Goal: Task Accomplishment & Management: Use online tool/utility

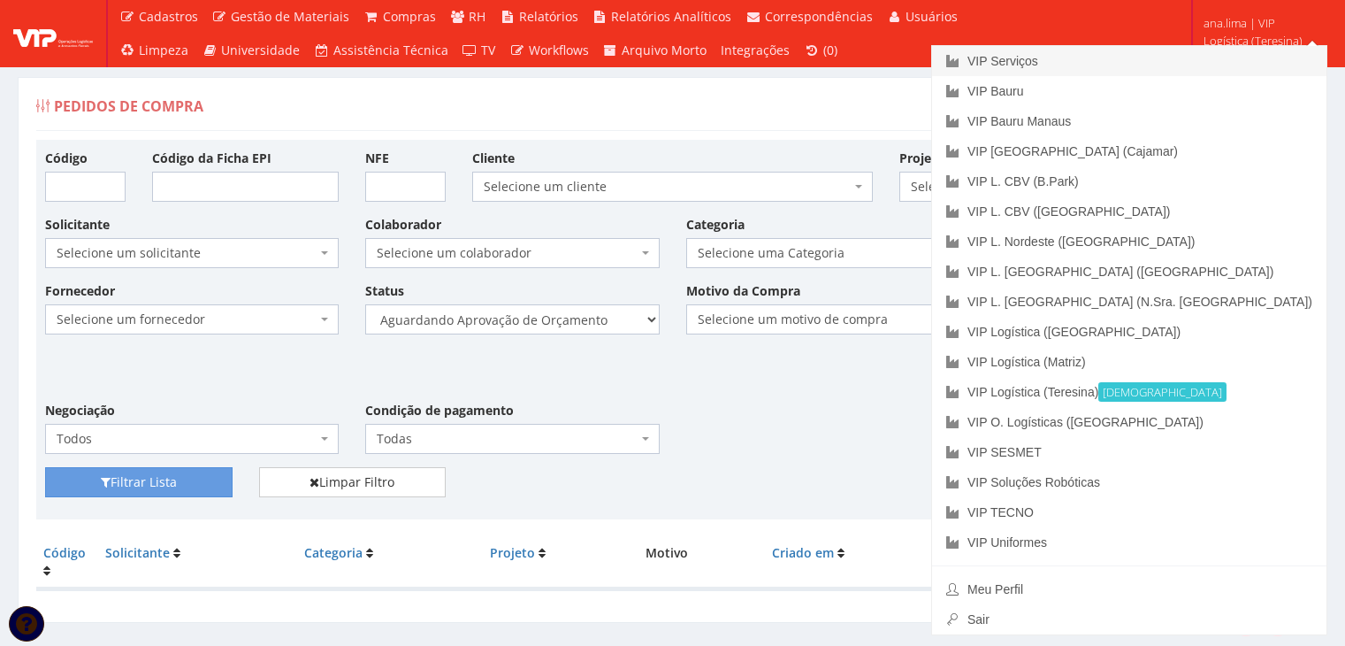
scroll to position [35, 0]
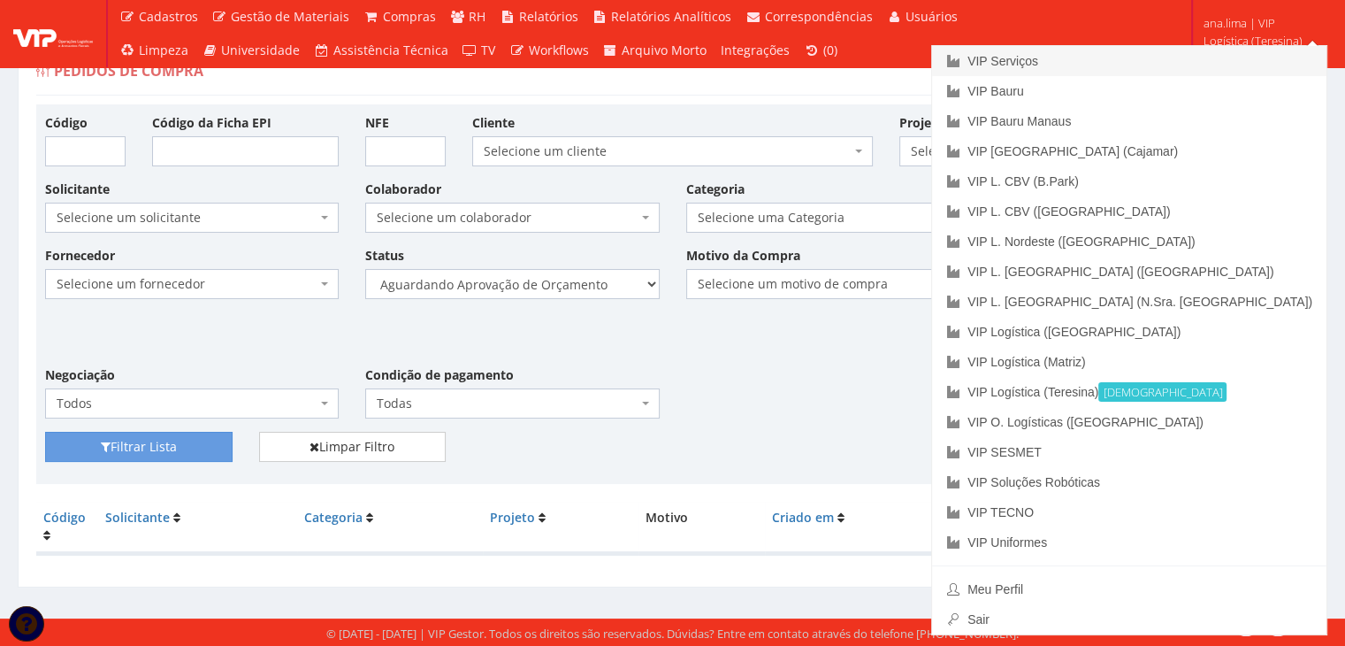
click at [1215, 56] on link "VIP Serviços" at bounding box center [1129, 61] width 394 height 30
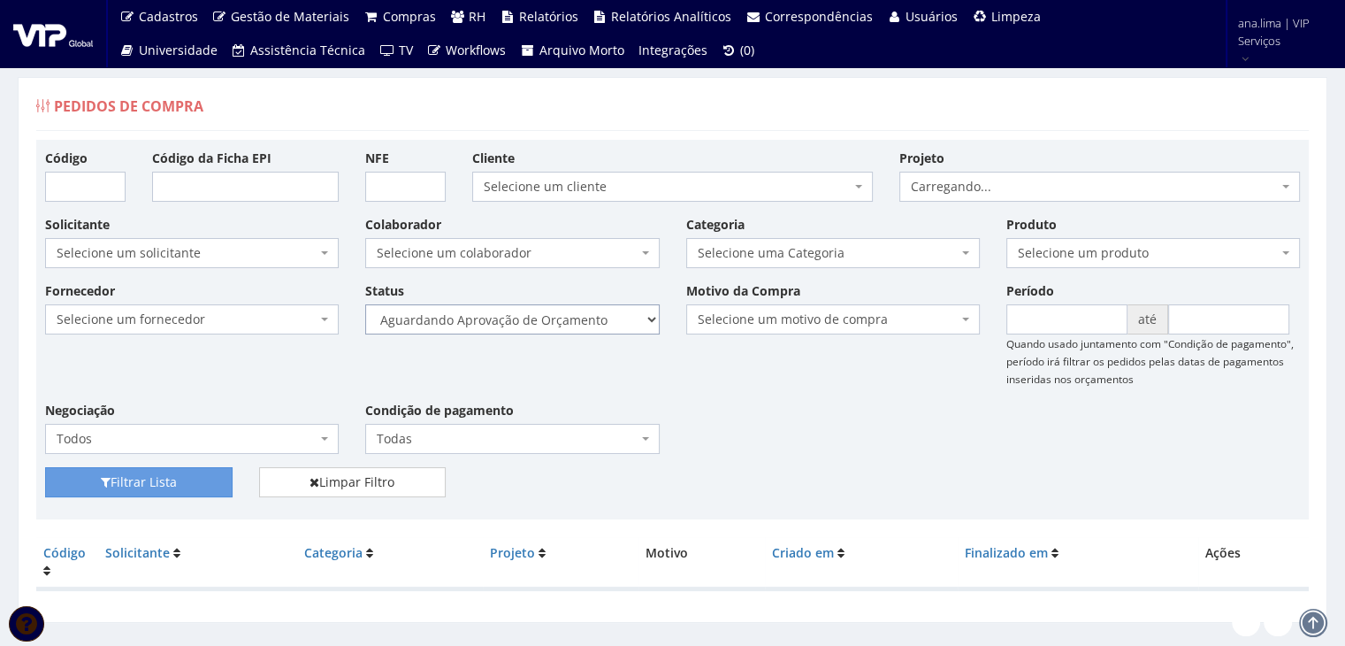
click at [570, 329] on select "Selecione um status Cancelado Aguardando Aprovação Diretoria Pedido Aprovado Ag…" at bounding box center [512, 319] width 294 height 30
select select "1"
click at [365, 304] on select "Selecione um status Cancelado Aguardando Aprovação Diretoria Pedido Aprovado Ag…" at bounding box center [512, 319] width 294 height 30
click at [129, 482] on button "Filtrar Lista" at bounding box center [139, 482] width 188 height 30
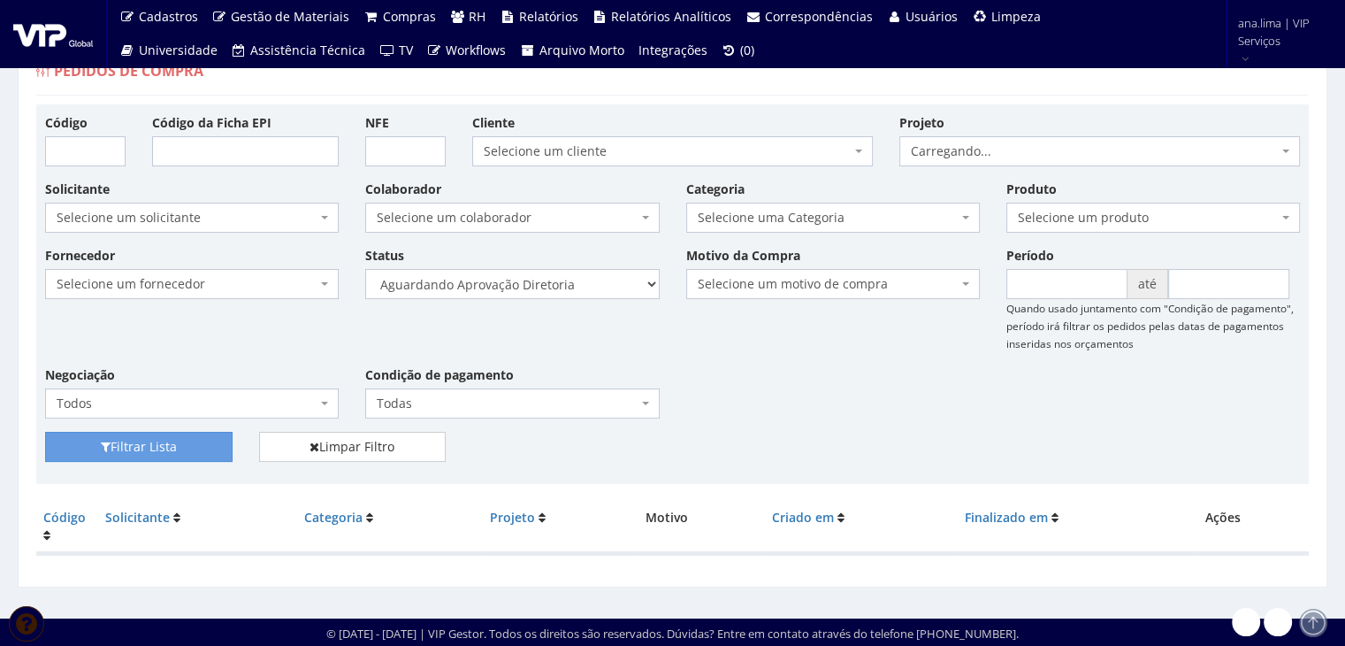
scroll to position [35, 0]
click at [562, 288] on select "Selecione um status Cancelado Aguardando Aprovação Diretoria Pedido Aprovado Ag…" at bounding box center [512, 284] width 294 height 30
select select "4"
click at [365, 269] on select "Selecione um status Cancelado Aguardando Aprovação Diretoria Pedido Aprovado Ag…" at bounding box center [512, 284] width 294 height 30
click at [169, 442] on button "Filtrar Lista" at bounding box center [139, 447] width 188 height 30
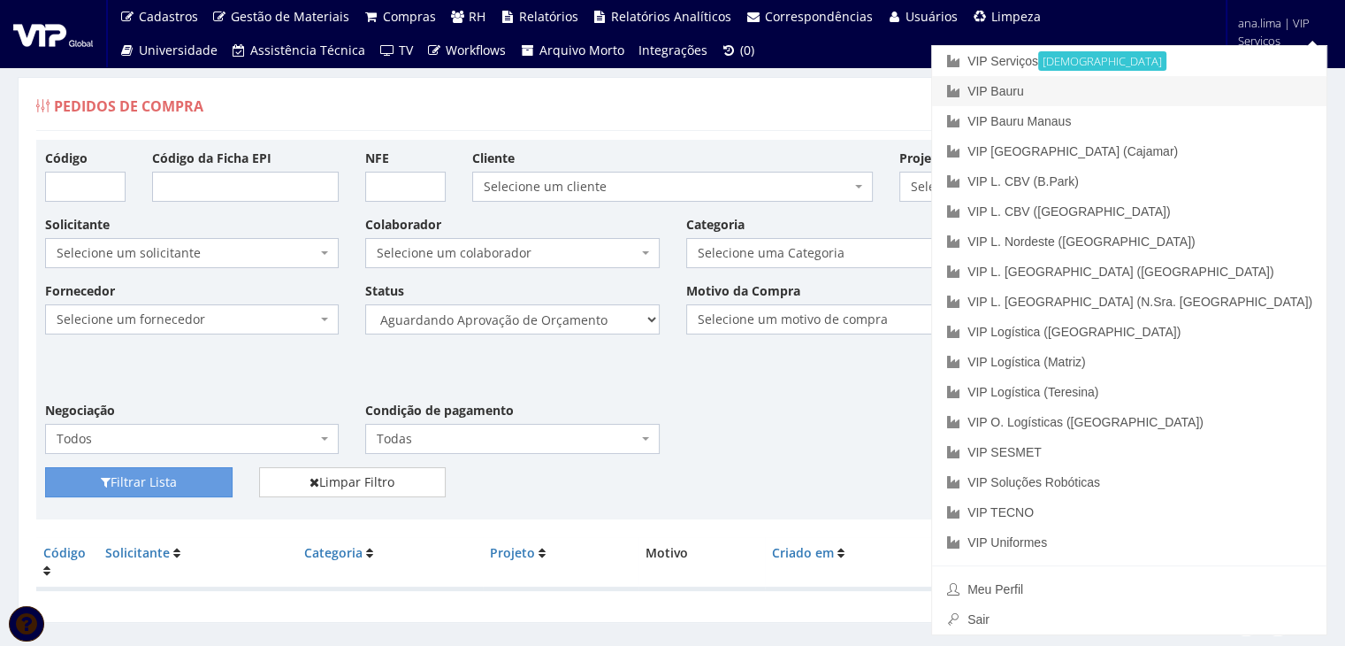
click at [1265, 93] on link "VIP Bauru" at bounding box center [1129, 91] width 394 height 30
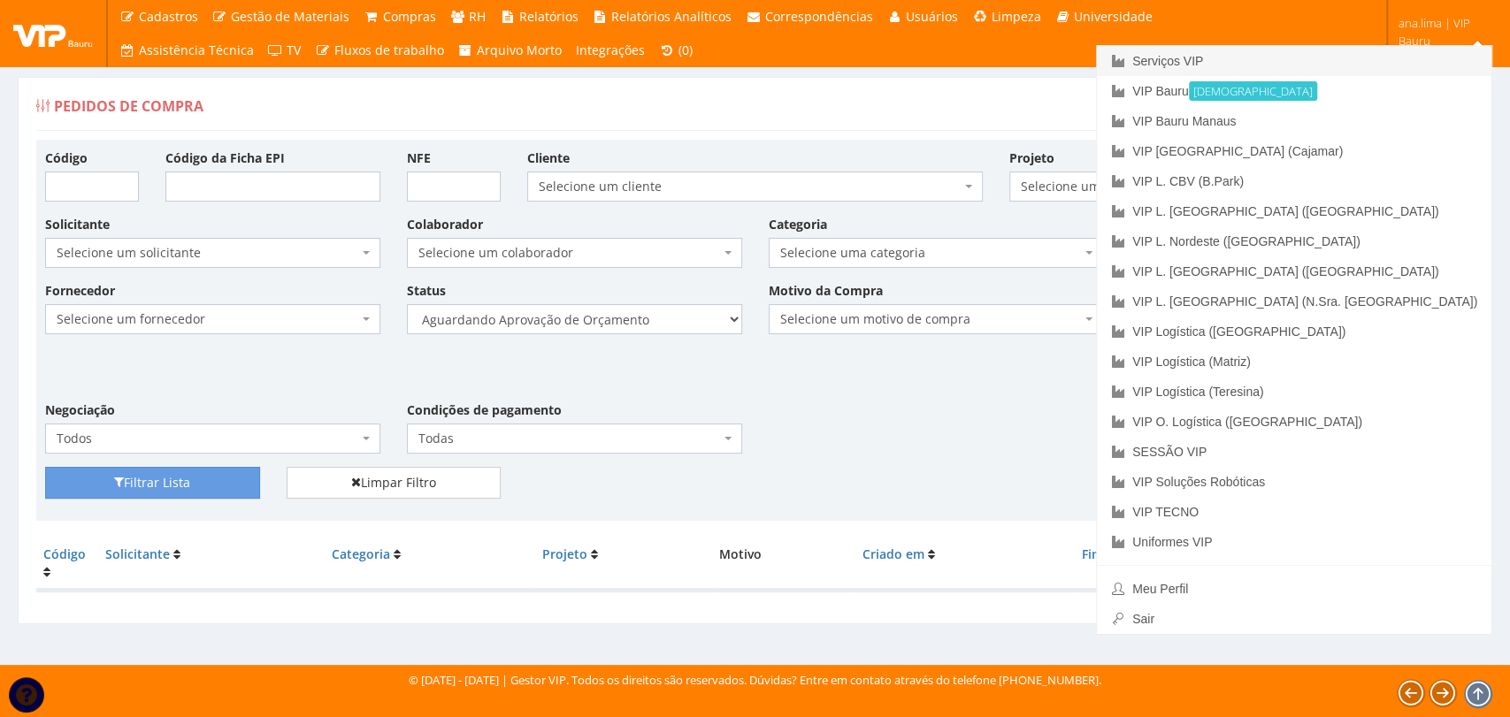
click at [1344, 58] on link "Serviços VIP" at bounding box center [1294, 61] width 394 height 30
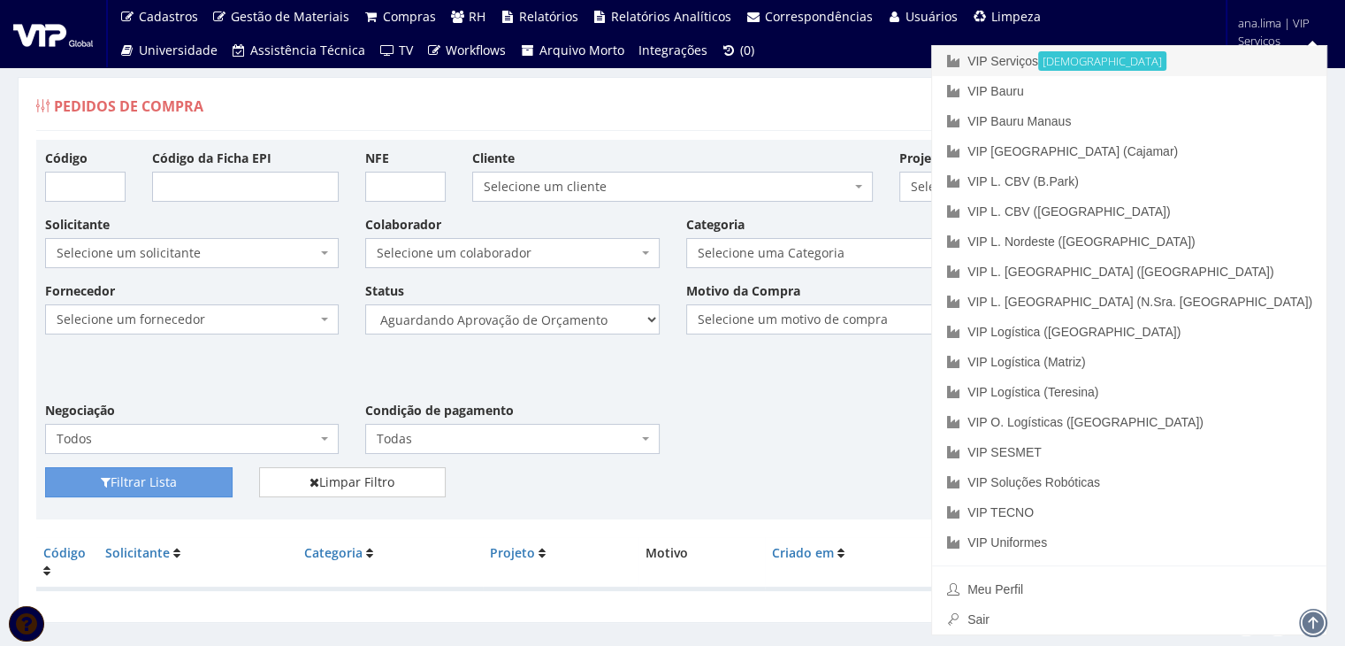
click at [1172, 59] on link "VIP Serviços Ativa" at bounding box center [1129, 61] width 394 height 30
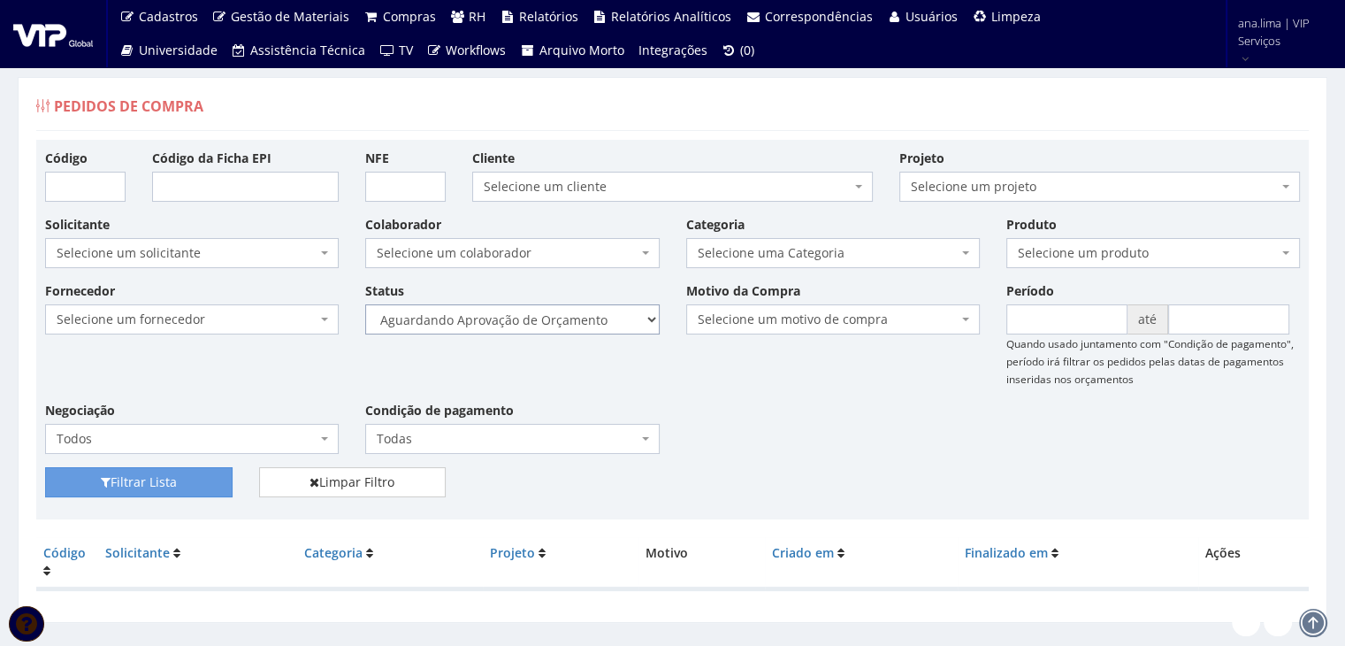
click at [605, 318] on select "Selecione um status Cancelado Aguardando Aprovação Diretoria Pedido Aprovado Ag…" at bounding box center [512, 319] width 294 height 30
select select "1"
click at [365, 304] on select "Selecione um status Cancelado Aguardando Aprovação Diretoria Pedido Aprovado Ag…" at bounding box center [512, 319] width 294 height 30
click at [218, 481] on button "Filtrar Lista" at bounding box center [139, 482] width 188 height 30
drag, startPoint x: 0, startPoint y: 0, endPoint x: 590, endPoint y: 326, distance: 674.2
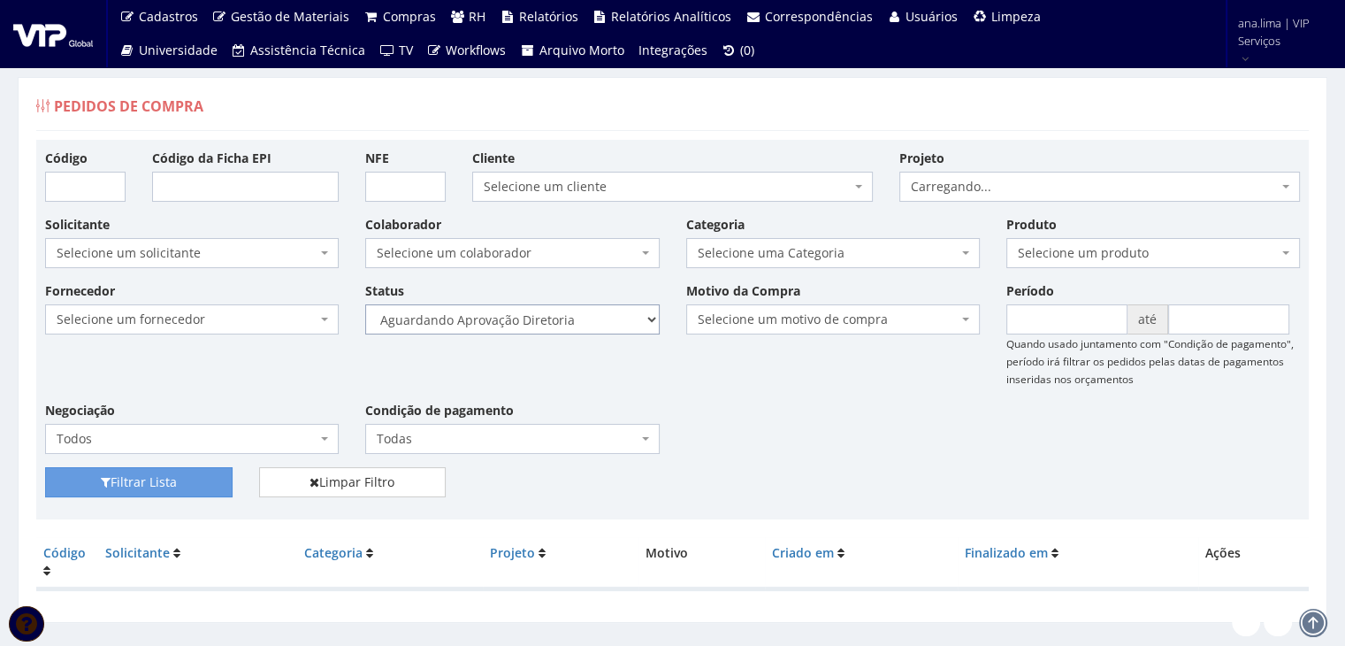
click at [590, 326] on select "Selecione um status Cancelado Aguardando Aprovação Diretoria Pedido Aprovado Ag…" at bounding box center [512, 319] width 294 height 30
select select "4"
click at [365, 304] on select "Selecione um status Cancelado Aguardando Aprovação Diretoria Pedido Aprovado Ag…" at bounding box center [512, 319] width 294 height 30
click at [163, 483] on button "Filtrar Lista" at bounding box center [139, 482] width 188 height 30
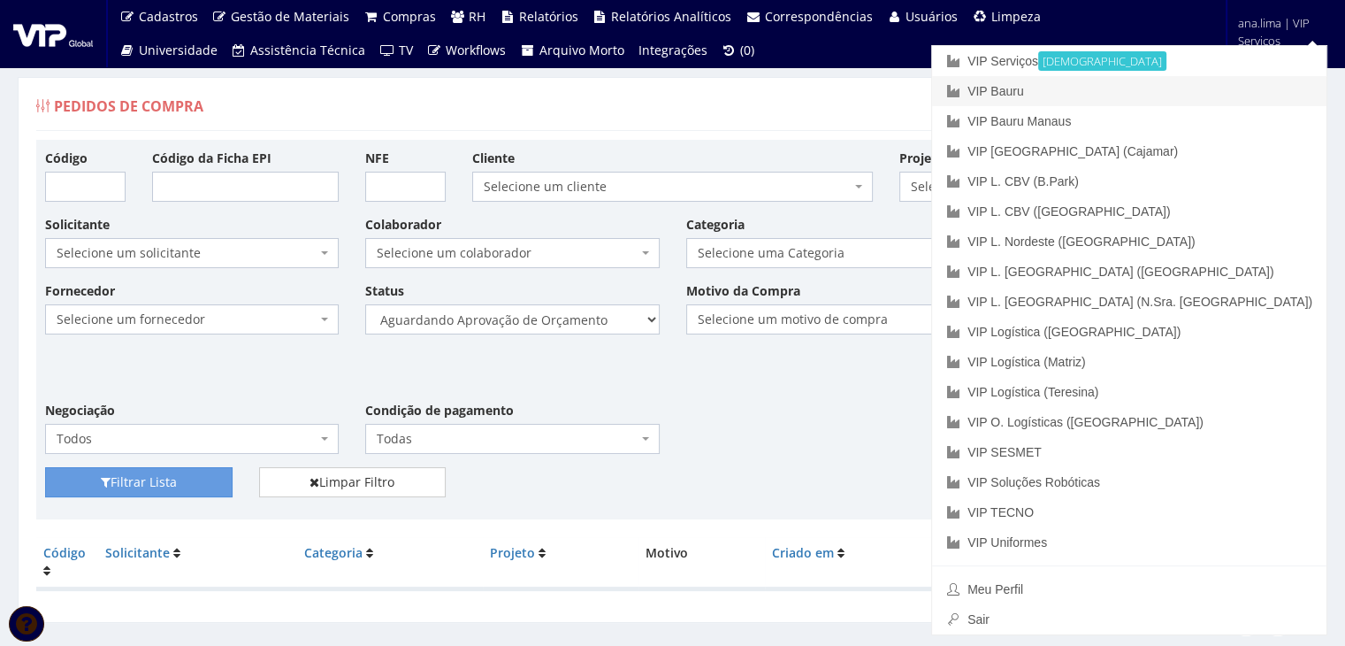
click at [1197, 92] on link "VIP Bauru" at bounding box center [1129, 91] width 394 height 30
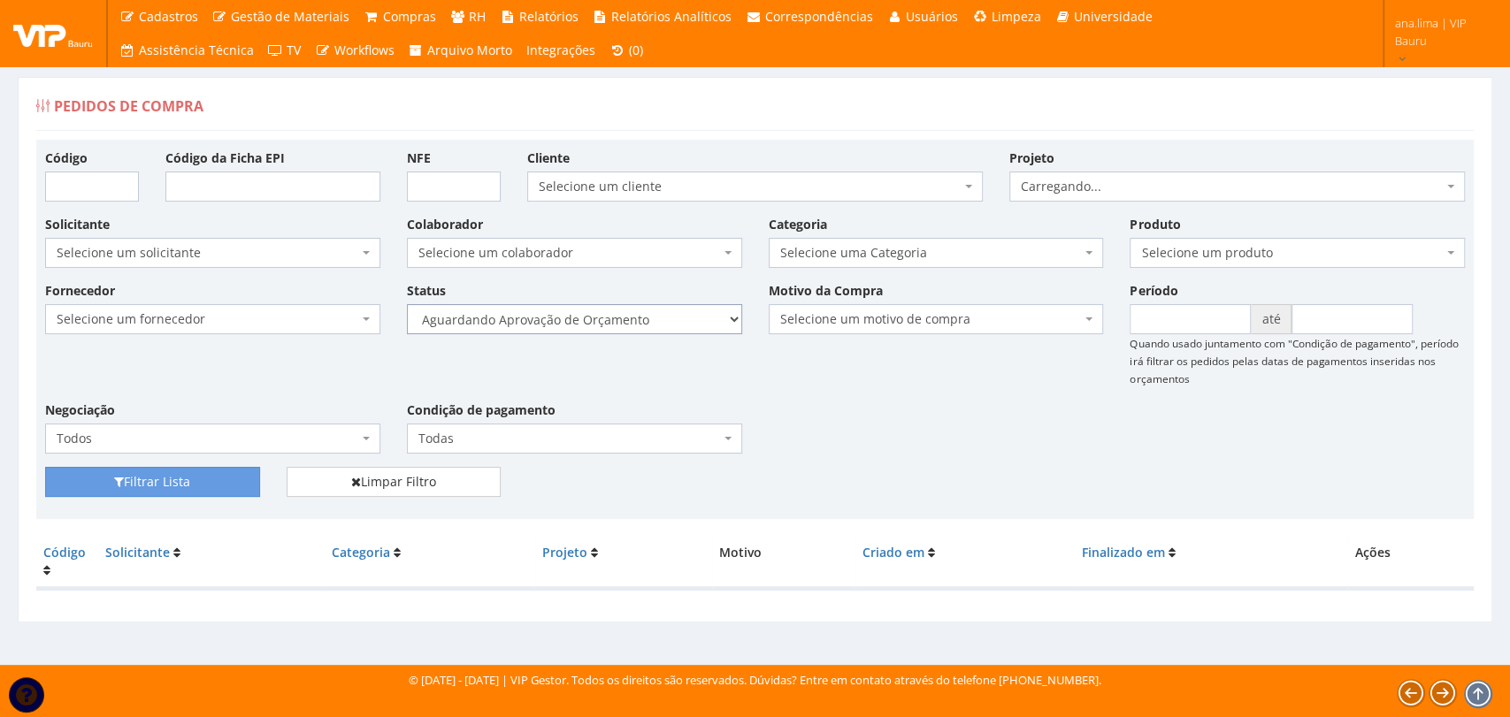
click at [667, 320] on select "Selecione um status Cancelado Aguardando Aprovação Diretoria Pedido Aprovado Ag…" at bounding box center [574, 319] width 335 height 30
select select "1"
click at [407, 304] on select "Selecione um status Cancelado Aguardando Aprovação Diretoria Pedido Aprovado Ag…" at bounding box center [574, 319] width 335 height 30
click at [226, 479] on button "Filtrar Lista" at bounding box center [152, 482] width 215 height 30
click at [646, 317] on select "Selecione um status Cancelado Aguardando Aprovação Diretoria Pedido Aprovado Ag…" at bounding box center [574, 319] width 335 height 30
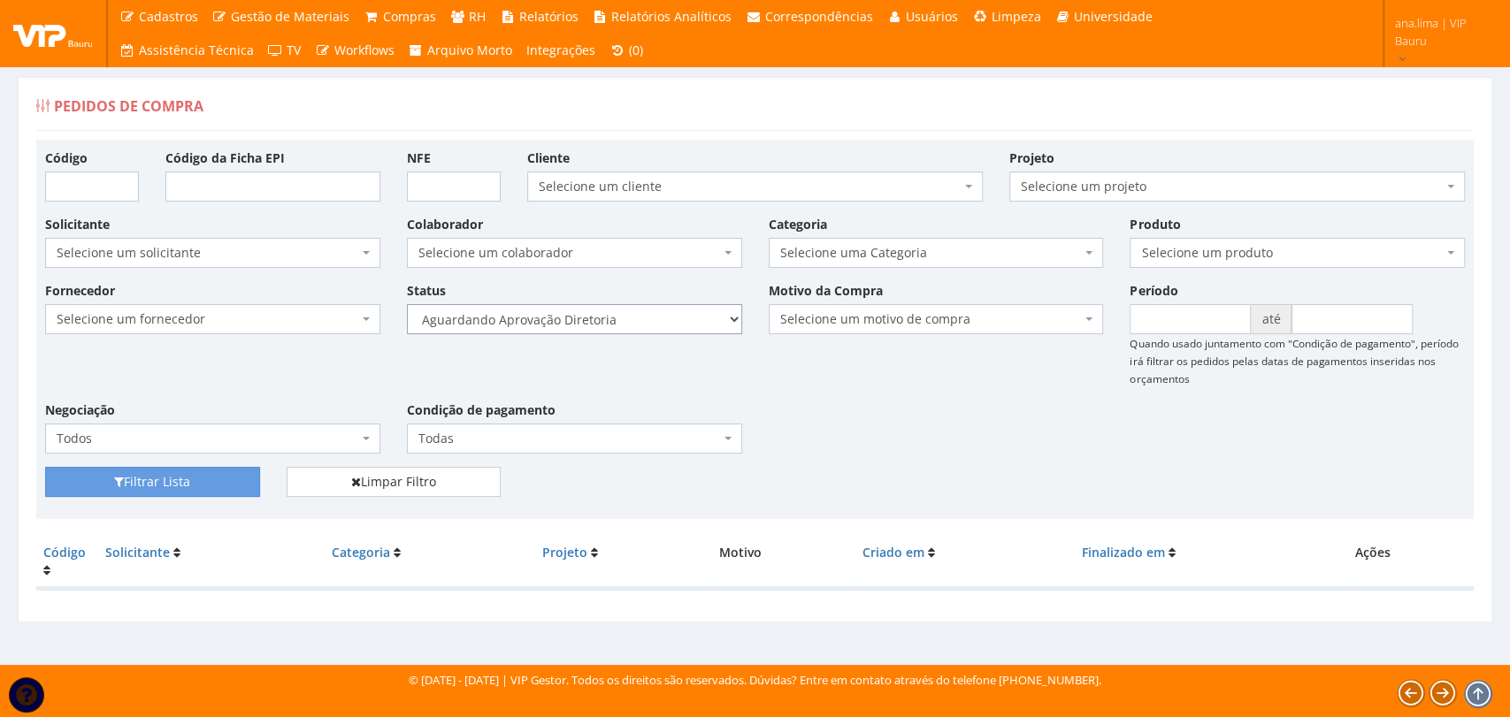
select select "4"
click at [407, 304] on select "Selecione um status Cancelado Aguardando Aprovação Diretoria Pedido Aprovado Ag…" at bounding box center [574, 319] width 335 height 30
click at [226, 482] on button "Filtrar Lista" at bounding box center [152, 482] width 215 height 30
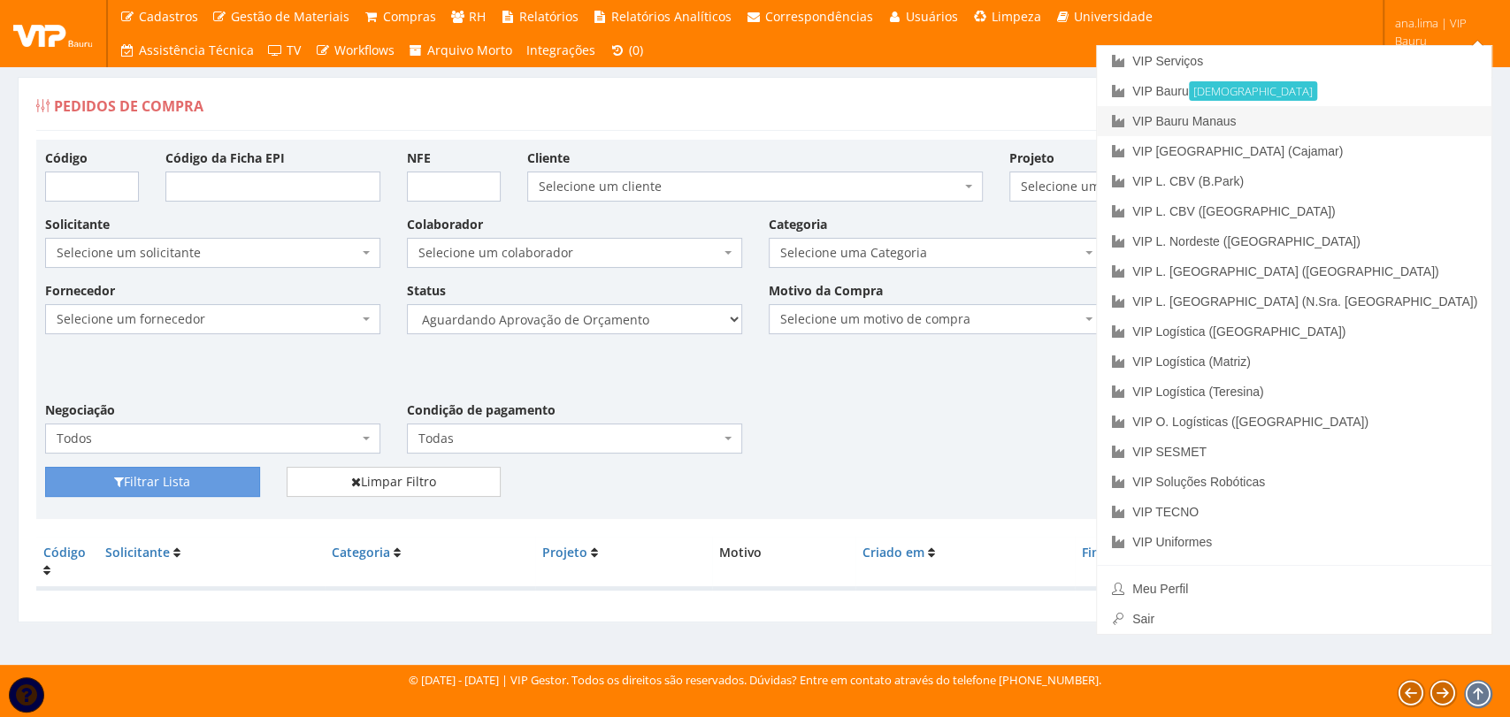
click at [1412, 112] on link "VIP Bauru Manaus" at bounding box center [1294, 121] width 394 height 30
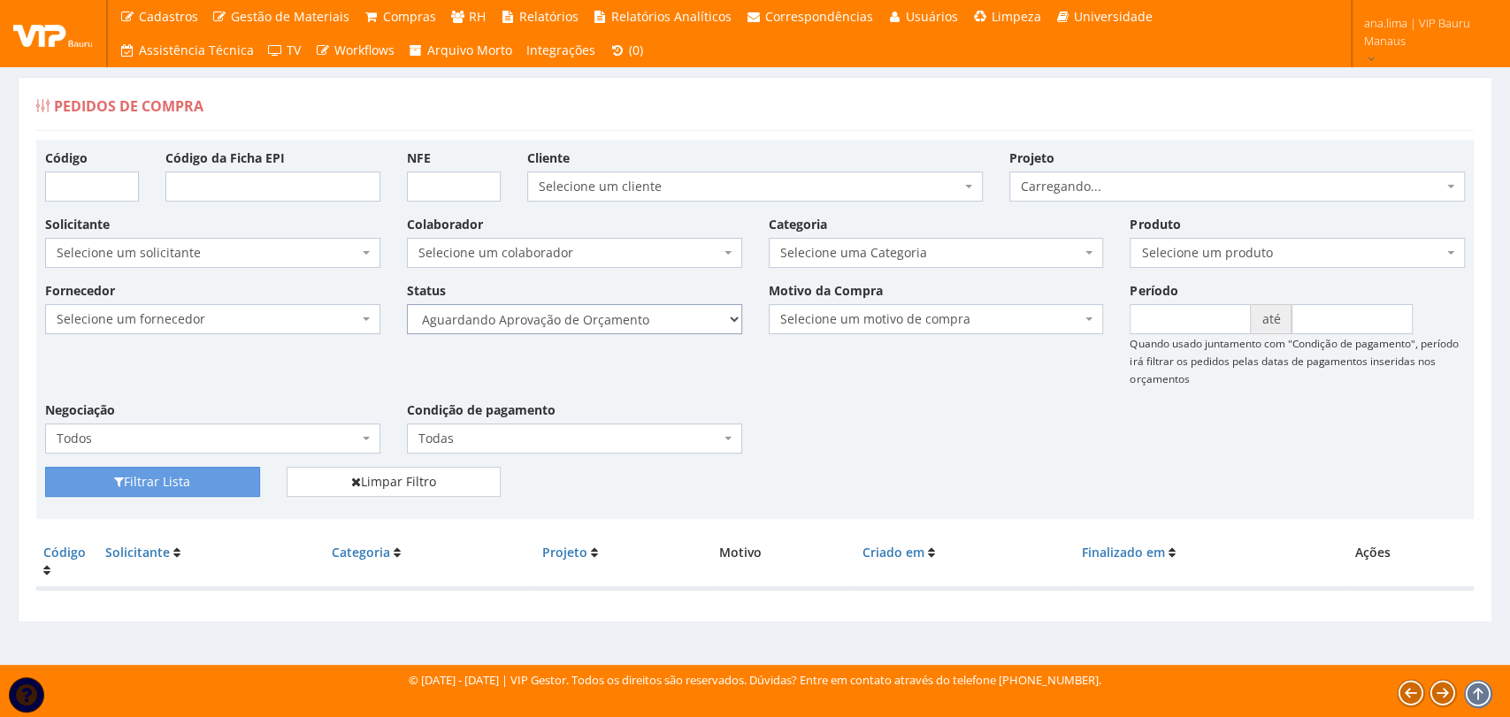
click at [679, 327] on select "Selecione um status Cancelado Aguardando Aprovação Diretoria Pedido Aprovado Ag…" at bounding box center [574, 319] width 335 height 30
select select "1"
click at [407, 304] on select "Selecione um status Cancelado Aguardando Aprovação Diretoria Pedido Aprovado Ag…" at bounding box center [574, 319] width 335 height 30
click at [232, 480] on button "Filtrar Lista" at bounding box center [152, 482] width 215 height 30
click at [700, 313] on select "Selecione um status Cancelado Aguardando Aprovação Diretoria Pedido Aprovado Ag…" at bounding box center [574, 319] width 335 height 30
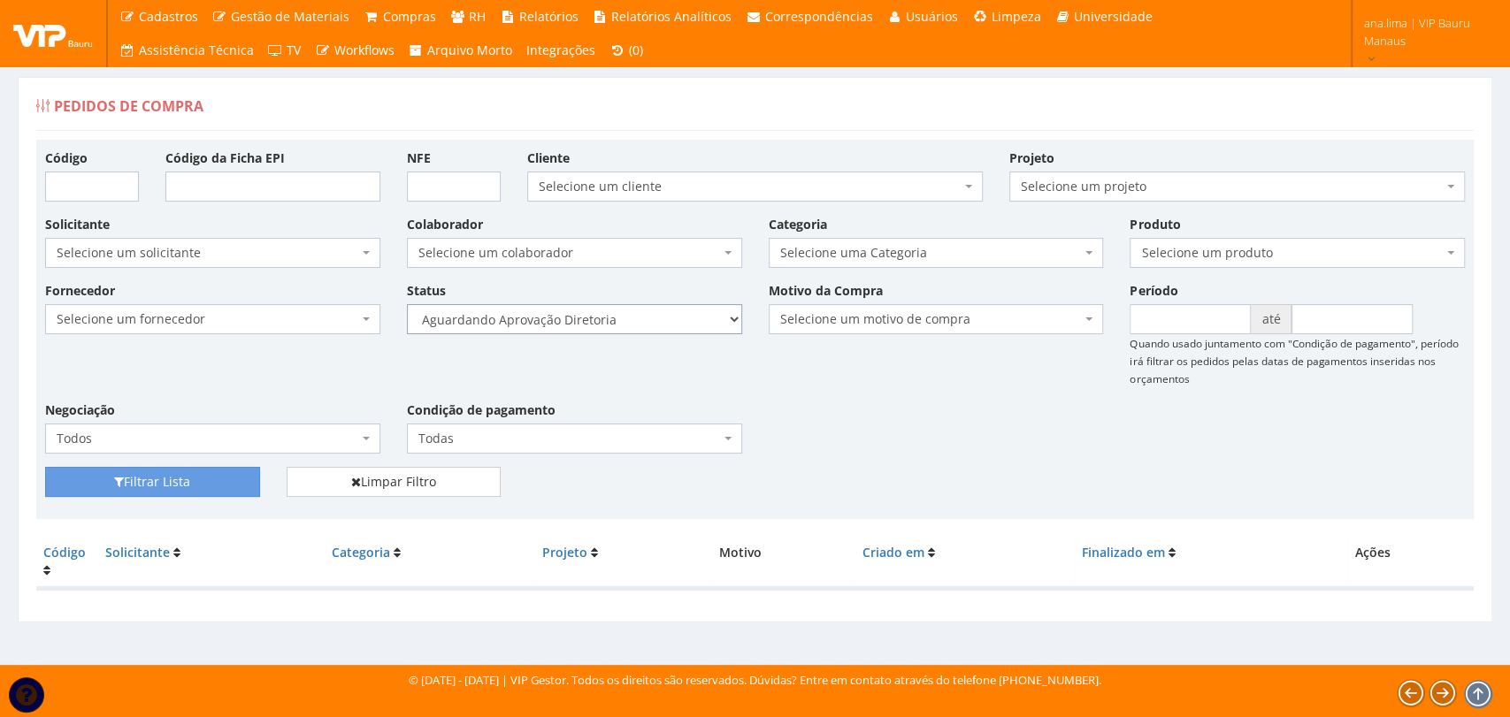
select select "4"
click at [407, 304] on select "Selecione um status Cancelado Aguardando Aprovação Diretoria Pedido Aprovado Ag…" at bounding box center [574, 319] width 335 height 30
click at [232, 474] on button "Filtrar Lista" at bounding box center [152, 482] width 215 height 30
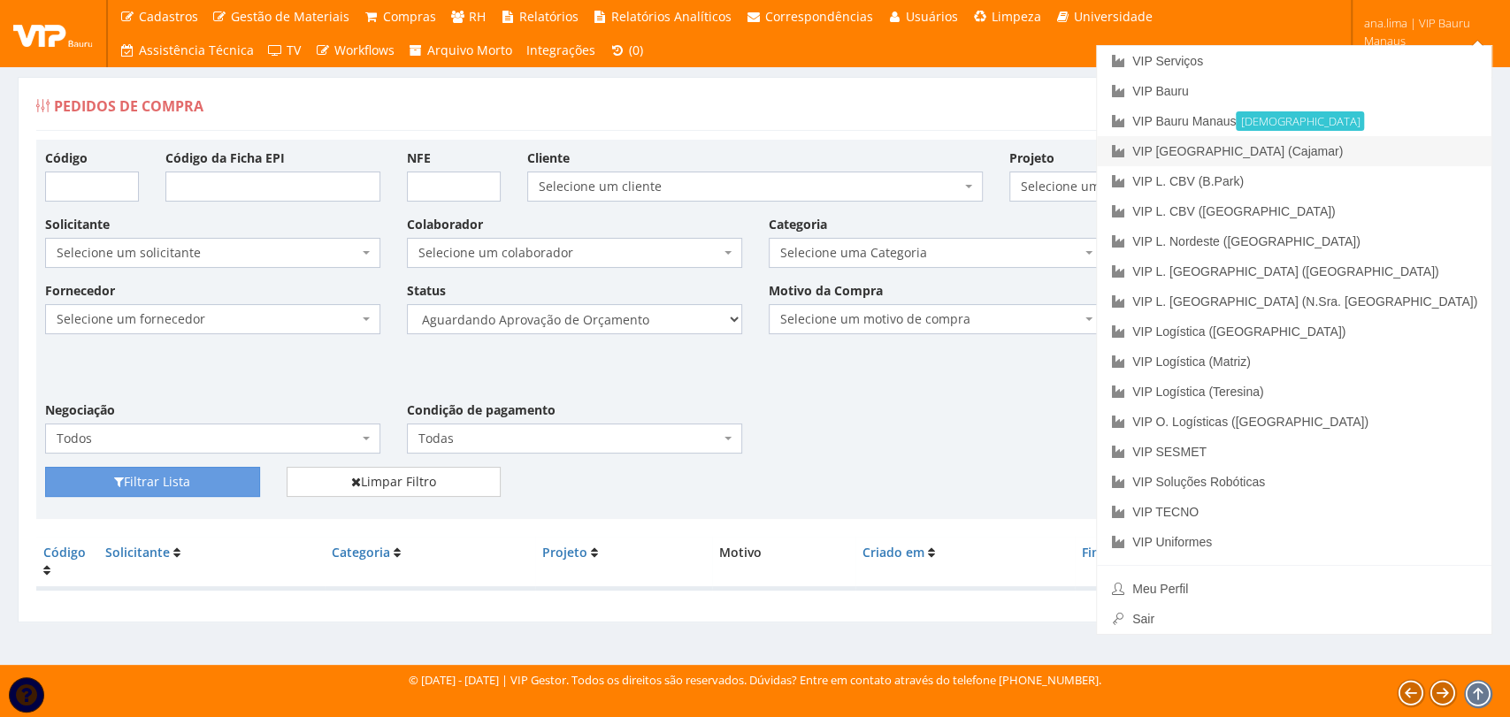
click at [1382, 159] on link "VIP [GEOGRAPHIC_DATA] (Cajamar)" at bounding box center [1294, 151] width 394 height 30
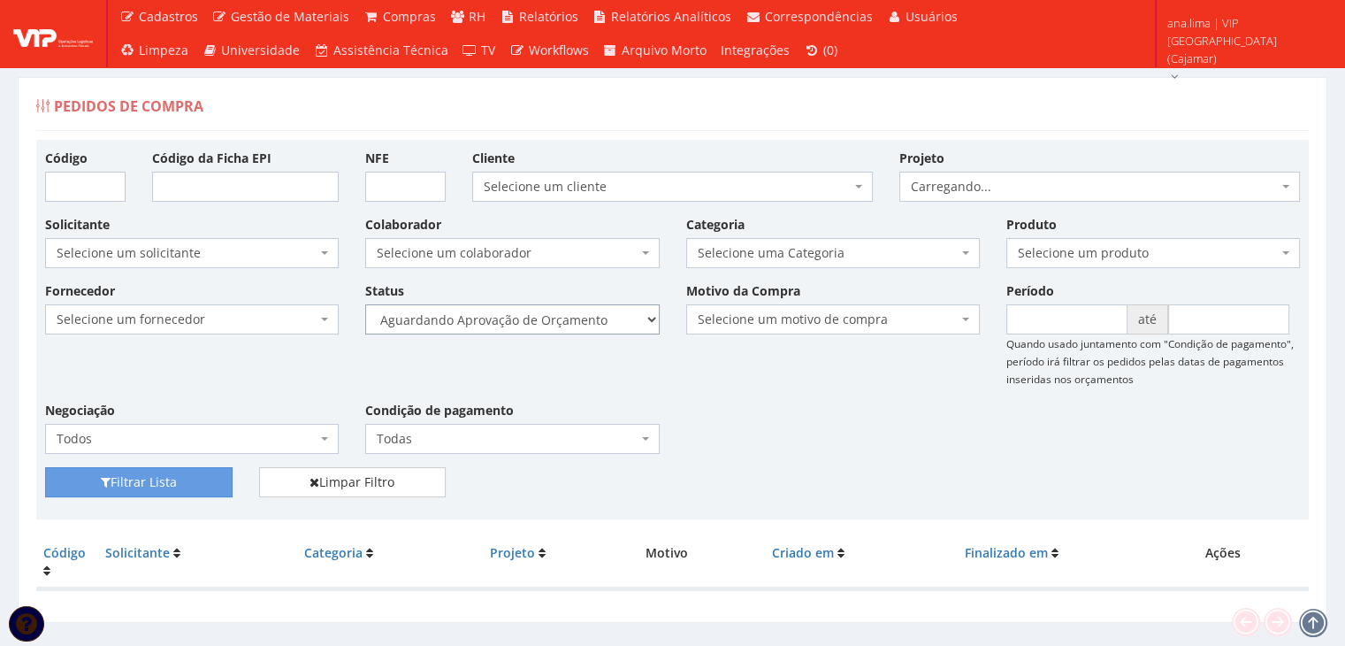
drag, startPoint x: 0, startPoint y: 0, endPoint x: 593, endPoint y: 330, distance: 679.0
click at [594, 330] on select "Selecione um status Cancelado Aguardando Aprovação Diretoria Pedido Aprovado Ag…" at bounding box center [512, 319] width 294 height 30
select select "1"
click at [365, 304] on select "Selecione um status Cancelado Aguardando Aprovação Diretoria Pedido Aprovado Ag…" at bounding box center [512, 319] width 294 height 30
drag, startPoint x: 210, startPoint y: 478, endPoint x: 389, endPoint y: 410, distance: 192.0
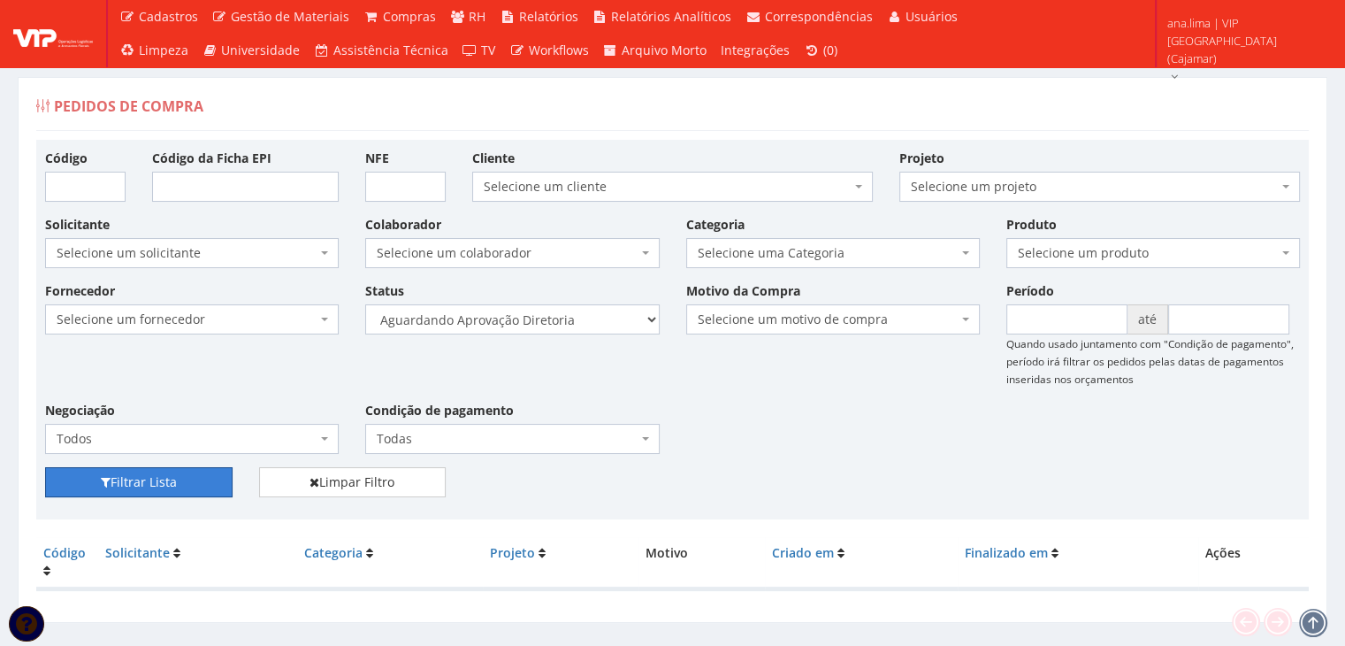
click at [210, 478] on button "Filtrar Lista" at bounding box center [139, 482] width 188 height 30
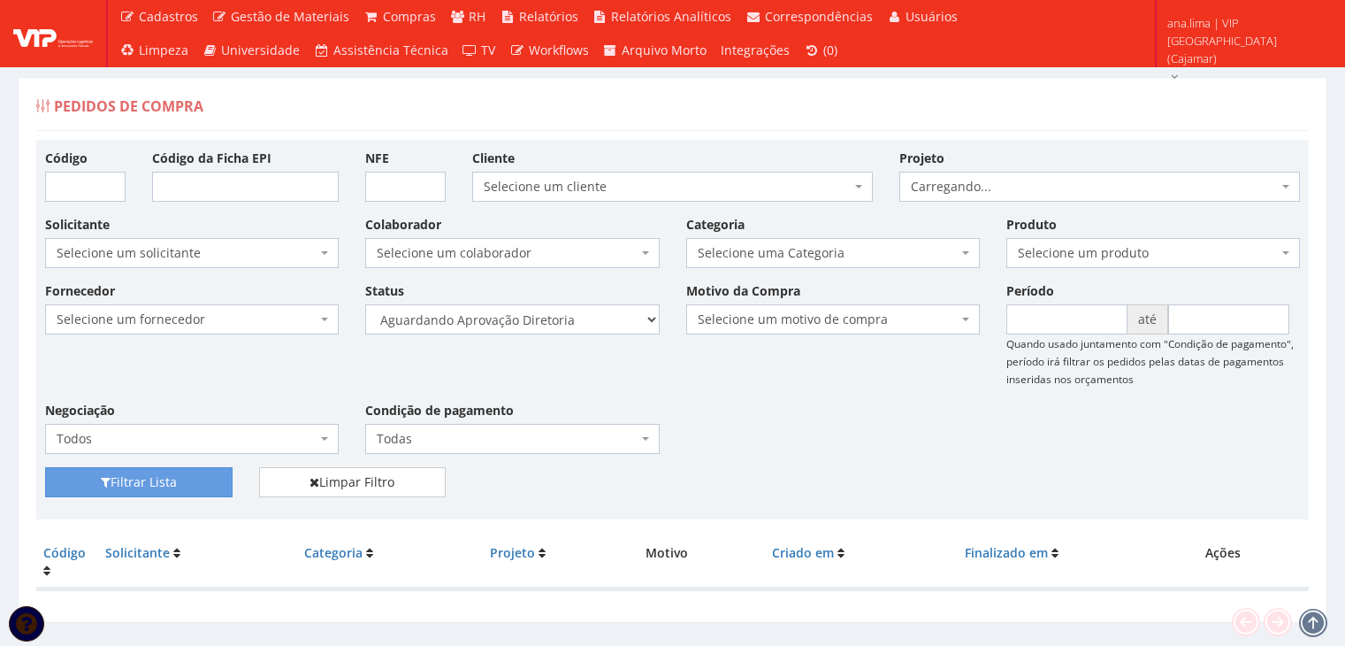
click at [566, 318] on select "Selecione um status Cancelado Aguardando Aprovação Diretoria Pedido Aprovado Ag…" at bounding box center [512, 319] width 294 height 30
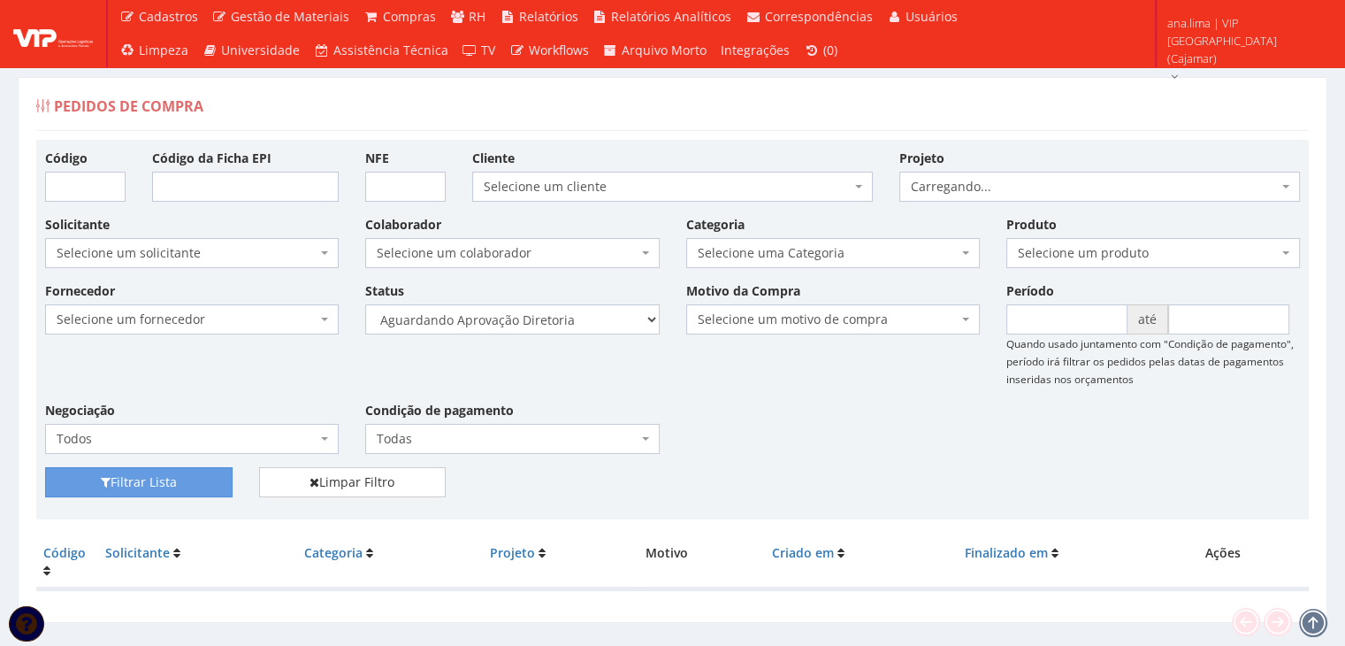
select select "4"
click at [365, 304] on select "Selecione um status Cancelado Aguardando Aprovação Diretoria Pedido Aprovado Ag…" at bounding box center [512, 319] width 294 height 30
click at [225, 479] on button "Filtrar Lista" at bounding box center [139, 482] width 188 height 30
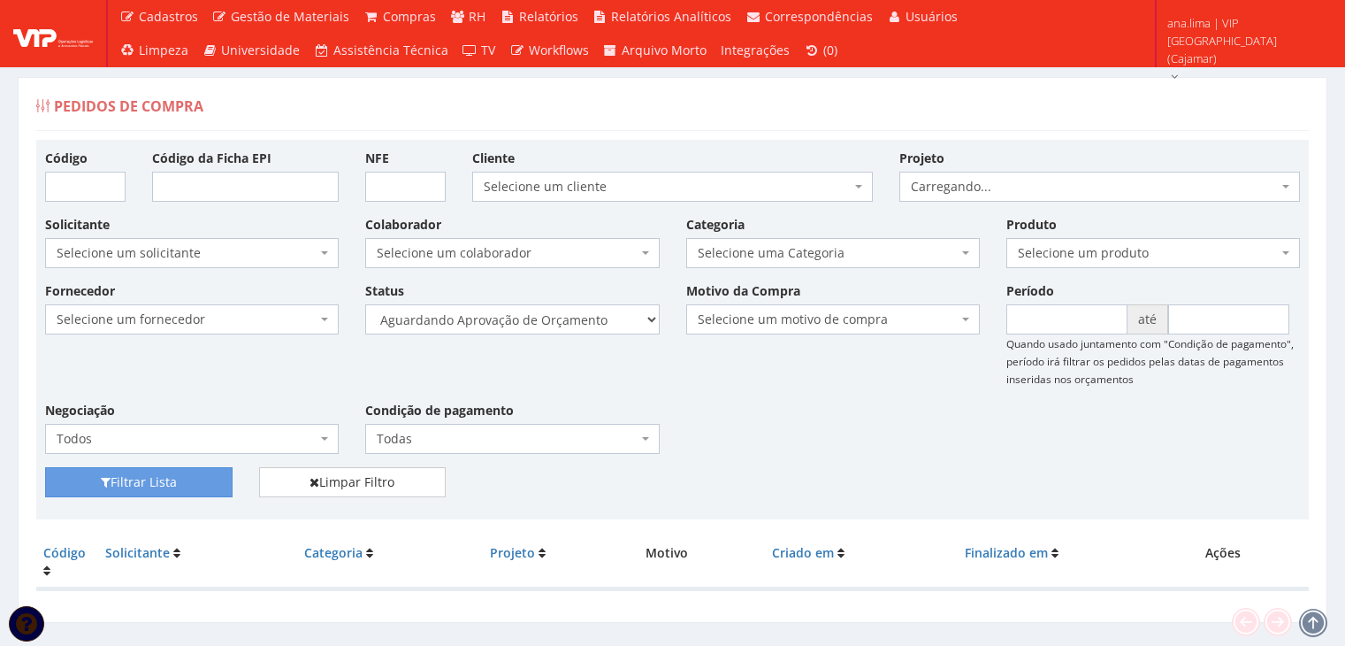
scroll to position [35, 0]
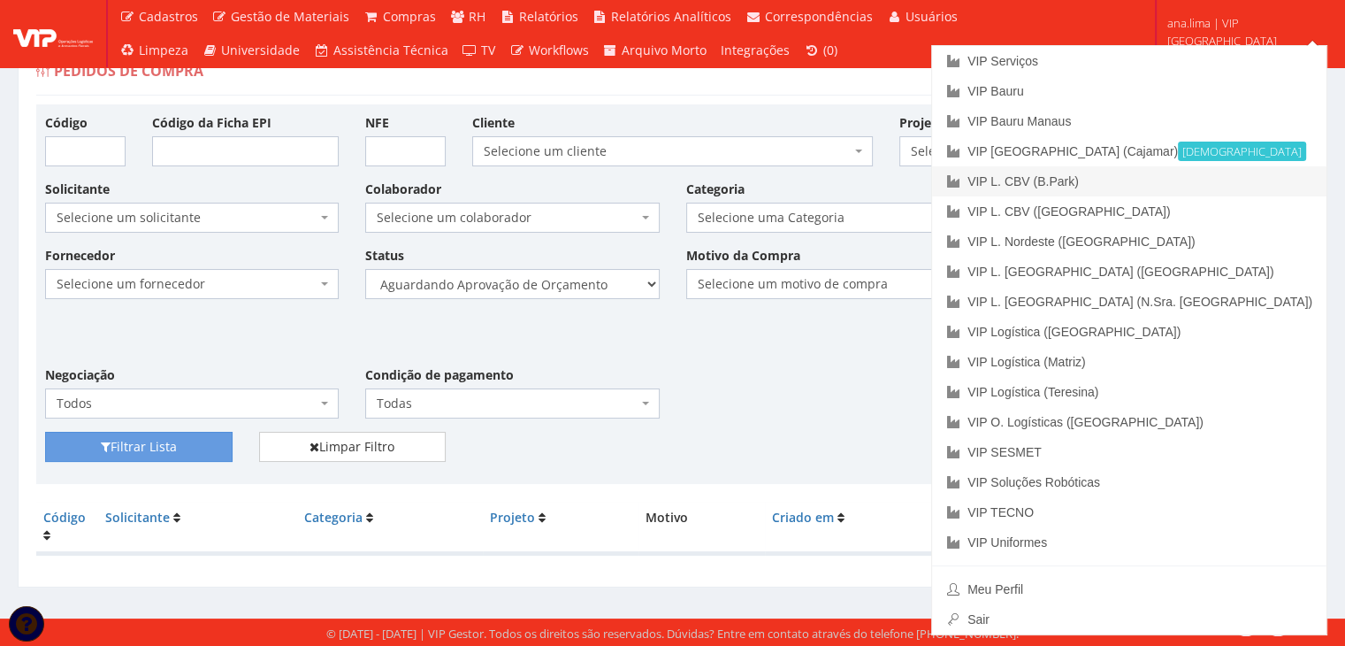
click at [1249, 176] on link "VIP L. CBV (B.Park)" at bounding box center [1129, 181] width 394 height 30
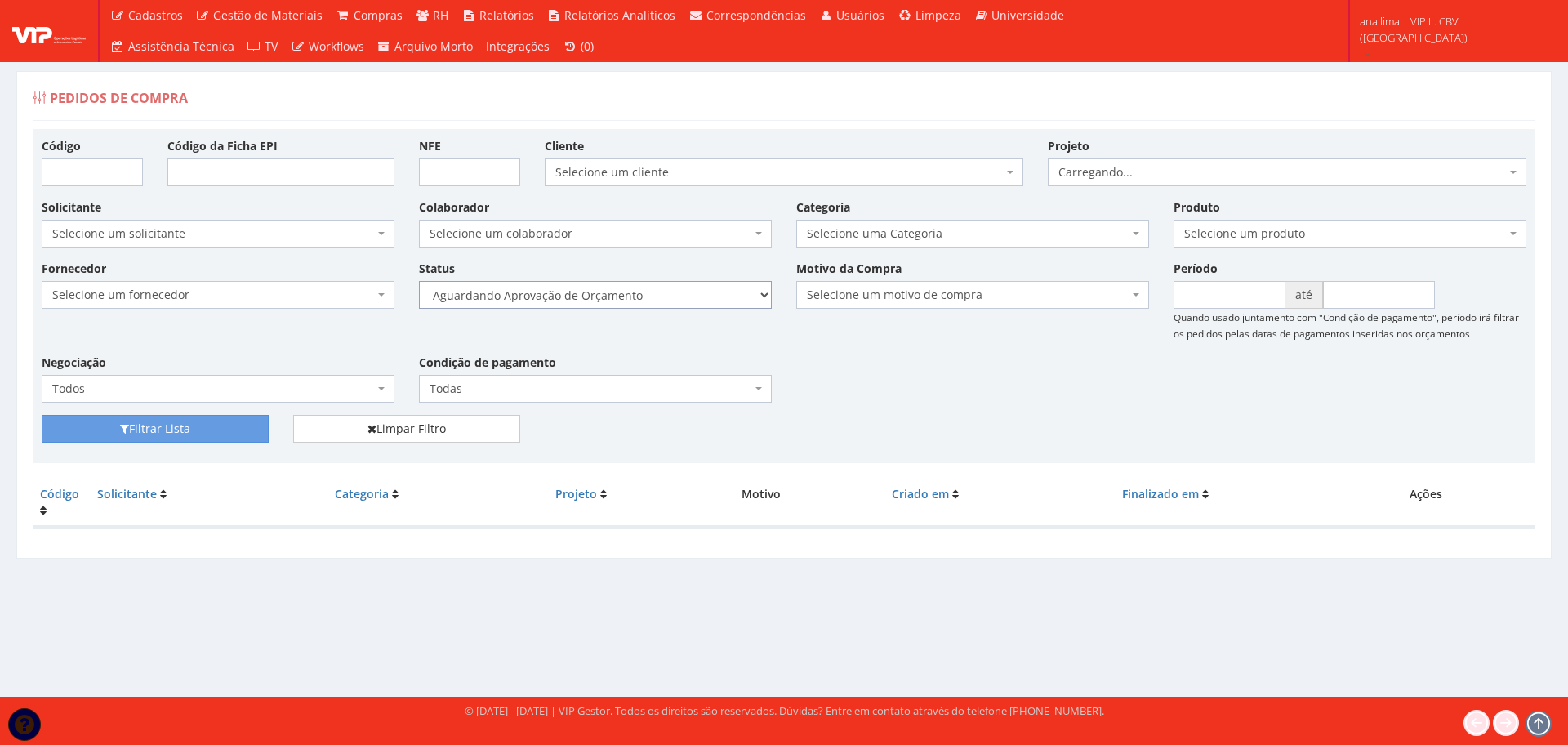
click at [693, 288] on select "Selecione um status Cancelado Aguardando Aprovação Diretoria Pedido Aprovado Ag…" at bounding box center [596, 294] width 353 height 28
select select "1"
click at [419, 281] on select "Selecione um status Cancelado Aguardando Aprovação Diretoria Pedido Aprovado Ag…" at bounding box center [596, 294] width 353 height 28
click at [243, 421] on button "Filtrar Lista" at bounding box center [155, 428] width 227 height 28
click at [612, 295] on select "Selecione um status Cancelado Aguardando Aprovação Diretoria Pedido Aprovado Ag…" at bounding box center [596, 294] width 353 height 28
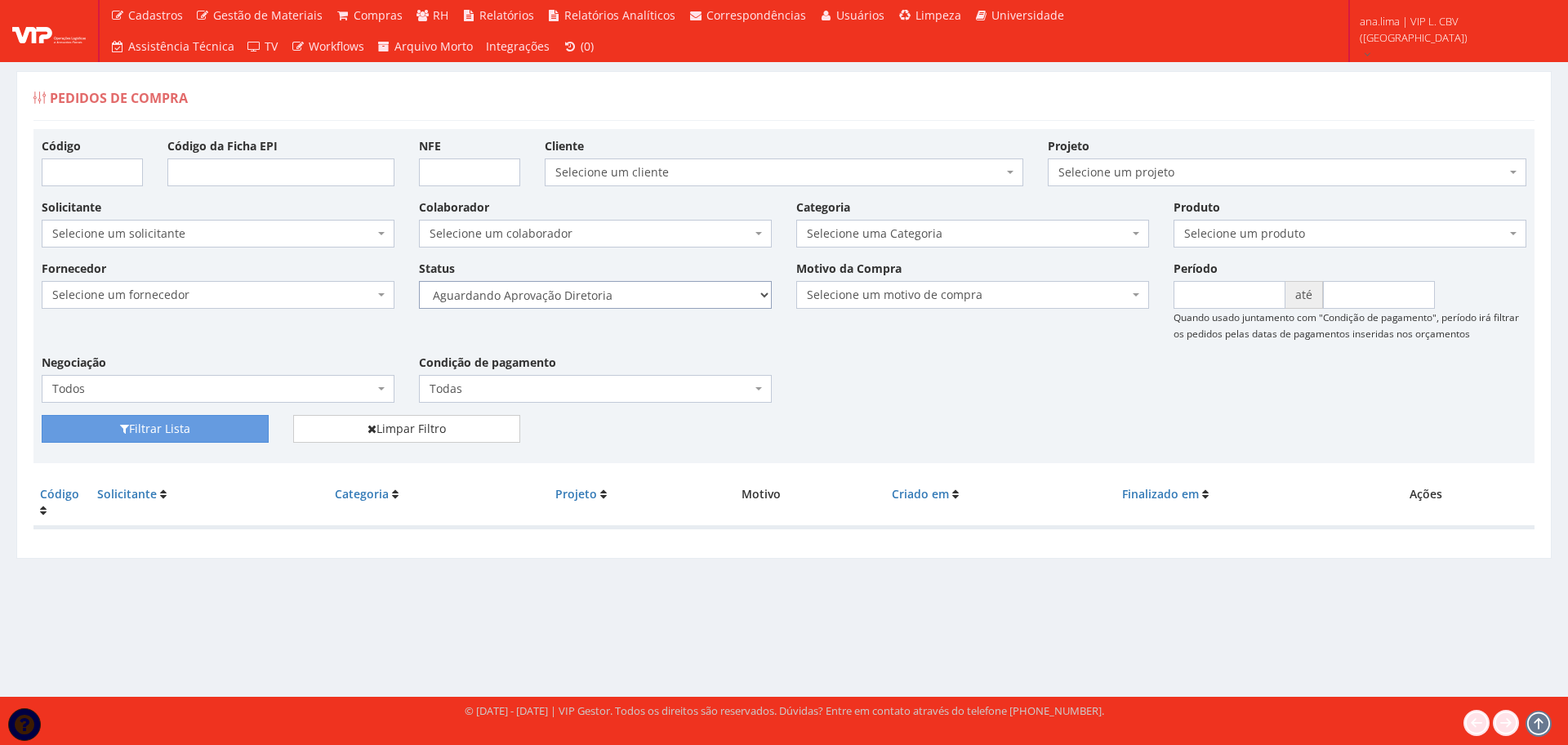
select select "4"
click at [419, 281] on select "Selecione um status Cancelado Aguardando Aprovação Diretoria Pedido Aprovado Ag…" at bounding box center [596, 294] width 353 height 28
drag, startPoint x: 264, startPoint y: 439, endPoint x: 252, endPoint y: 427, distance: 17.0
click at [264, 438] on button "Filtrar Lista" at bounding box center [155, 428] width 227 height 28
click at [252, 427] on button "Filtrar Lista" at bounding box center [155, 428] width 227 height 28
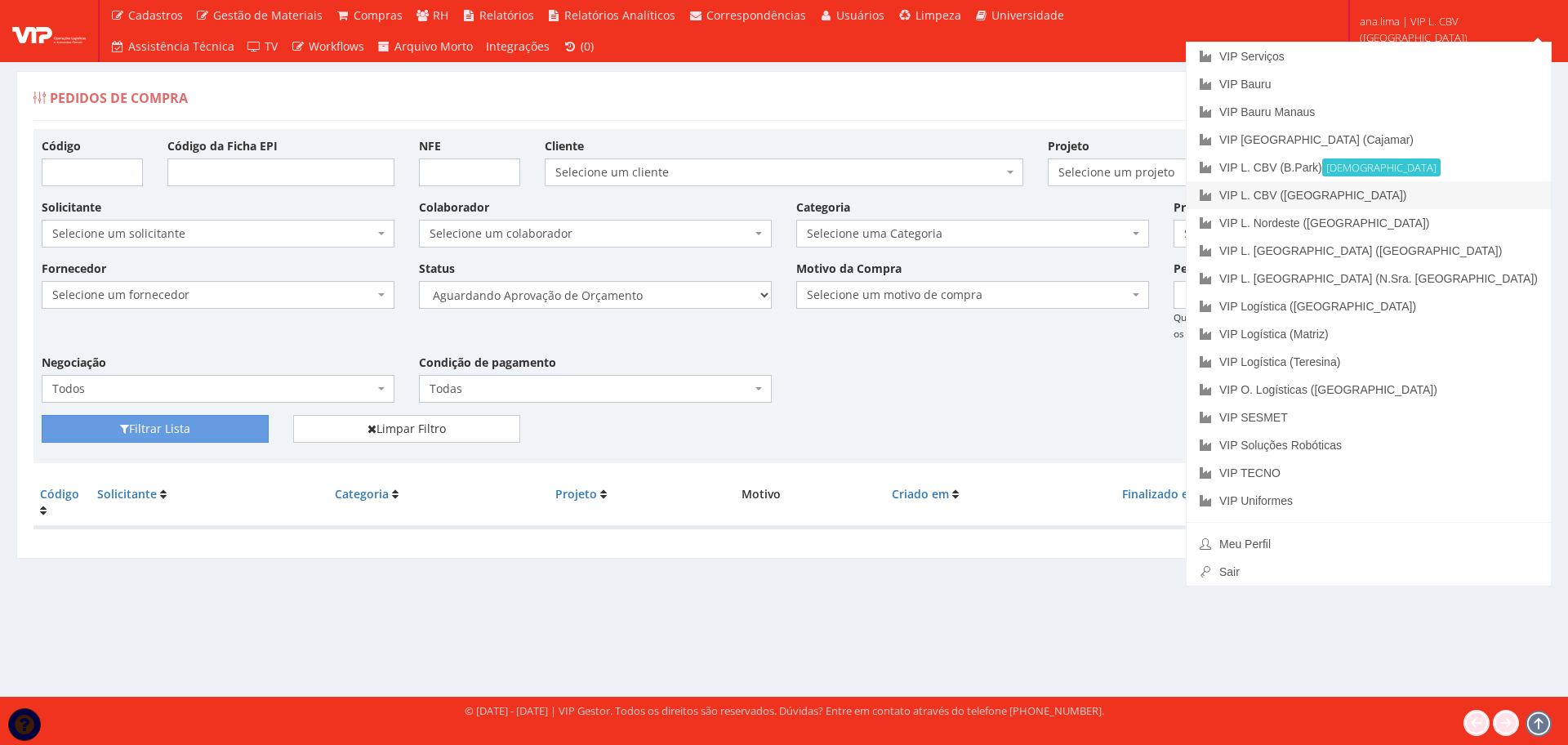
click at [1446, 195] on link "VIP L. CBV ([GEOGRAPHIC_DATA])" at bounding box center [1369, 195] width 364 height 28
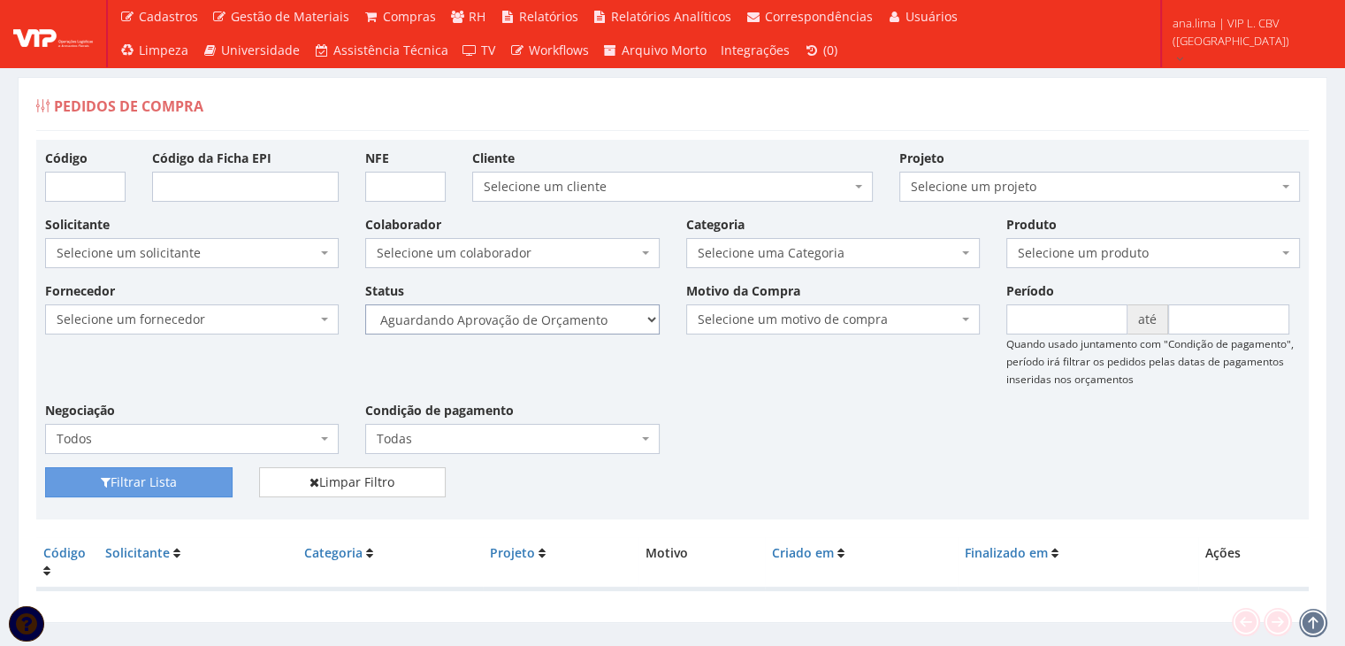
click at [601, 321] on select "Selecione um status Cancelado Aguardando Aprovação Diretoria Pedido Aprovado Ag…" at bounding box center [512, 319] width 294 height 30
select select "1"
click at [365, 304] on select "Selecione um status Cancelado Aguardando Aprovação Diretoria Pedido Aprovado Ag…" at bounding box center [512, 319] width 294 height 30
click at [202, 470] on button "Filtrar Lista" at bounding box center [139, 482] width 188 height 30
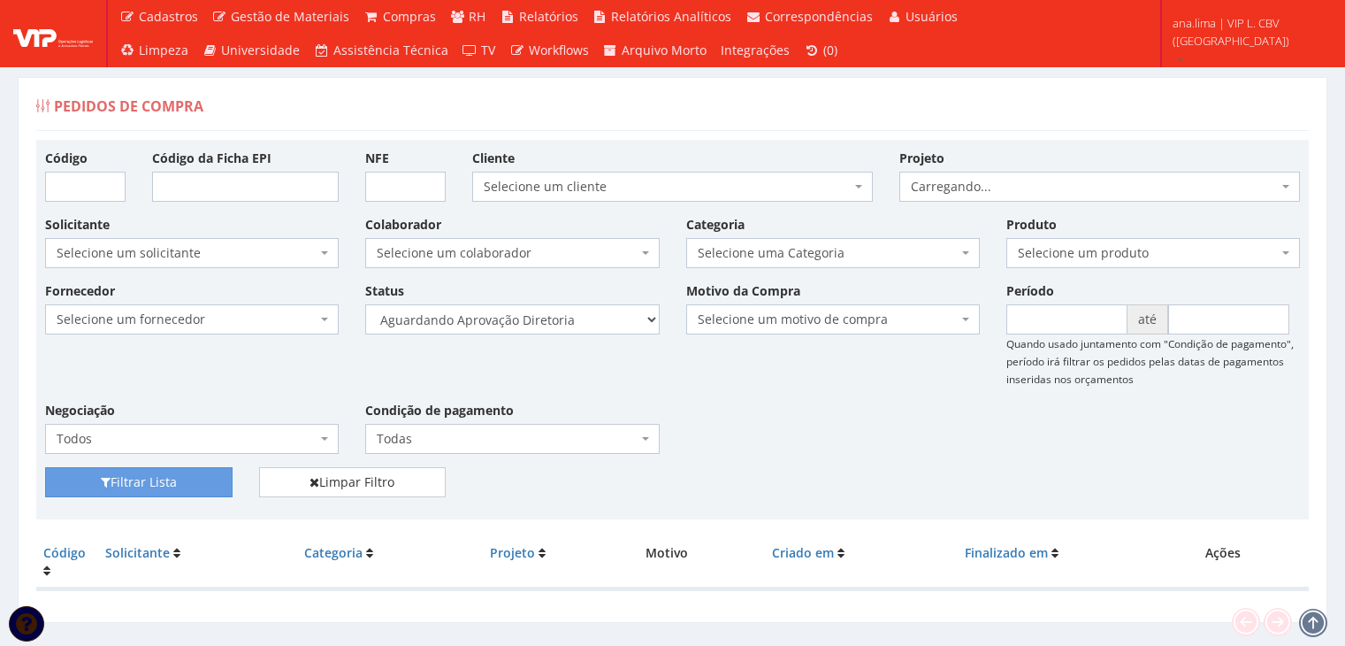
click at [586, 320] on select "Selecione um status Cancelado Aguardando Aprovação Diretoria Pedido Aprovado Ag…" at bounding box center [512, 319] width 294 height 30
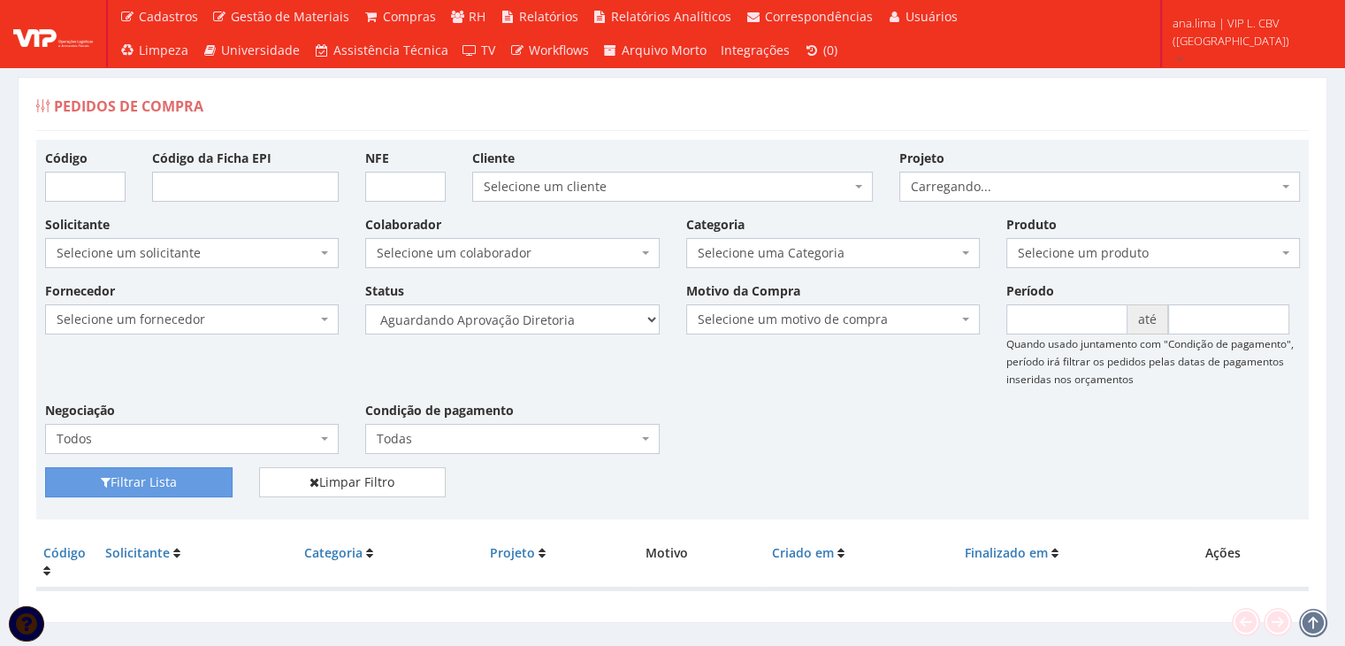
select select "4"
click at [365, 304] on select "Selecione um status Cancelado Aguardando Aprovação Diretoria Pedido Aprovado Ag…" at bounding box center [512, 319] width 294 height 30
click at [227, 480] on button "Filtrar Lista" at bounding box center [139, 482] width 188 height 30
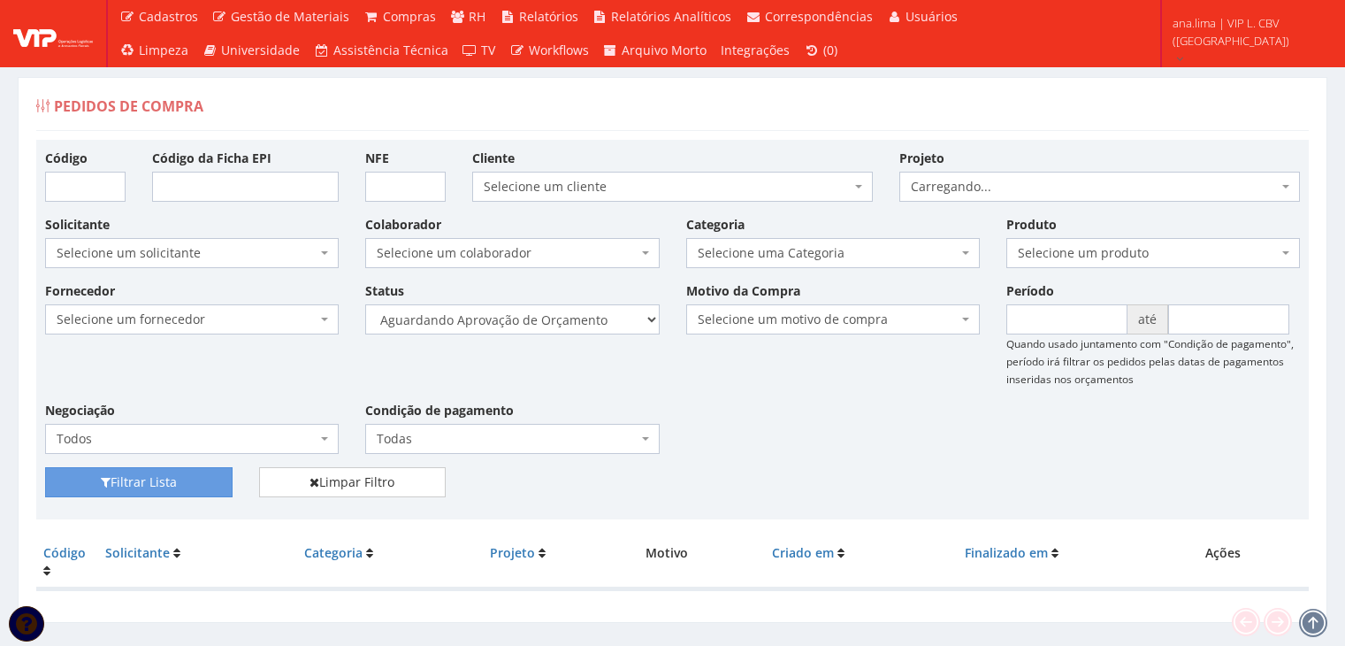
scroll to position [35, 0]
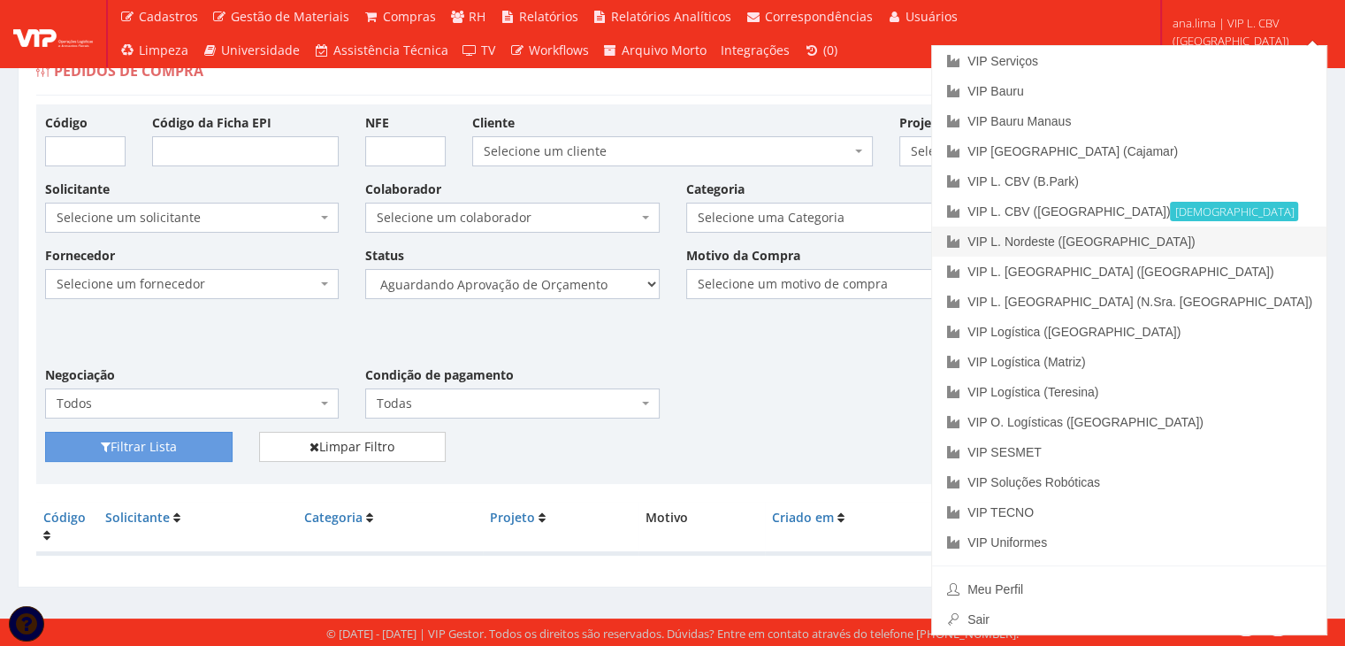
click at [1265, 236] on link "VIP L. Nordeste ([GEOGRAPHIC_DATA])" at bounding box center [1129, 241] width 394 height 30
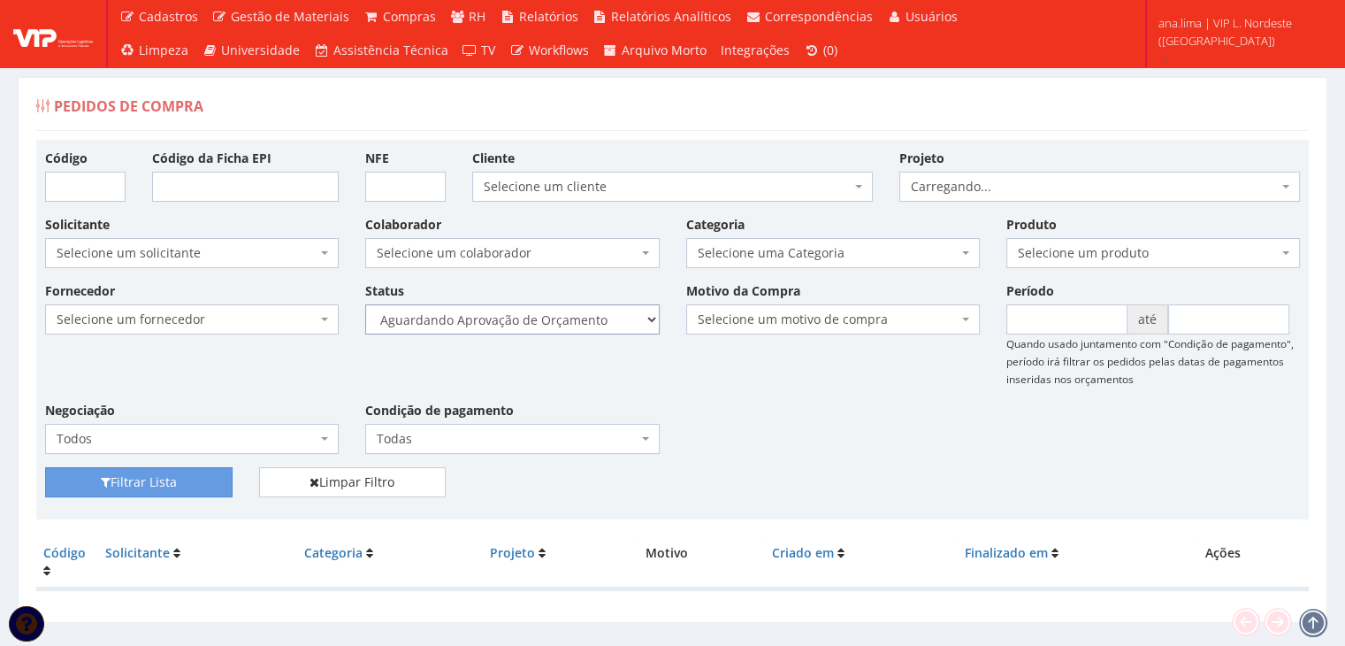
drag, startPoint x: 0, startPoint y: 0, endPoint x: 596, endPoint y: 310, distance: 672.1
click at [596, 310] on select "Selecione um status Cancelado Aguardando Aprovação Diretoria Pedido Aprovado Ag…" at bounding box center [512, 319] width 294 height 30
select select "1"
click at [365, 304] on select "Selecione um status Cancelado Aguardando Aprovação Diretoria Pedido Aprovado Ag…" at bounding box center [512, 319] width 294 height 30
click at [195, 483] on button "Filtrar Lista" at bounding box center [139, 482] width 188 height 30
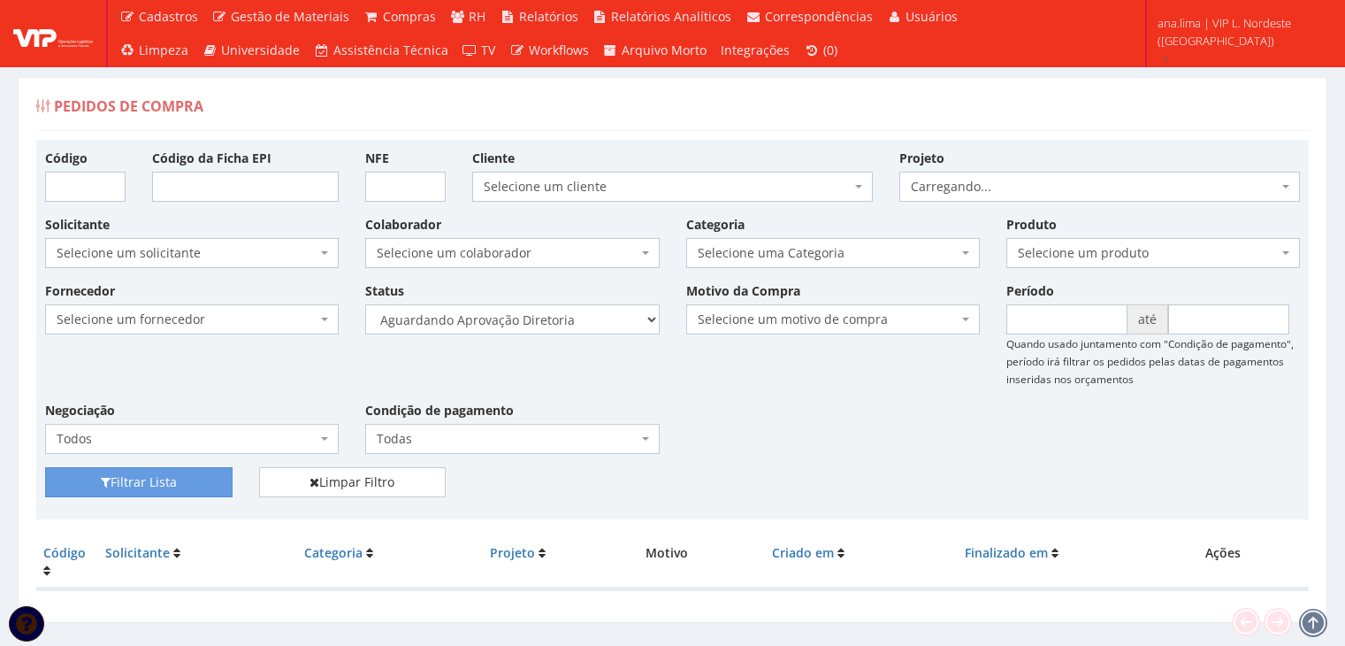
scroll to position [35, 0]
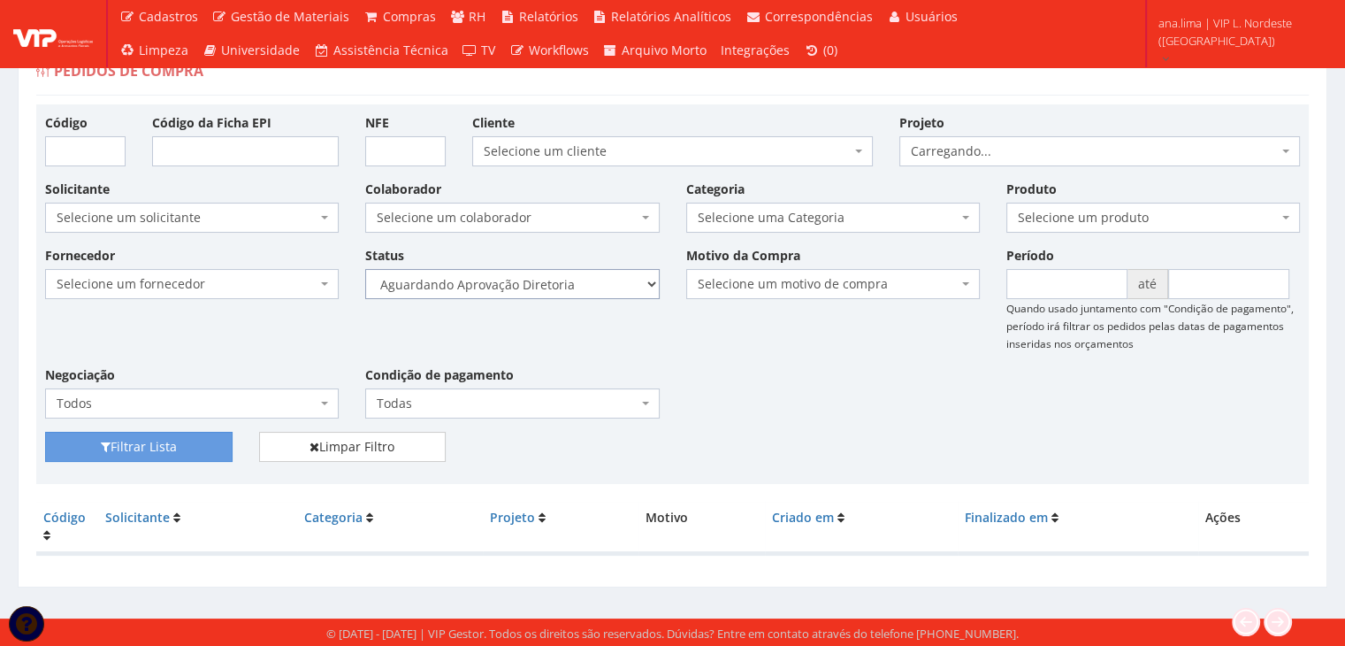
click at [619, 281] on select "Selecione um status Cancelado Aguardando Aprovação Diretoria Pedido Aprovado Ag…" at bounding box center [512, 284] width 294 height 30
select select "4"
click at [365, 269] on select "Selecione um status Cancelado Aguardando Aprovação Diretoria Pedido Aprovado Ag…" at bounding box center [512, 284] width 294 height 30
click at [212, 440] on button "Filtrar Lista" at bounding box center [139, 447] width 188 height 30
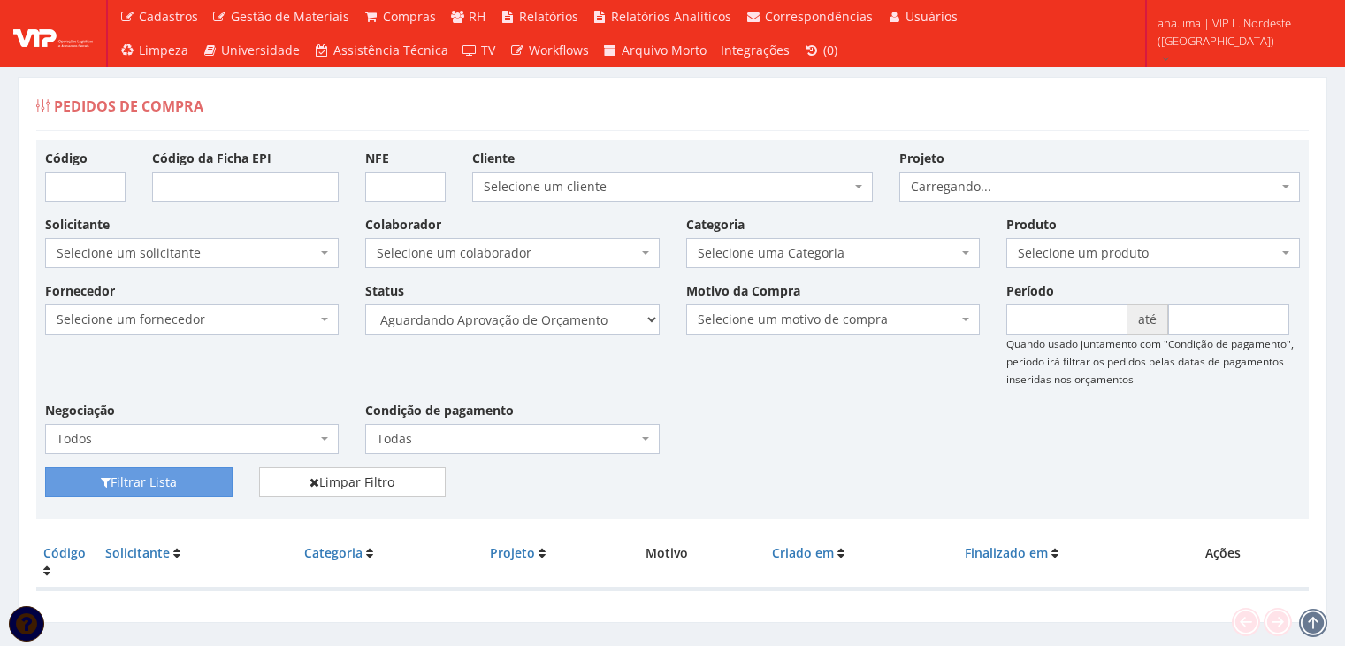
scroll to position [35, 0]
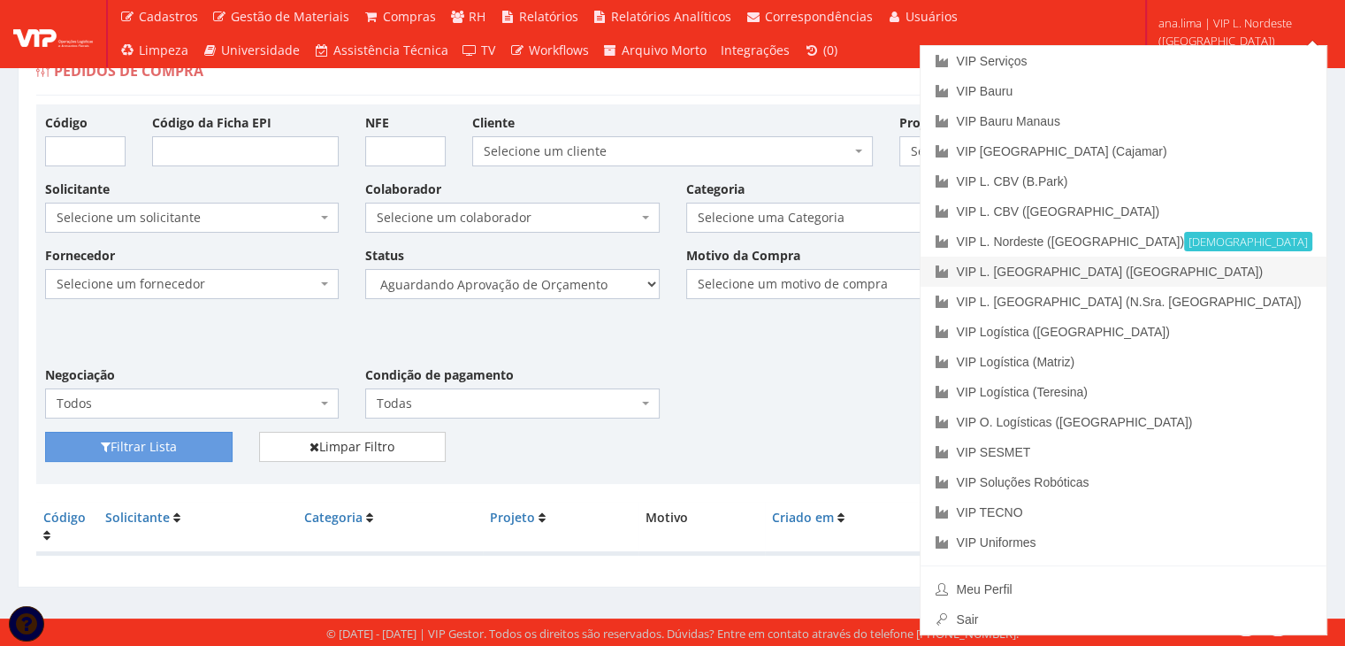
click at [1259, 277] on link "VIP L. [GEOGRAPHIC_DATA] ([GEOGRAPHIC_DATA])" at bounding box center [1124, 271] width 406 height 30
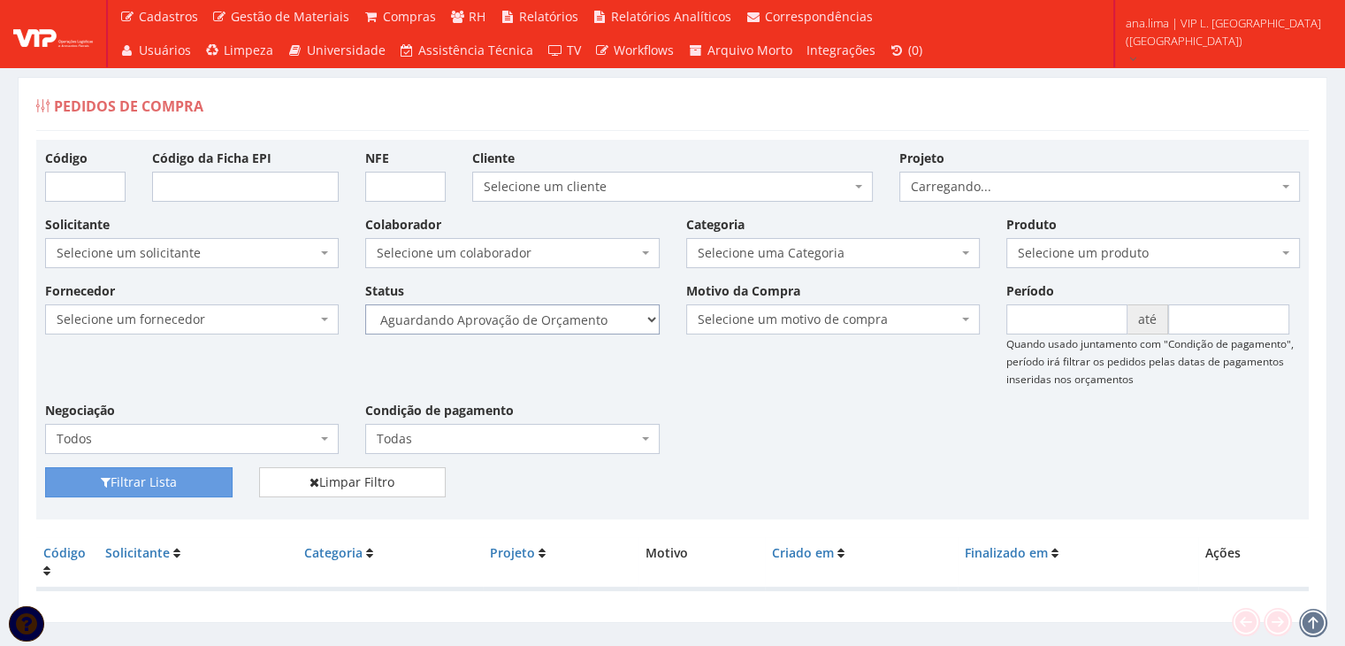
drag, startPoint x: 0, startPoint y: 0, endPoint x: 587, endPoint y: 329, distance: 673.2
click at [587, 329] on select "Selecione um status Cancelado Aguardando Aprovação Diretoria Pedido Aprovado Ag…" at bounding box center [512, 319] width 294 height 30
select select "1"
click at [365, 304] on select "Selecione um status Cancelado Aguardando Aprovação Diretoria Pedido Aprovado Ag…" at bounding box center [512, 319] width 294 height 30
click at [217, 480] on button "Filtrar Lista" at bounding box center [139, 482] width 188 height 30
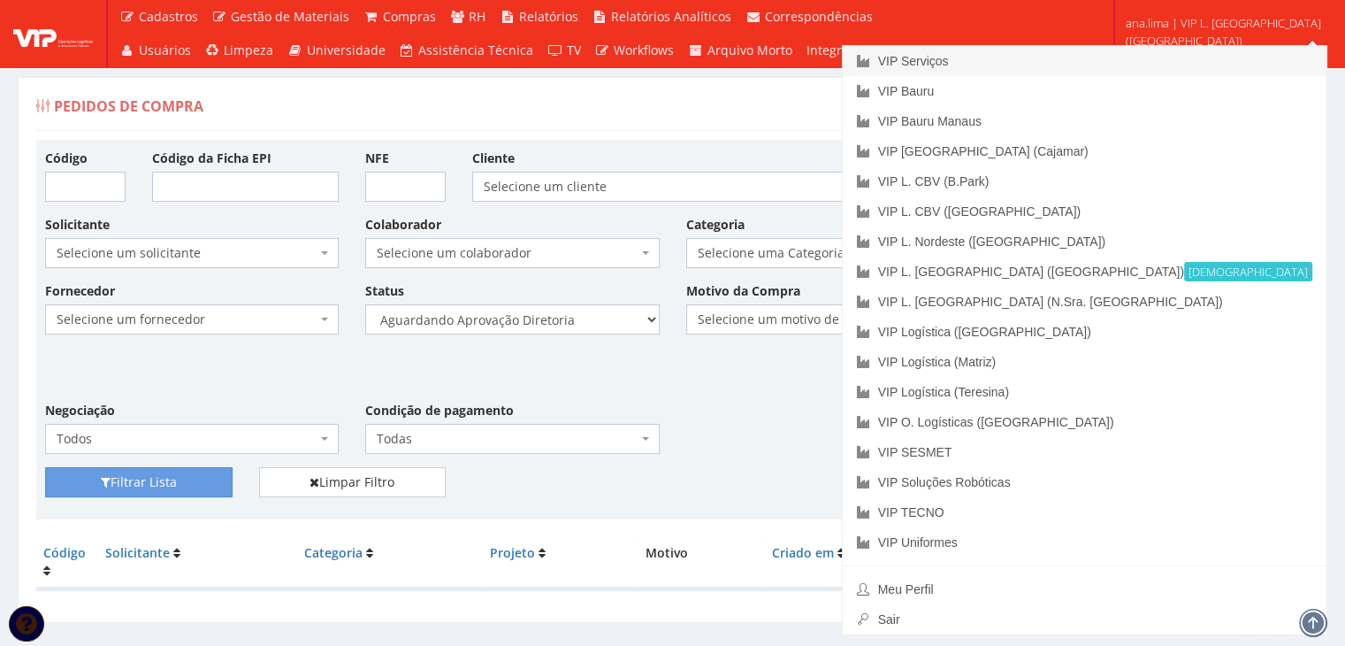
click at [1221, 63] on link "VIP Serviços" at bounding box center [1085, 61] width 484 height 30
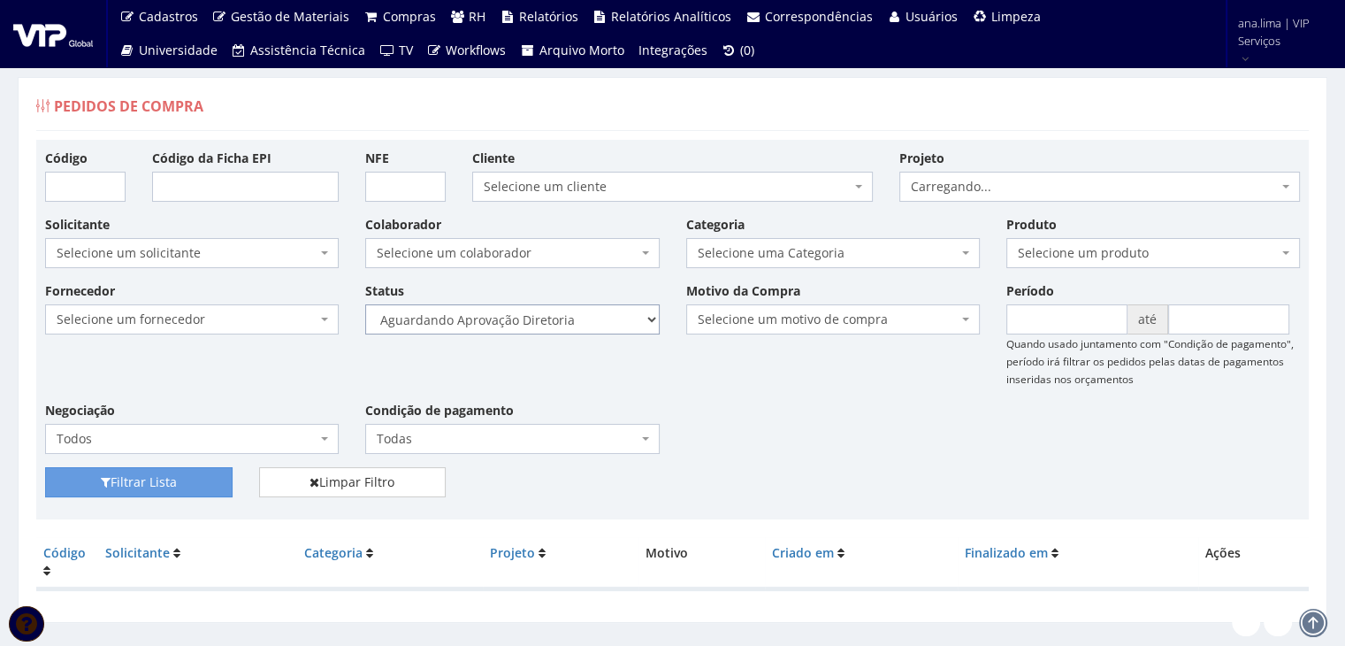
click at [583, 333] on select "Selecione um status Cancelado Aguardando Aprovação Diretoria Pedido Aprovado Ag…" at bounding box center [512, 319] width 294 height 30
click at [365, 304] on select "Selecione um status Cancelado Aguardando Aprovação Diretoria Pedido Aprovado Ag…" at bounding box center [512, 319] width 294 height 30
click at [184, 487] on button "Filtrar Lista" at bounding box center [139, 482] width 188 height 30
click at [595, 316] on select "Selecione um status Cancelado Aguardando Aprovação Diretoria Pedido Aprovado Ag…" at bounding box center [512, 319] width 294 height 30
select select "4"
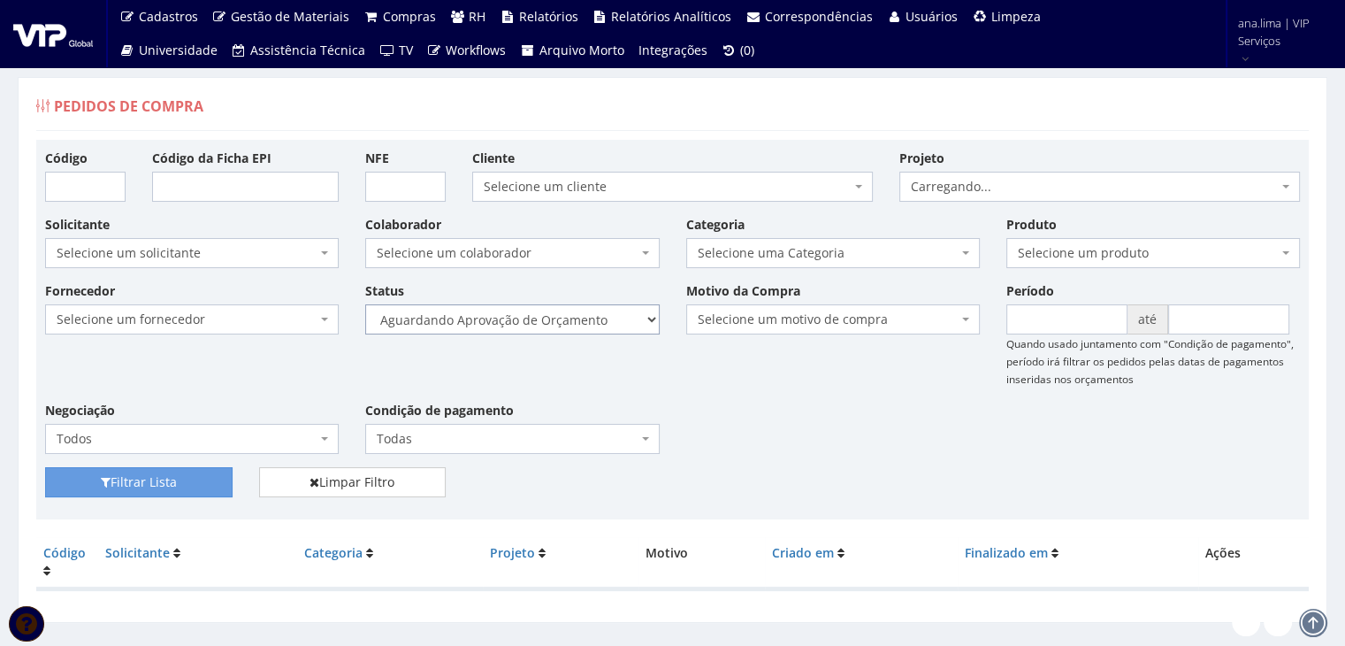
click at [365, 304] on select "Selecione um status Cancelado Aguardando Aprovação Diretoria Pedido Aprovado Ag…" at bounding box center [512, 319] width 294 height 30
click at [221, 483] on button "Filtrar Lista" at bounding box center [139, 482] width 188 height 30
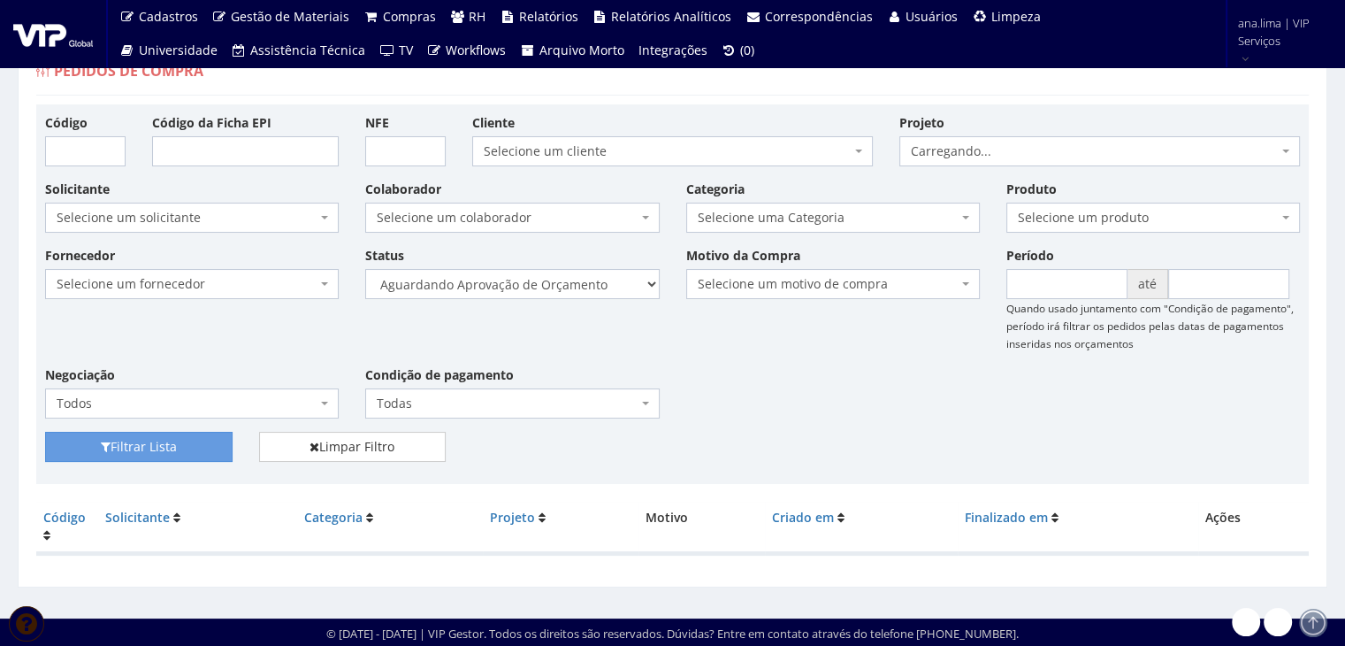
scroll to position [35, 0]
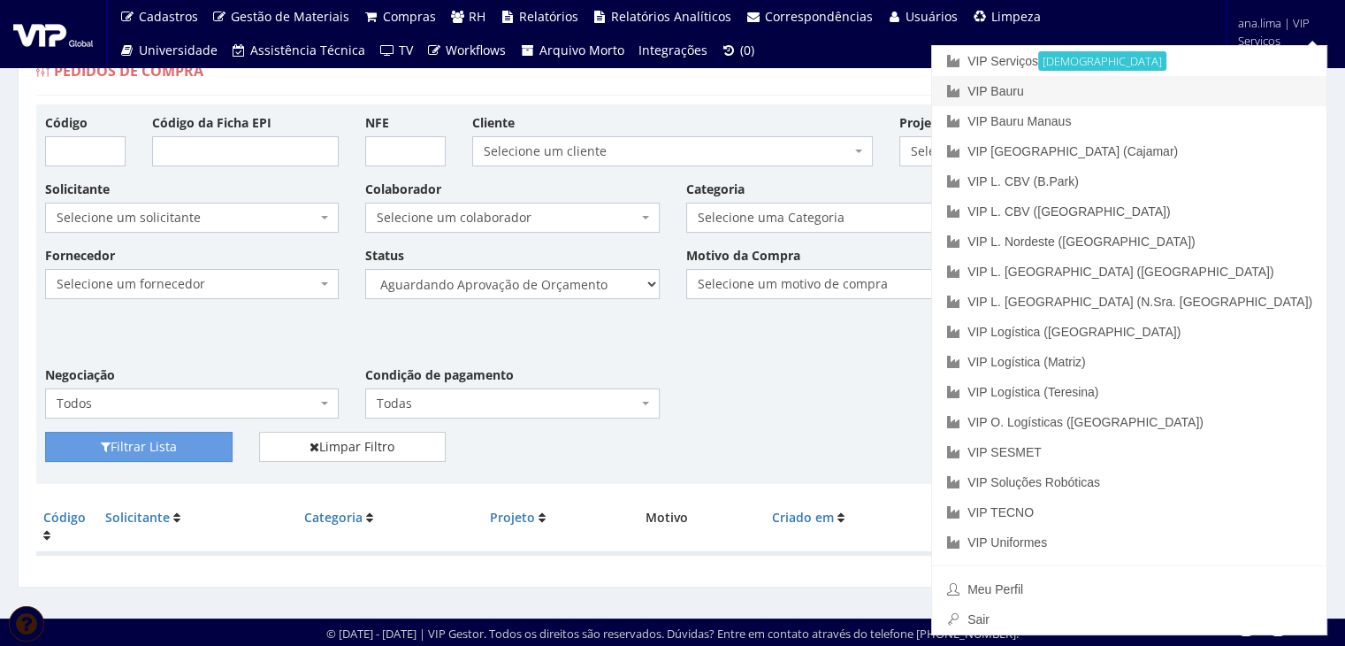
click at [1206, 87] on link "VIP Bauru" at bounding box center [1129, 91] width 394 height 30
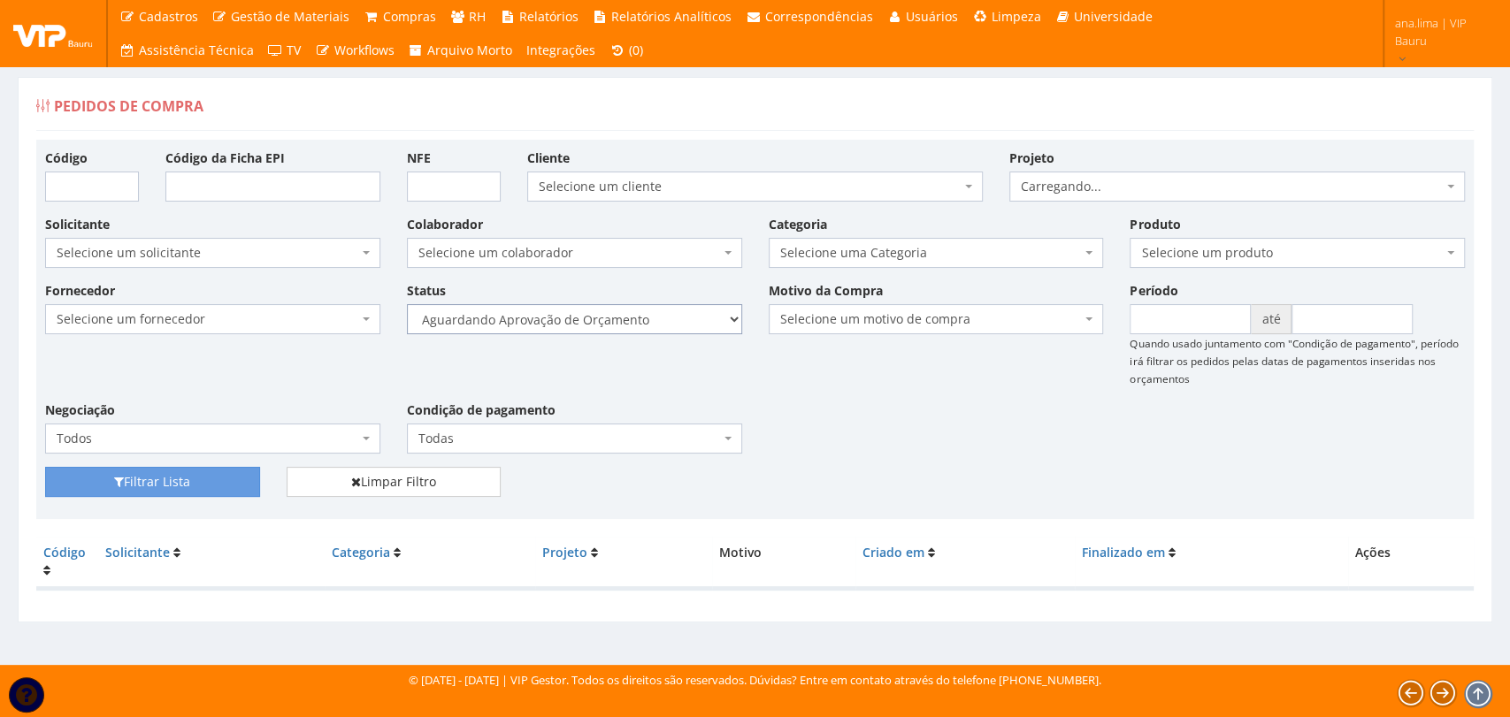
click at [670, 320] on select "Selecione um status Cancelado Aguardando Aprovação Diretoria Pedido Aprovado Ag…" at bounding box center [574, 319] width 335 height 30
select select "1"
click at [407, 304] on select "Selecione um status Cancelado Aguardando Aprovação Diretoria Pedido Aprovado Ag…" at bounding box center [574, 319] width 335 height 30
click at [226, 481] on button "Filtrar Lista" at bounding box center [152, 482] width 215 height 30
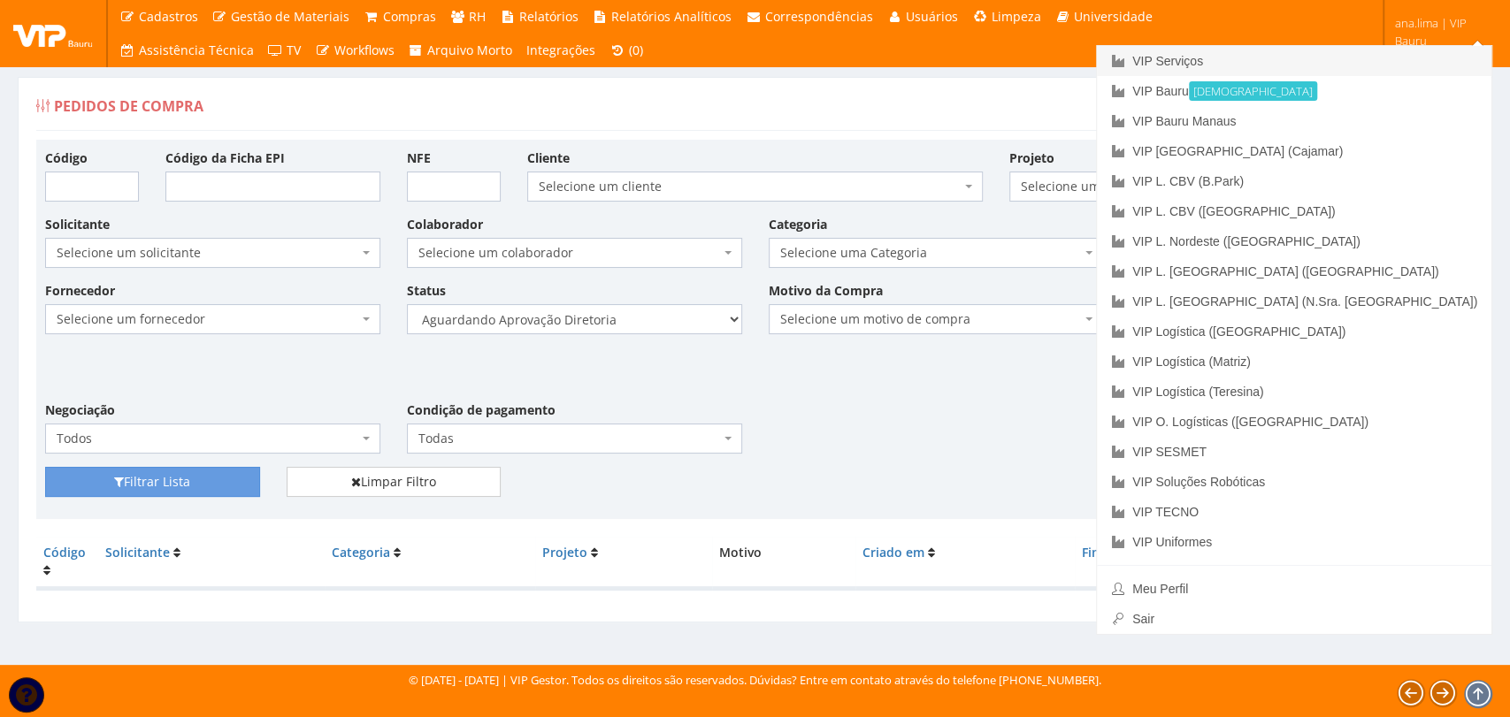
click at [1338, 57] on link "VIP Serviços" at bounding box center [1294, 61] width 394 height 30
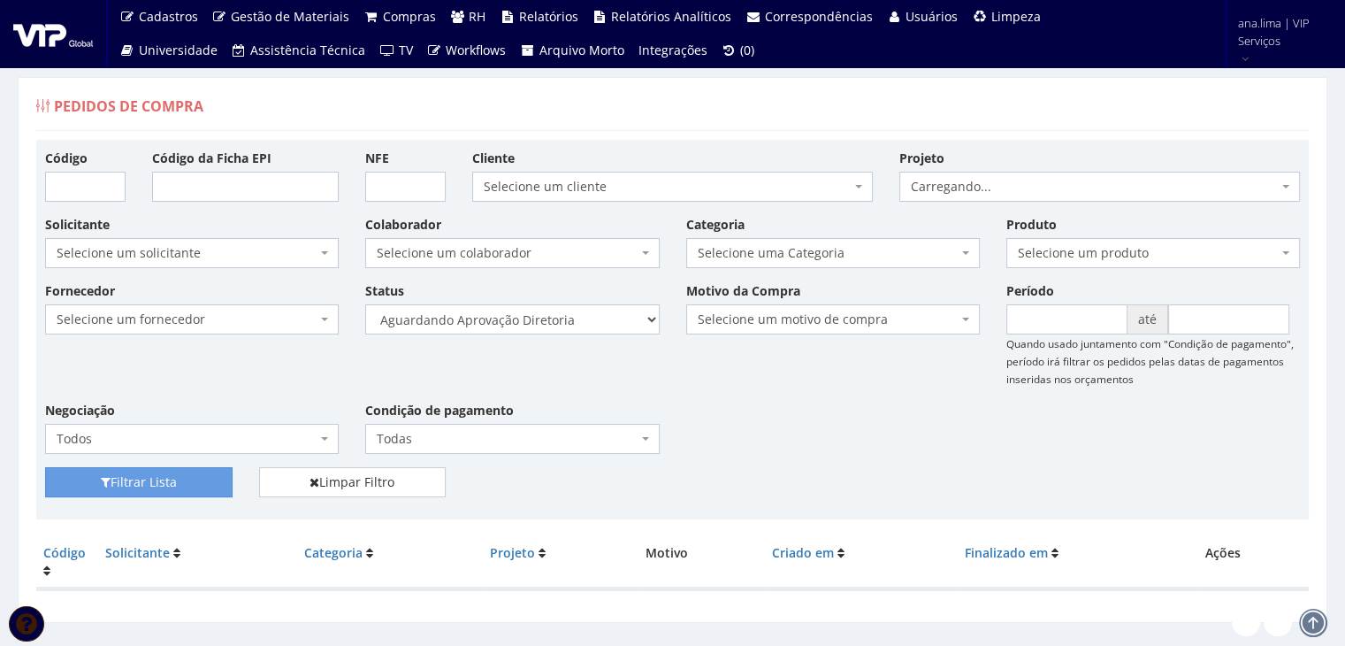
click at [577, 250] on span "Selecione um colaborador" at bounding box center [507, 253] width 260 height 18
drag, startPoint x: 573, startPoint y: 328, endPoint x: 564, endPoint y: 332, distance: 9.5
click at [571, 328] on select "Selecione um status Cancelado Aguardando Aprovação Diretoria Pedido Aprovado Ag…" at bounding box center [512, 319] width 294 height 30
click at [365, 304] on select "Selecione um status Cancelado Aguardando Aprovação Diretoria Pedido Aprovado Ag…" at bounding box center [512, 319] width 294 height 30
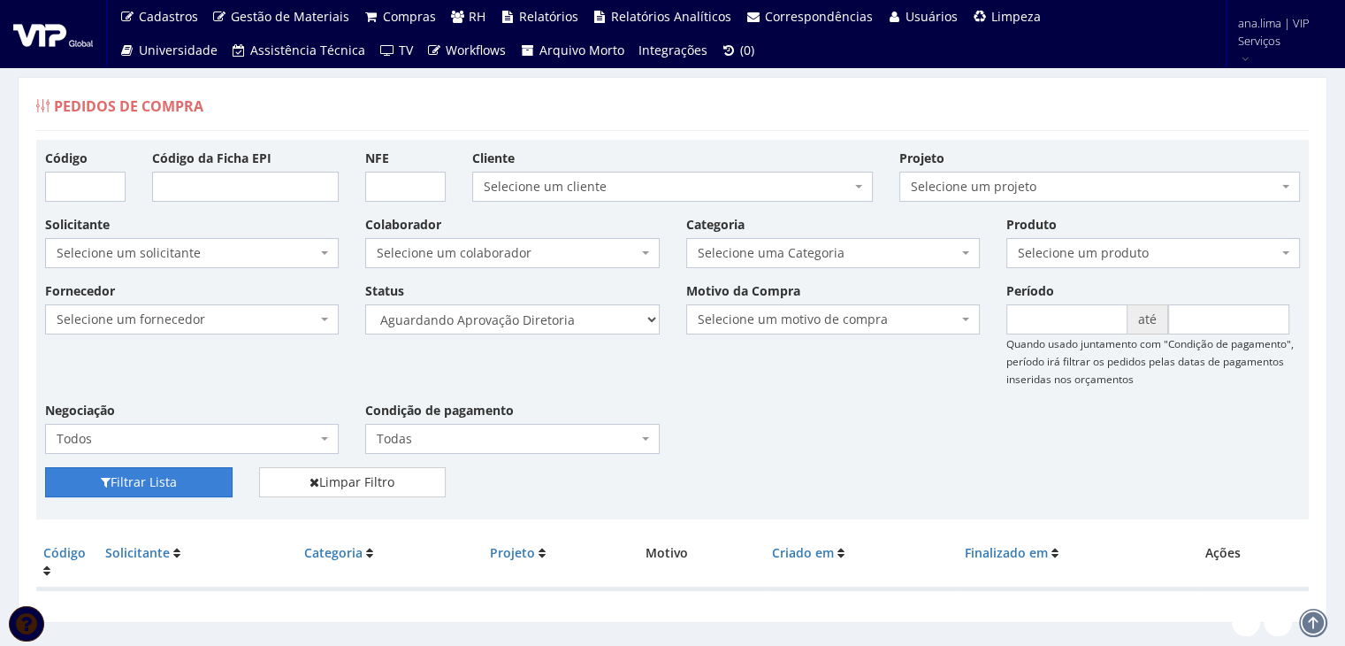
click at [201, 486] on button "Filtrar Lista" at bounding box center [139, 482] width 188 height 30
click at [565, 325] on select "Selecione um status Cancelado Aguardando Aprovação Diretoria Pedido Aprovado Ag…" at bounding box center [512, 319] width 294 height 30
select select "4"
click at [365, 304] on select "Selecione um status Cancelado Aguardando Aprovação Diretoria Pedido Aprovado Ag…" at bounding box center [512, 319] width 294 height 30
click at [212, 489] on button "Filtrar Lista" at bounding box center [139, 482] width 188 height 30
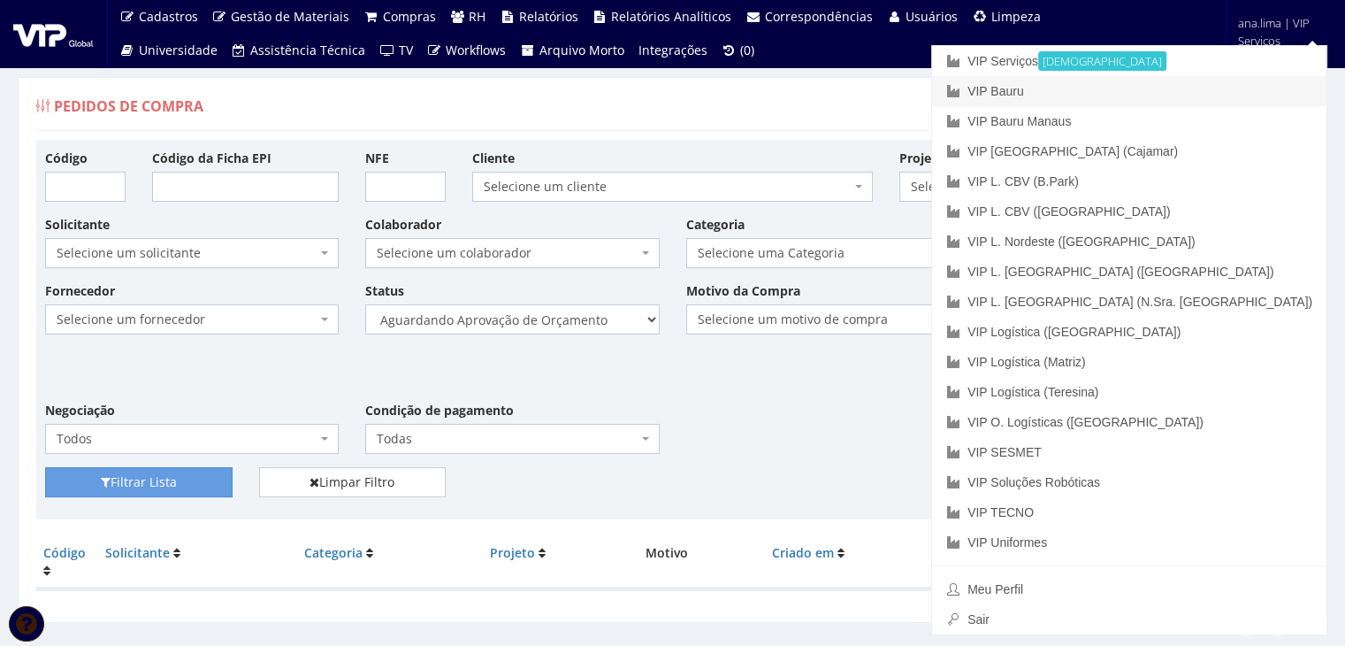
click at [1244, 89] on link "VIP Bauru" at bounding box center [1129, 91] width 394 height 30
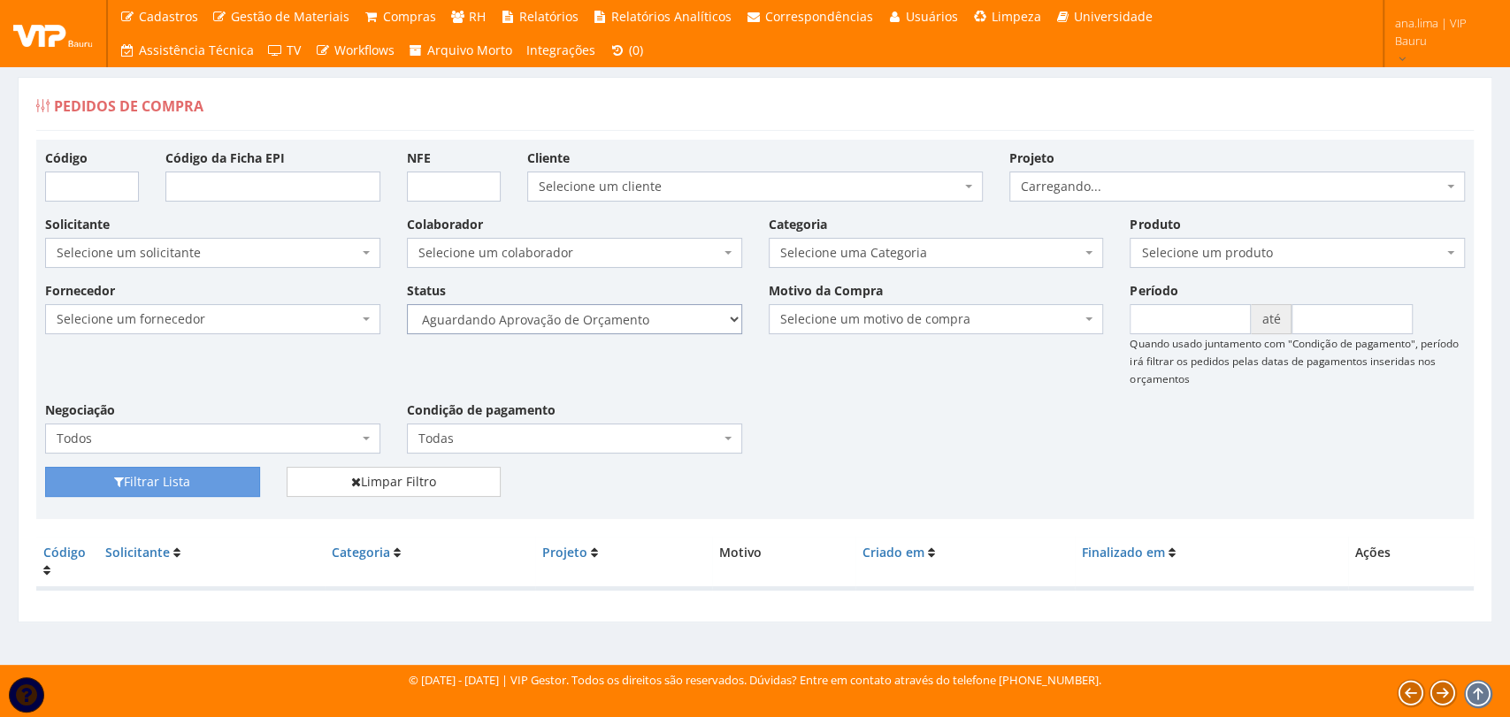
click at [624, 324] on select "Selecione um status Cancelado Aguardando Aprovação Diretoria Pedido Aprovado Ag…" at bounding box center [574, 319] width 335 height 30
select select "1"
click at [407, 304] on select "Selecione um status Cancelado Aguardando Aprovação Diretoria Pedido Aprovado Ag…" at bounding box center [574, 319] width 335 height 30
click at [199, 484] on button "Filtrar Lista" at bounding box center [152, 482] width 215 height 30
click at [672, 333] on select "Selecione um status Cancelado Aguardando Aprovação Diretoria Pedido Aprovado Ag…" at bounding box center [574, 319] width 335 height 30
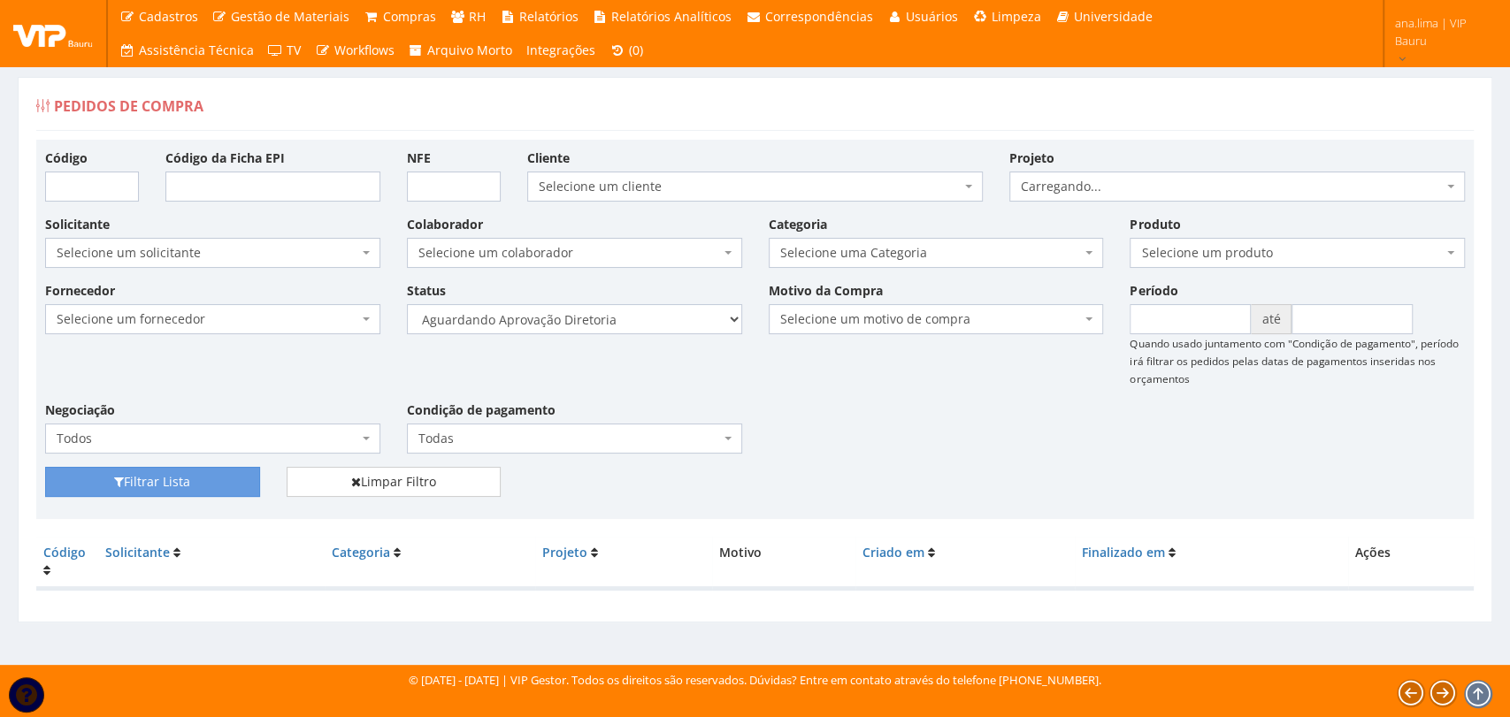
select select "4"
click at [407, 304] on select "Selecione um status Cancelado Aguardando Aprovação Diretoria Pedido Aprovado Ag…" at bounding box center [574, 319] width 335 height 30
drag, startPoint x: 234, startPoint y: 487, endPoint x: 417, endPoint y: 443, distance: 188.3
click at [233, 487] on button "Filtrar Lista" at bounding box center [152, 482] width 215 height 30
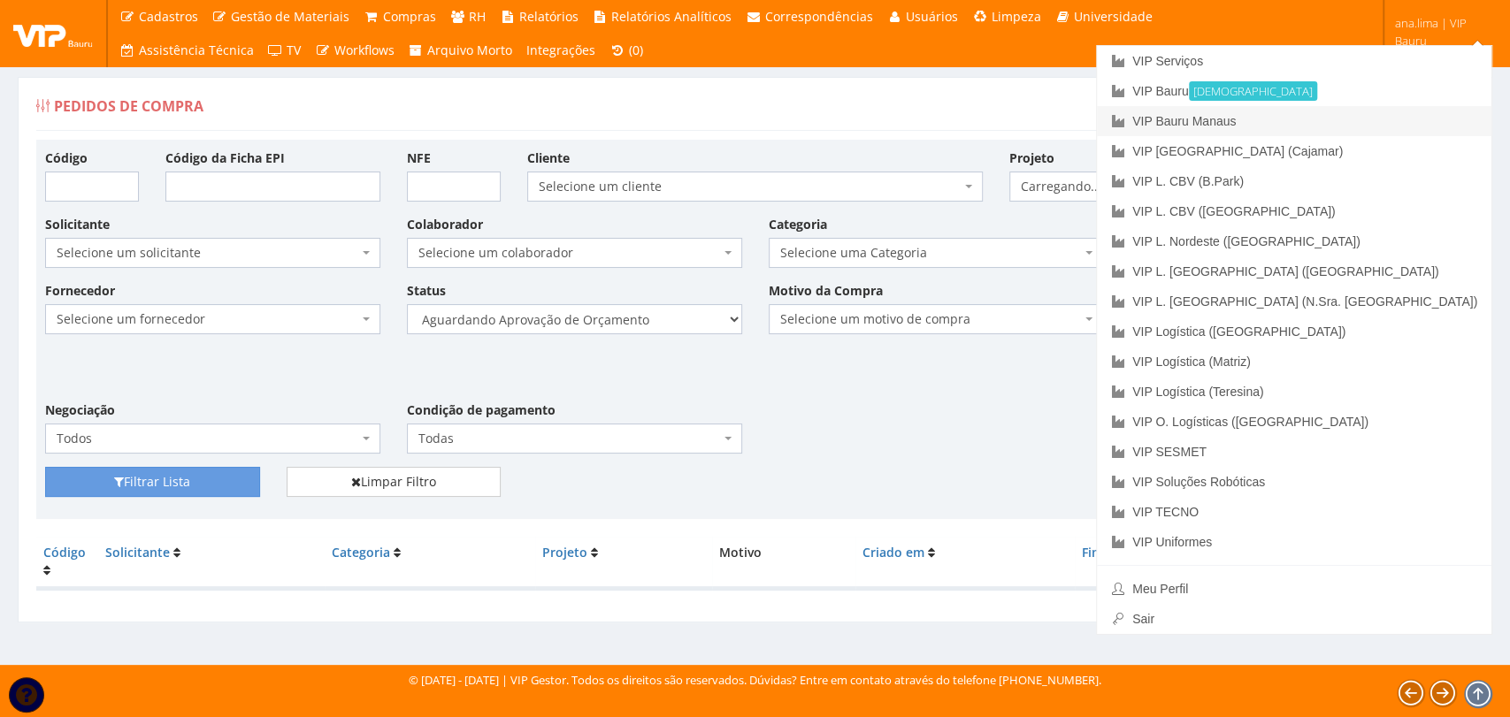
click at [1405, 134] on link "VIP Bauru Manaus" at bounding box center [1294, 121] width 394 height 30
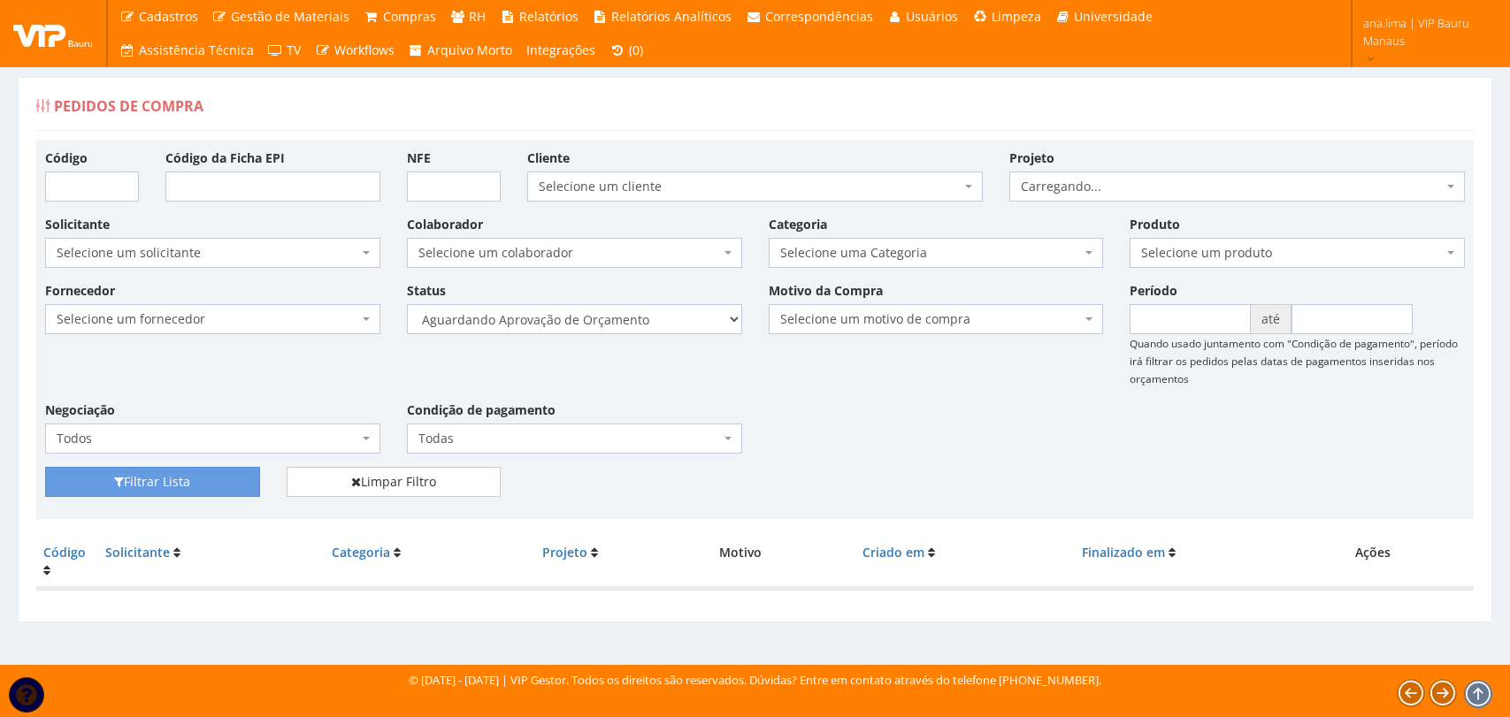
click at [708, 332] on select "Selecione um status Cancelado Aguardando Aprovação Diretoria Pedido Aprovado Ag…" at bounding box center [574, 319] width 335 height 30
select select "1"
click at [407, 304] on select "Selecione um status Cancelado Aguardando Aprovação Diretoria Pedido Aprovado Ag…" at bounding box center [574, 319] width 335 height 30
drag, startPoint x: 195, startPoint y: 472, endPoint x: 363, endPoint y: 437, distance: 171.7
click at [195, 473] on button "Filtrar Lista" at bounding box center [152, 482] width 215 height 30
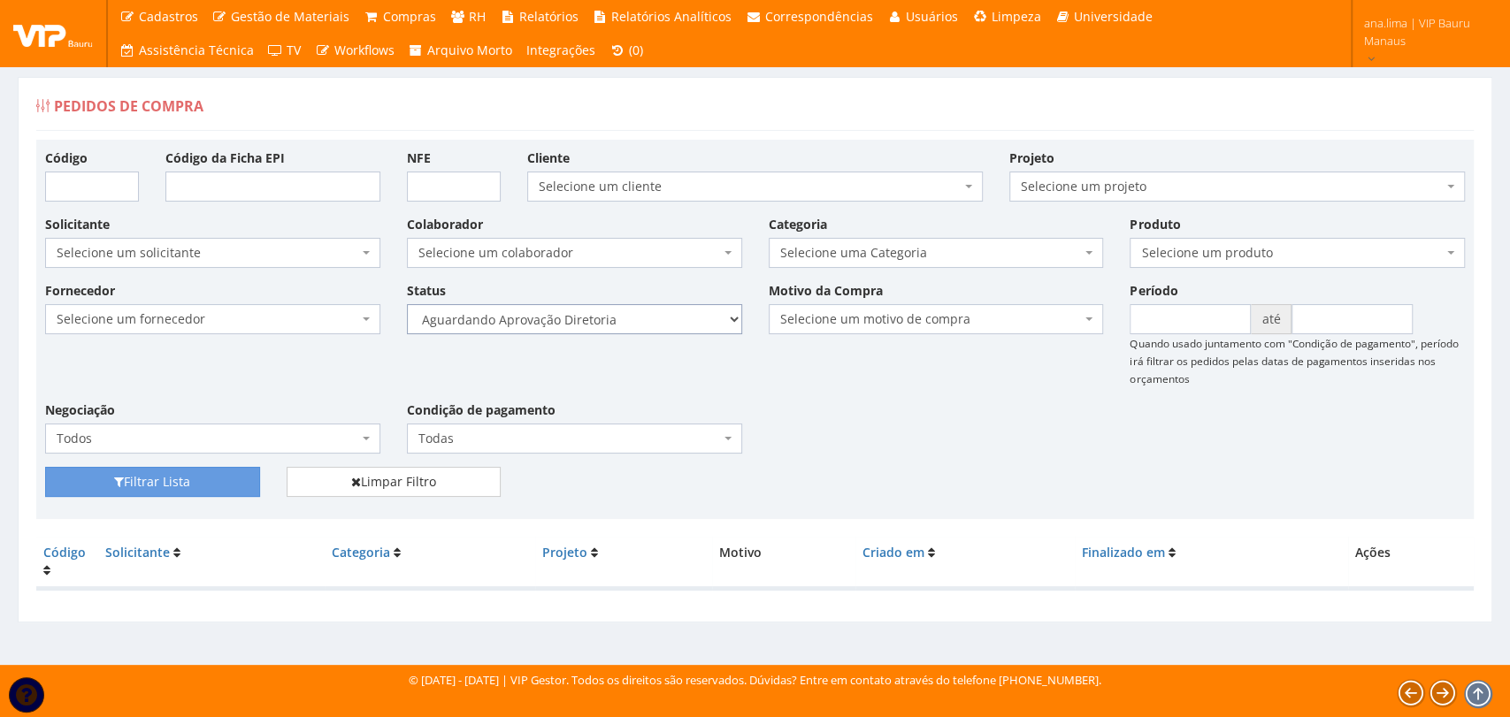
click at [697, 322] on select "Selecione um status Cancelado Aguardando Aprovação Diretoria Pedido Aprovado Ag…" at bounding box center [574, 319] width 335 height 30
select select "4"
click at [407, 304] on select "Selecione um status Cancelado Aguardando Aprovação Diretoria Pedido Aprovado Ag…" at bounding box center [574, 319] width 335 height 30
click at [239, 484] on button "Filtrar Lista" at bounding box center [152, 482] width 215 height 30
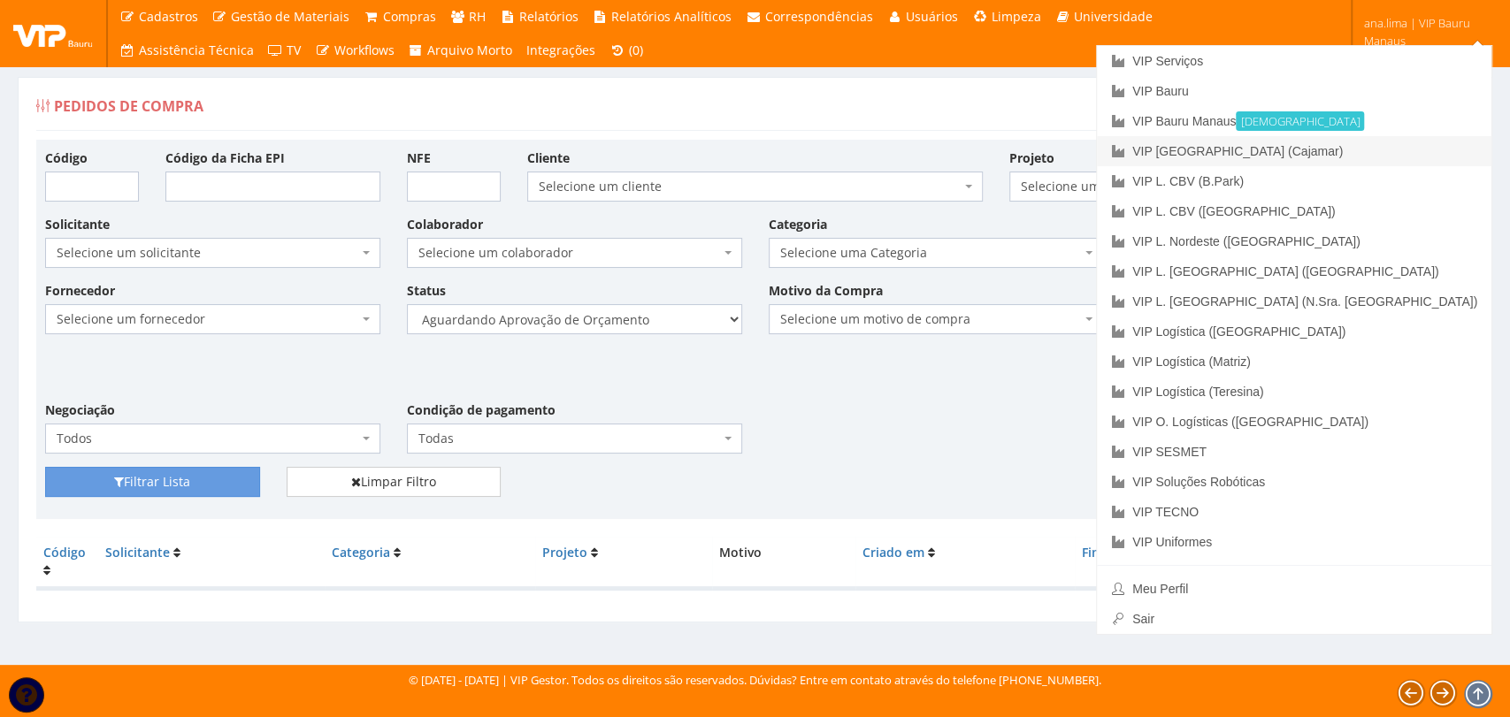
click at [1359, 152] on link "VIP [GEOGRAPHIC_DATA] (Cajamar)" at bounding box center [1294, 151] width 394 height 30
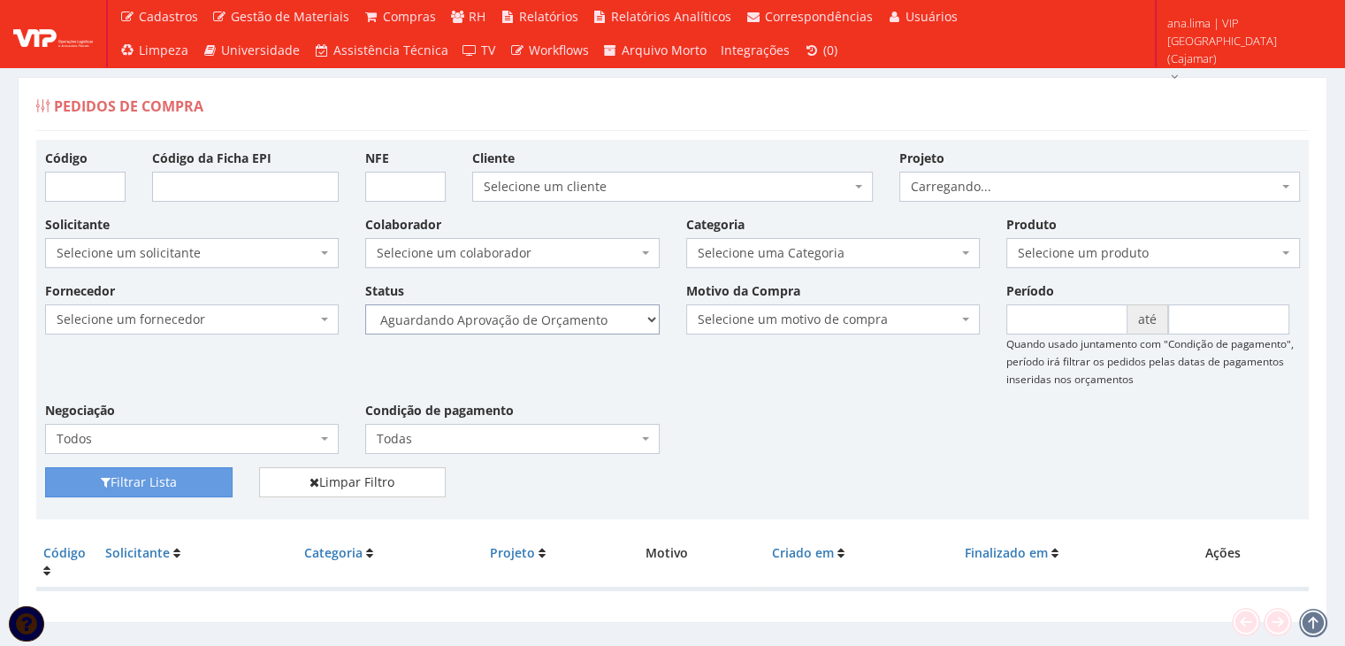
click at [563, 319] on select "Selecione um status Cancelado Aguardando Aprovação Diretoria Pedido Aprovado Ag…" at bounding box center [512, 319] width 294 height 30
select select "1"
click at [365, 304] on select "Selecione um status Cancelado Aguardando Aprovação Diretoria Pedido Aprovado Ag…" at bounding box center [512, 319] width 294 height 30
click at [218, 482] on button "Filtrar Lista" at bounding box center [139, 482] width 188 height 30
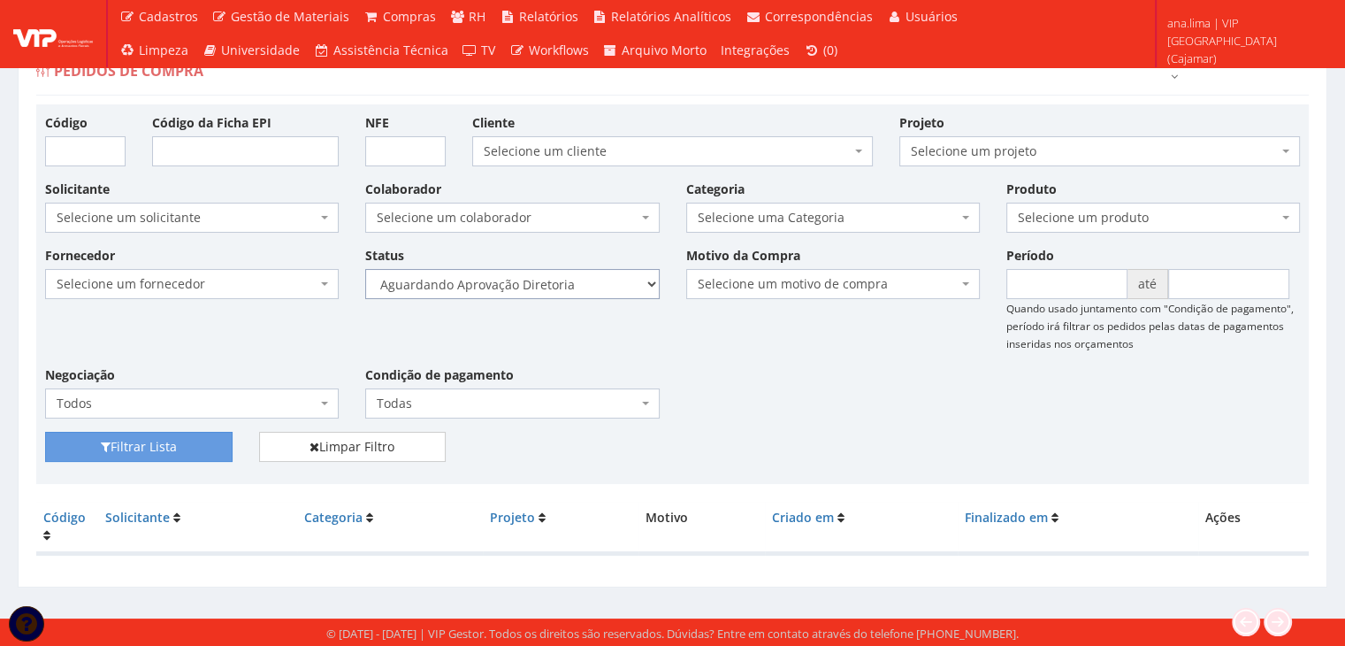
click at [592, 285] on select "Selecione um status Cancelado Aguardando Aprovação Diretoria Pedido Aprovado Ag…" at bounding box center [512, 284] width 294 height 30
select select "4"
click at [365, 269] on select "Selecione um status Cancelado Aguardando Aprovação Diretoria Pedido Aprovado Ag…" at bounding box center [512, 284] width 294 height 30
click at [195, 454] on button "Filtrar Lista" at bounding box center [139, 447] width 188 height 30
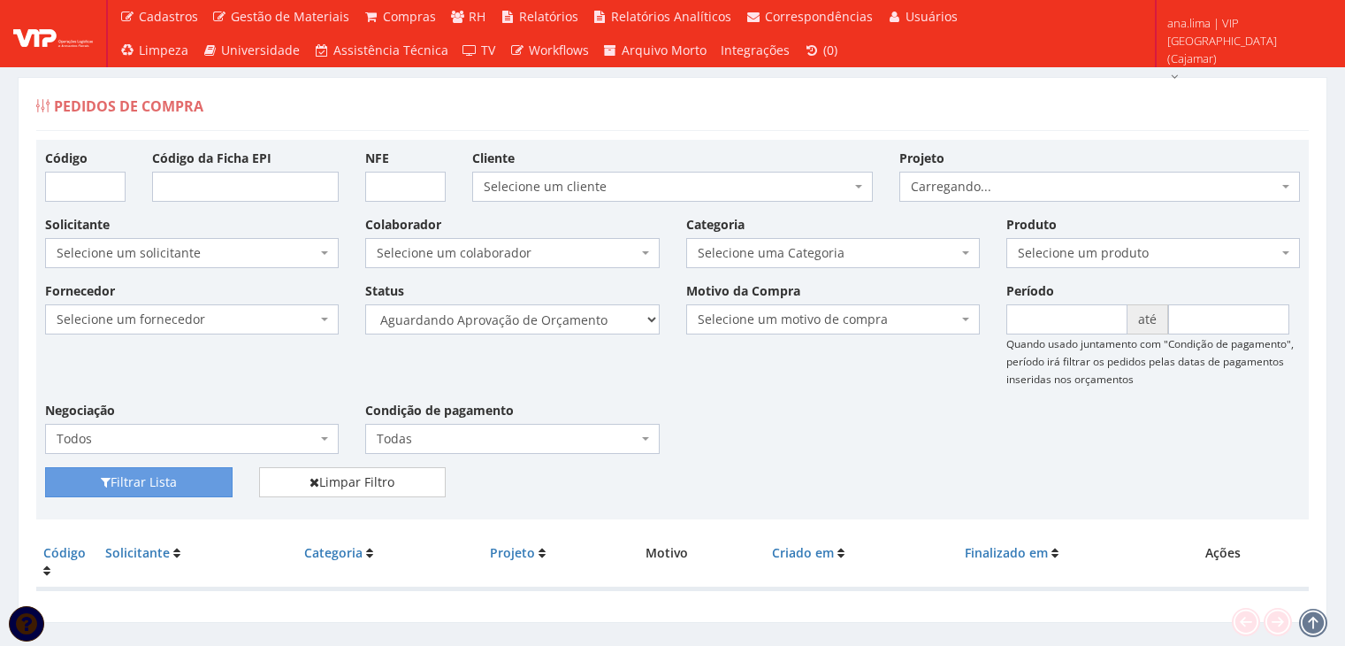
scroll to position [35, 0]
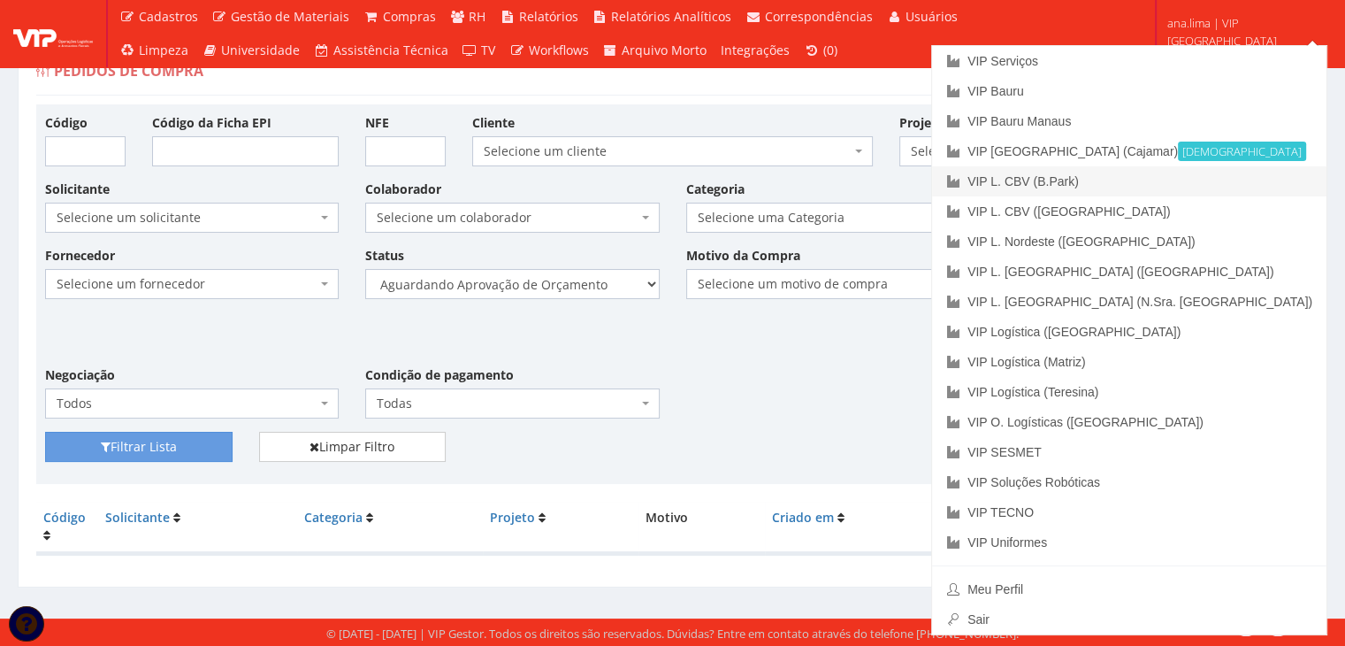
click at [1246, 189] on link "VIP L. CBV (B.Park)" at bounding box center [1129, 181] width 394 height 30
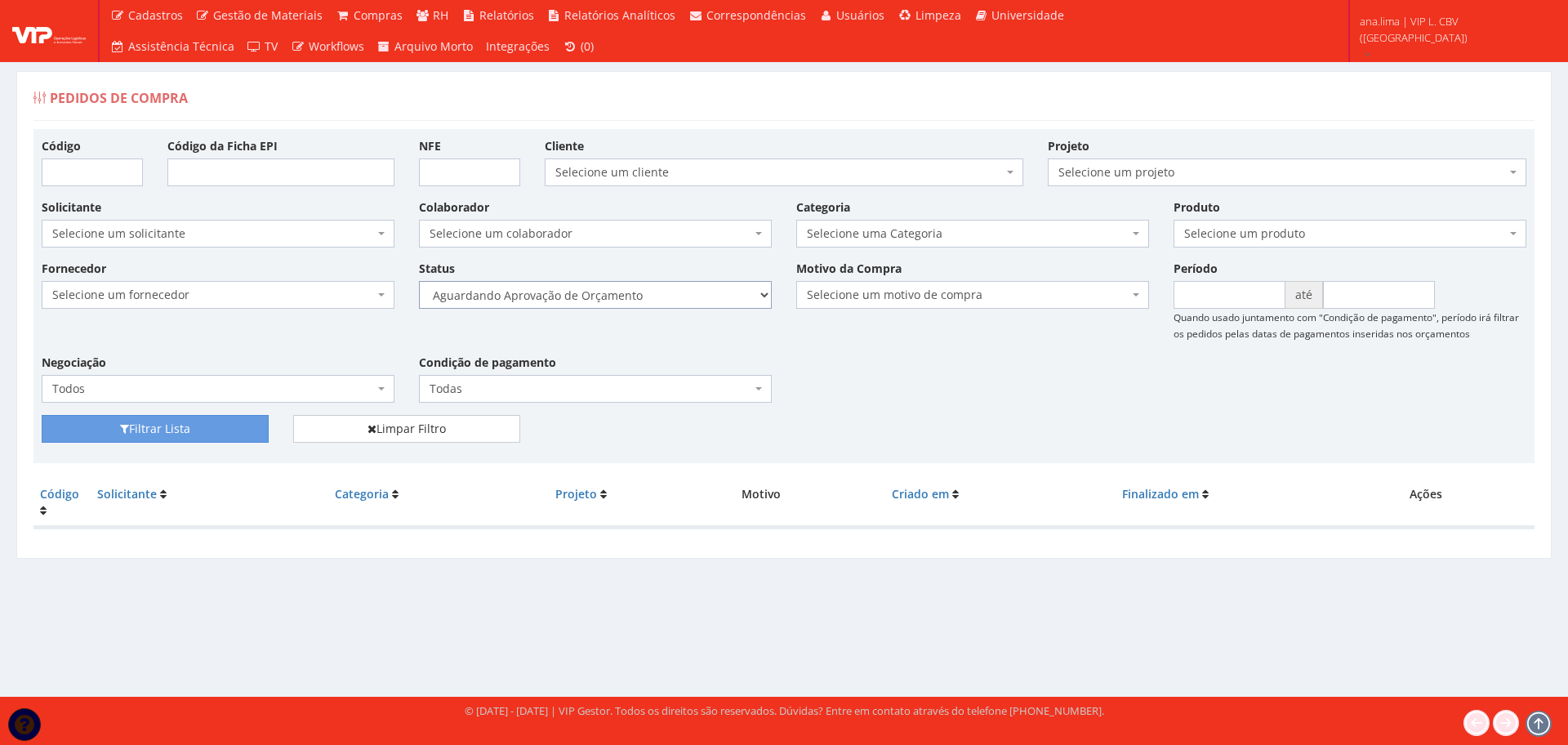
click at [734, 284] on select "Selecione um status Cancelado Aguardando Aprovação Diretoria Pedido Aprovado Ag…" at bounding box center [596, 294] width 353 height 28
select select "1"
click at [419, 281] on select "Selecione um status Cancelado Aguardando Aprovação Diretoria Pedido Aprovado Ag…" at bounding box center [596, 294] width 353 height 28
click at [246, 439] on button "Filtrar Lista" at bounding box center [155, 428] width 227 height 28
click at [677, 296] on select "Selecione um status Cancelado Aguardando Aprovação Diretoria Pedido Aprovado Ag…" at bounding box center [596, 294] width 353 height 28
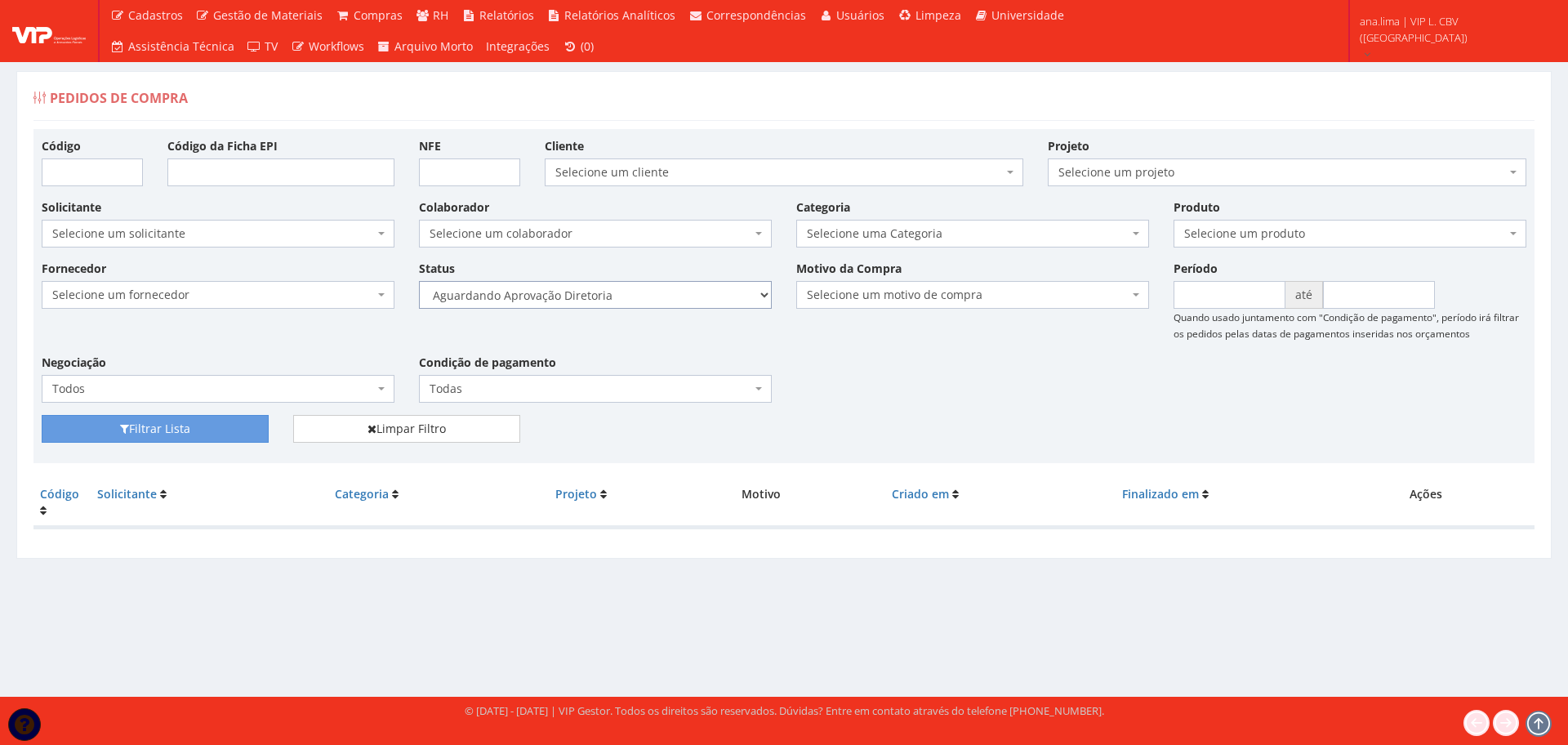
select select "4"
click at [419, 281] on select "Selecione um status Cancelado Aguardando Aprovação Diretoria Pedido Aprovado Ag…" at bounding box center [596, 294] width 353 height 28
click at [246, 434] on button "Filtrar Lista" at bounding box center [155, 428] width 227 height 28
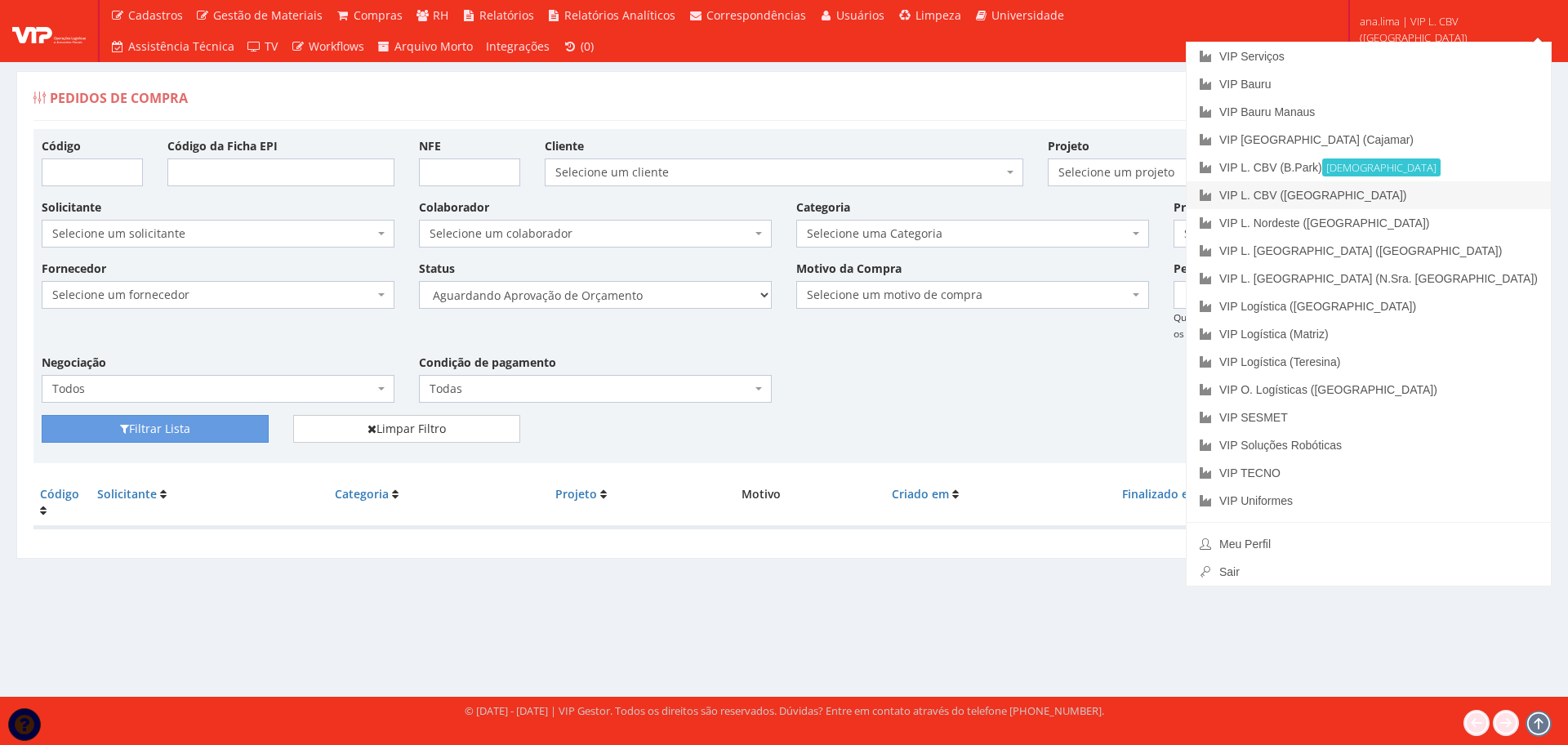
click at [1476, 196] on link "VIP L. CBV ([GEOGRAPHIC_DATA])" at bounding box center [1369, 195] width 364 height 28
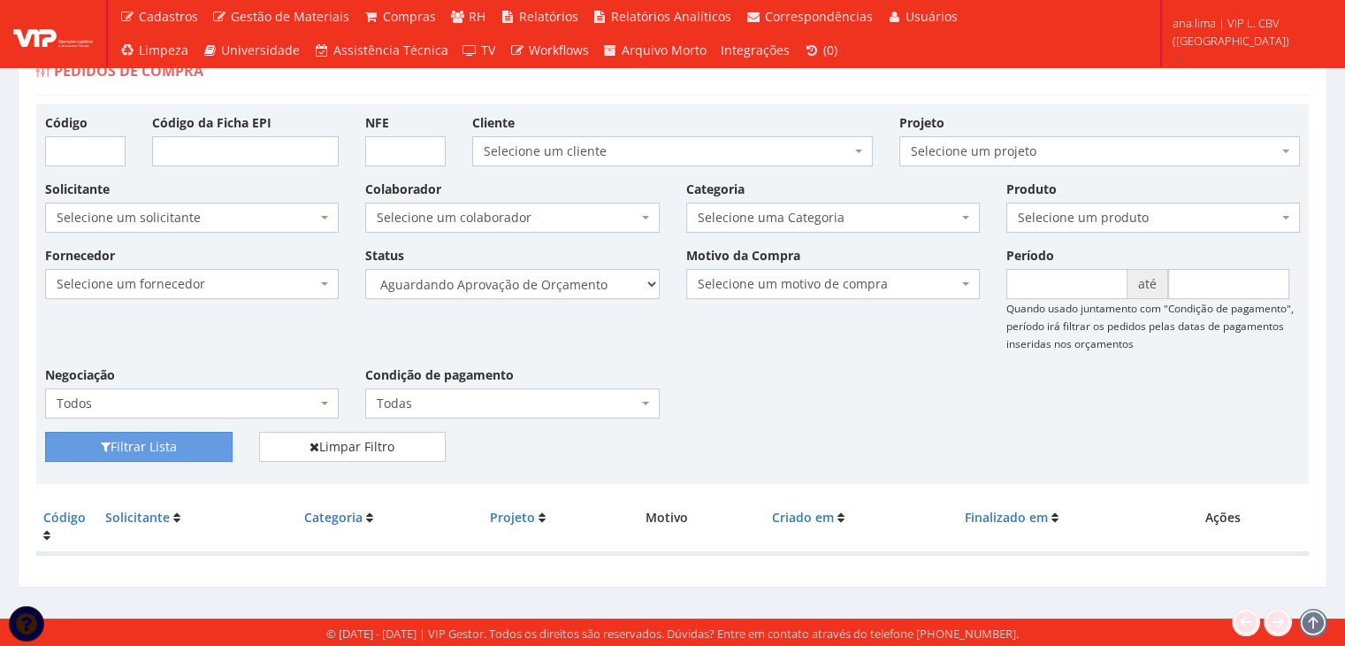
scroll to position [35, 0]
click at [588, 285] on select "Selecione um status Cancelado Aguardando Aprovação Diretoria Pedido Aprovado Ag…" at bounding box center [512, 284] width 294 height 30
select select "1"
click at [365, 269] on select "Selecione um status Cancelado Aguardando Aprovação Diretoria Pedido Aprovado Ag…" at bounding box center [512, 284] width 294 height 30
click at [216, 451] on button "Filtrar Lista" at bounding box center [139, 447] width 188 height 30
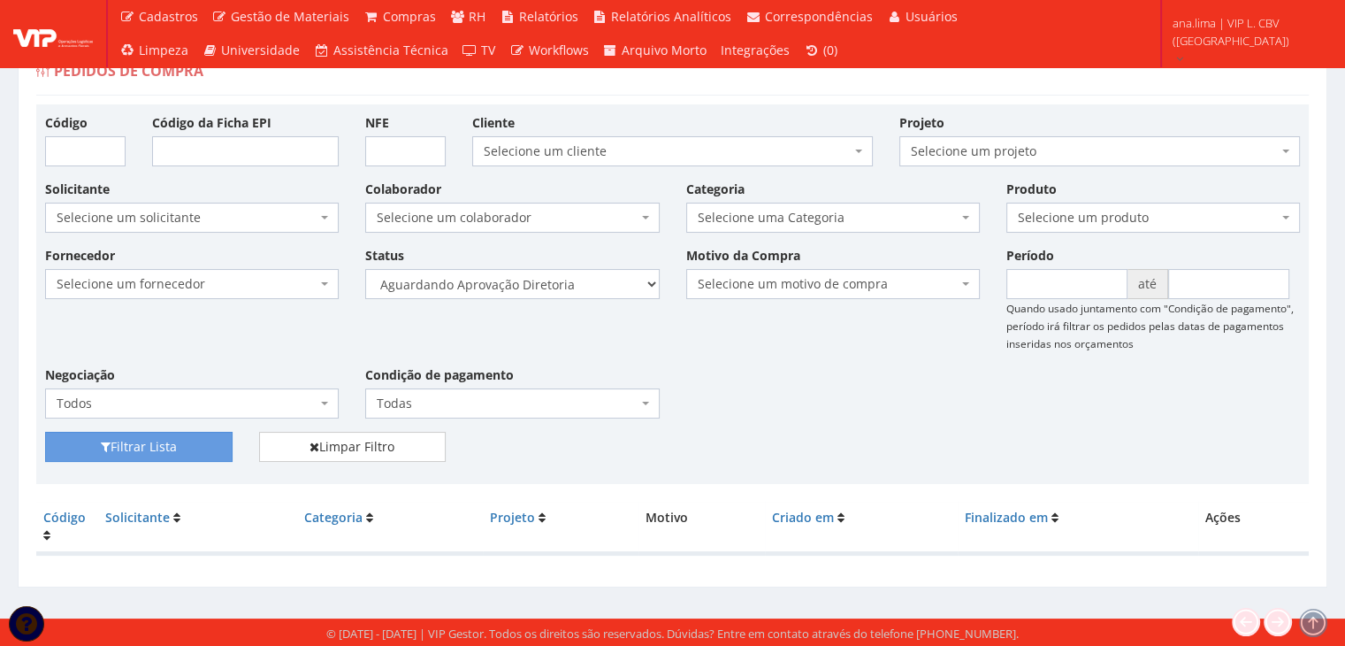
scroll to position [35, 0]
drag, startPoint x: 605, startPoint y: 287, endPoint x: 599, endPoint y: 295, distance: 9.4
click at [605, 287] on select "Selecione um status Cancelado Aguardando Aprovação Diretoria Pedido Aprovado Ag…" at bounding box center [512, 284] width 294 height 30
select select "4"
click at [365, 269] on select "Selecione um status Cancelado Aguardando Aprovação Diretoria Pedido Aprovado Ag…" at bounding box center [512, 284] width 294 height 30
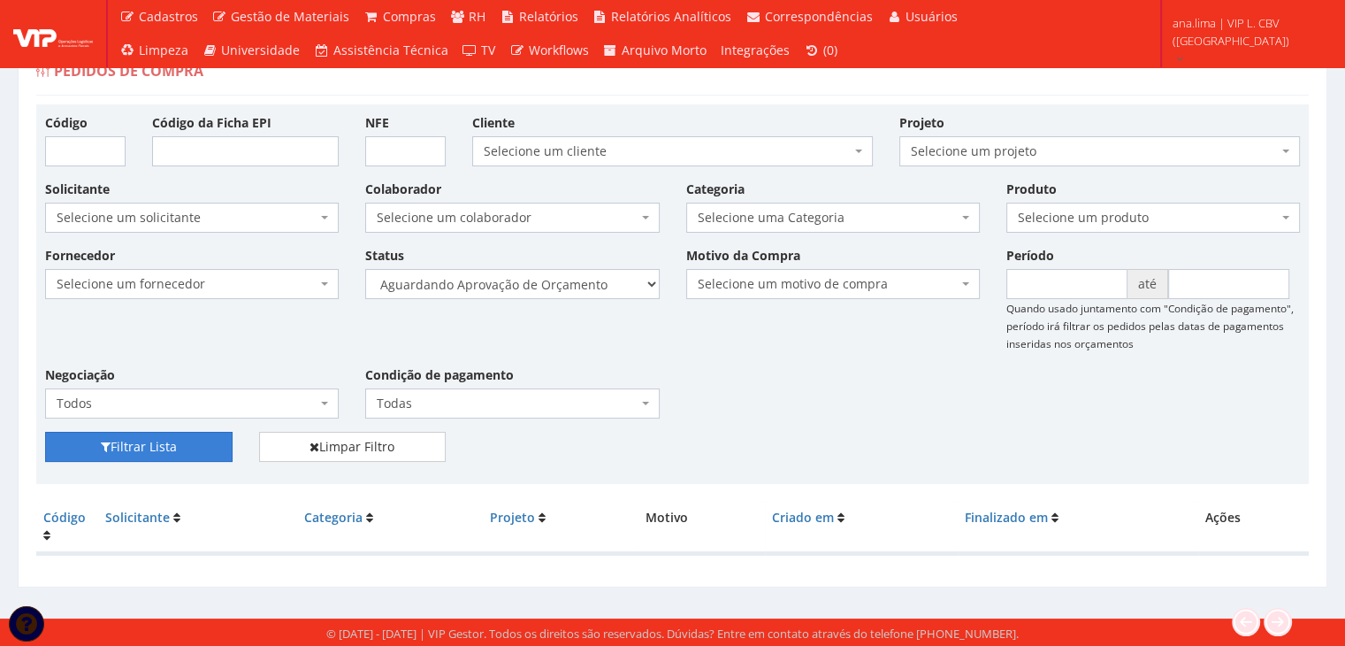
click at [188, 453] on button "Filtrar Lista" at bounding box center [139, 447] width 188 height 30
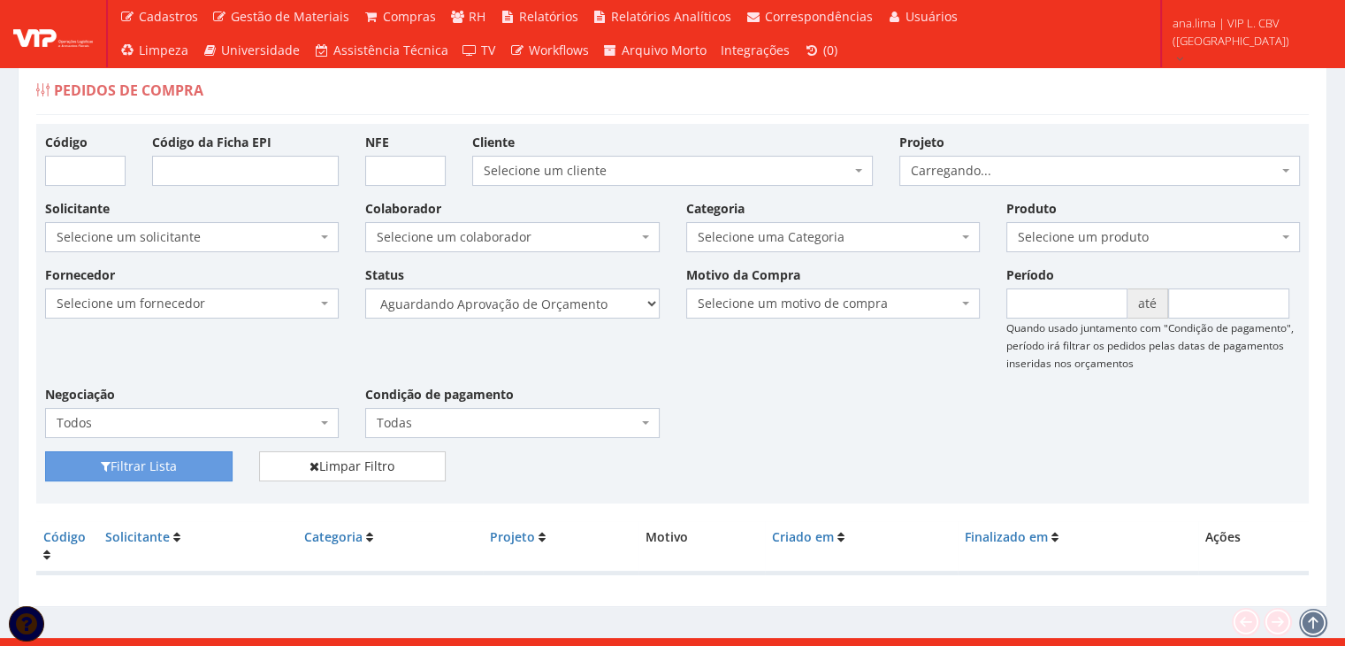
scroll to position [35, 0]
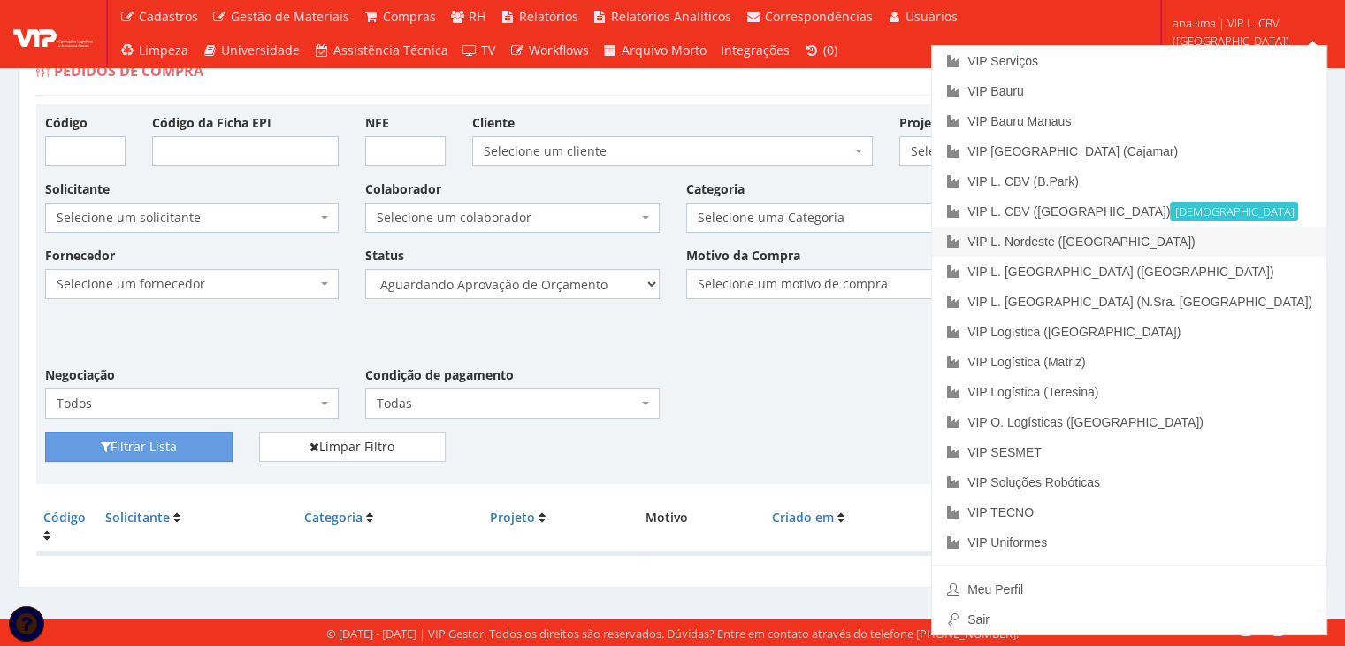
click at [1252, 245] on link "VIP L. Nordeste ([GEOGRAPHIC_DATA])" at bounding box center [1129, 241] width 394 height 30
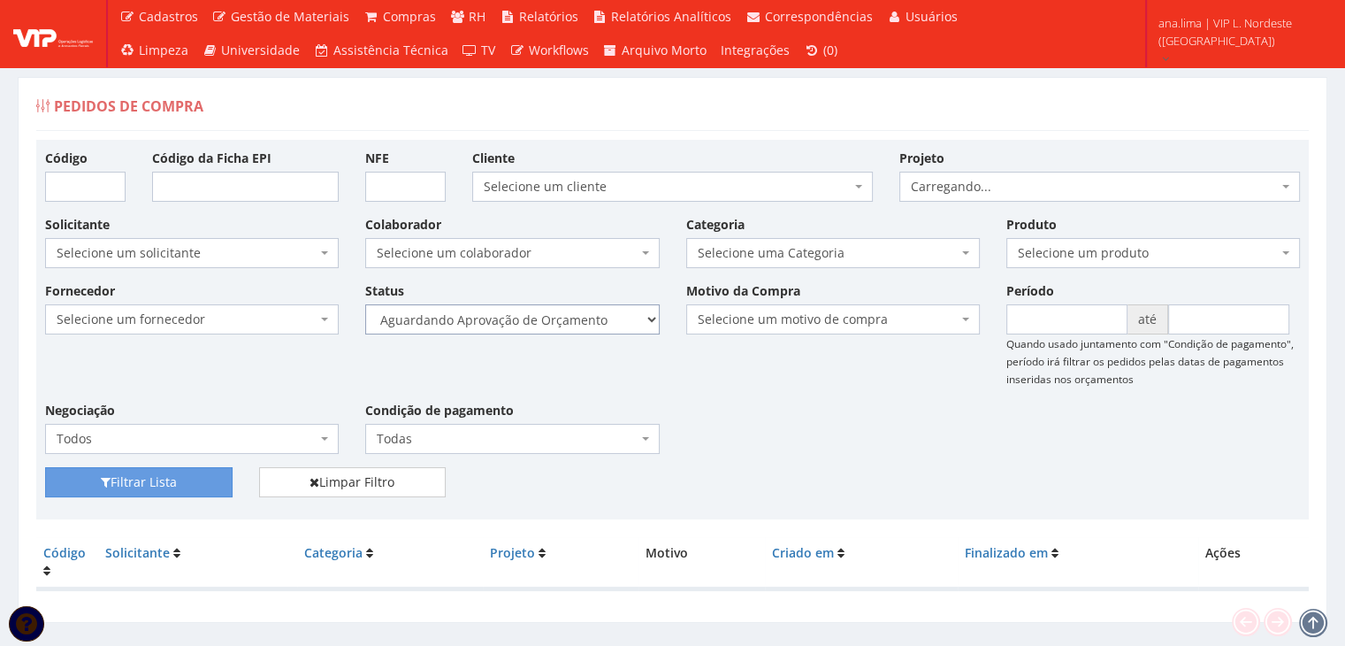
click at [623, 321] on select "Selecione um status Cancelado Aguardando Aprovação Diretoria Pedido Aprovado Ag…" at bounding box center [512, 319] width 294 height 30
select select "1"
click at [365, 304] on select "Selecione um status Cancelado Aguardando Aprovação Diretoria Pedido Aprovado Ag…" at bounding box center [512, 319] width 294 height 30
click at [210, 487] on button "Filtrar Lista" at bounding box center [139, 482] width 188 height 30
click at [590, 319] on select "Selecione um status Cancelado Aguardando Aprovação Diretoria Pedido Aprovado Ag…" at bounding box center [512, 319] width 294 height 30
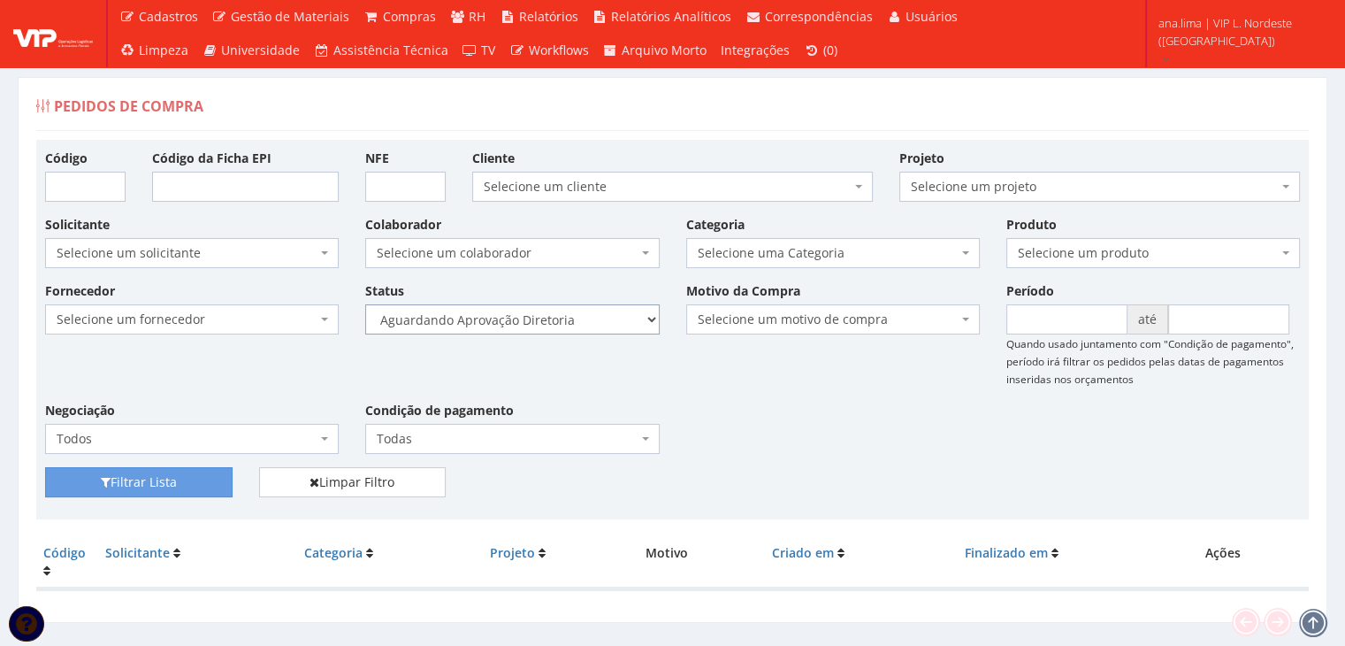
select select "4"
click at [365, 304] on select "Selecione um status Cancelado Aguardando Aprovação Diretoria Pedido Aprovado Ag…" at bounding box center [512, 319] width 294 height 30
click at [212, 486] on button "Filtrar Lista" at bounding box center [139, 482] width 188 height 30
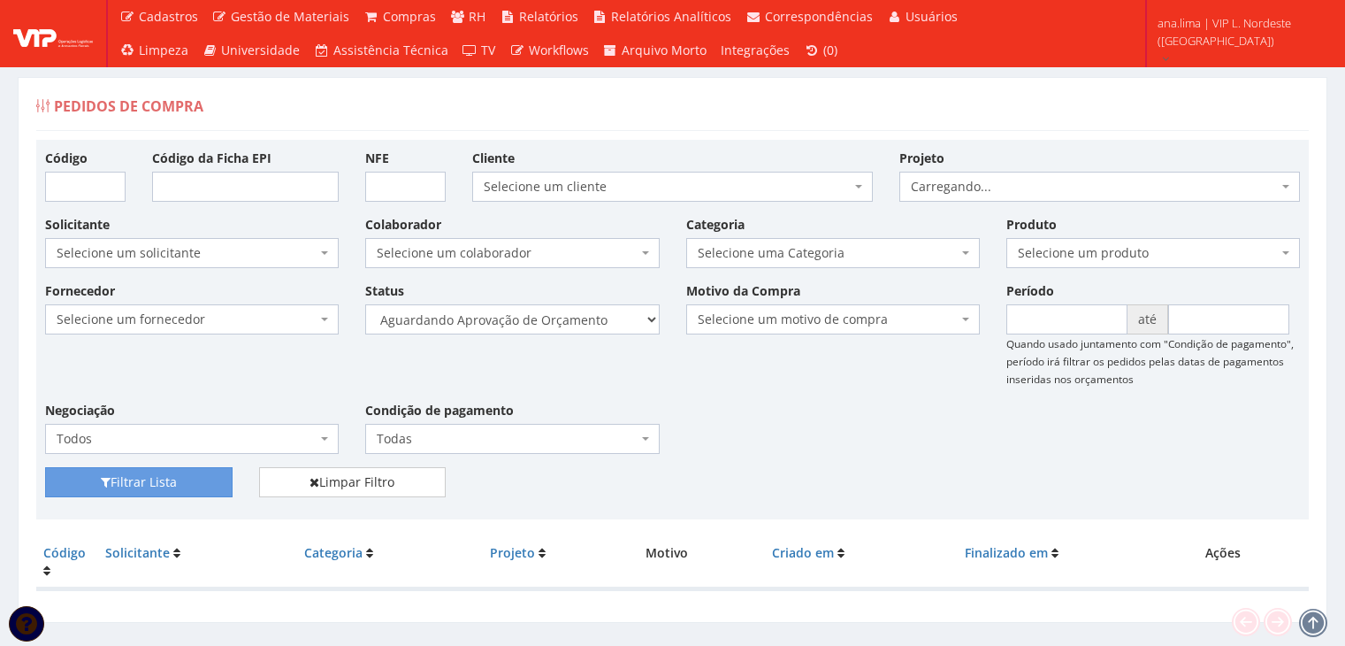
scroll to position [35, 0]
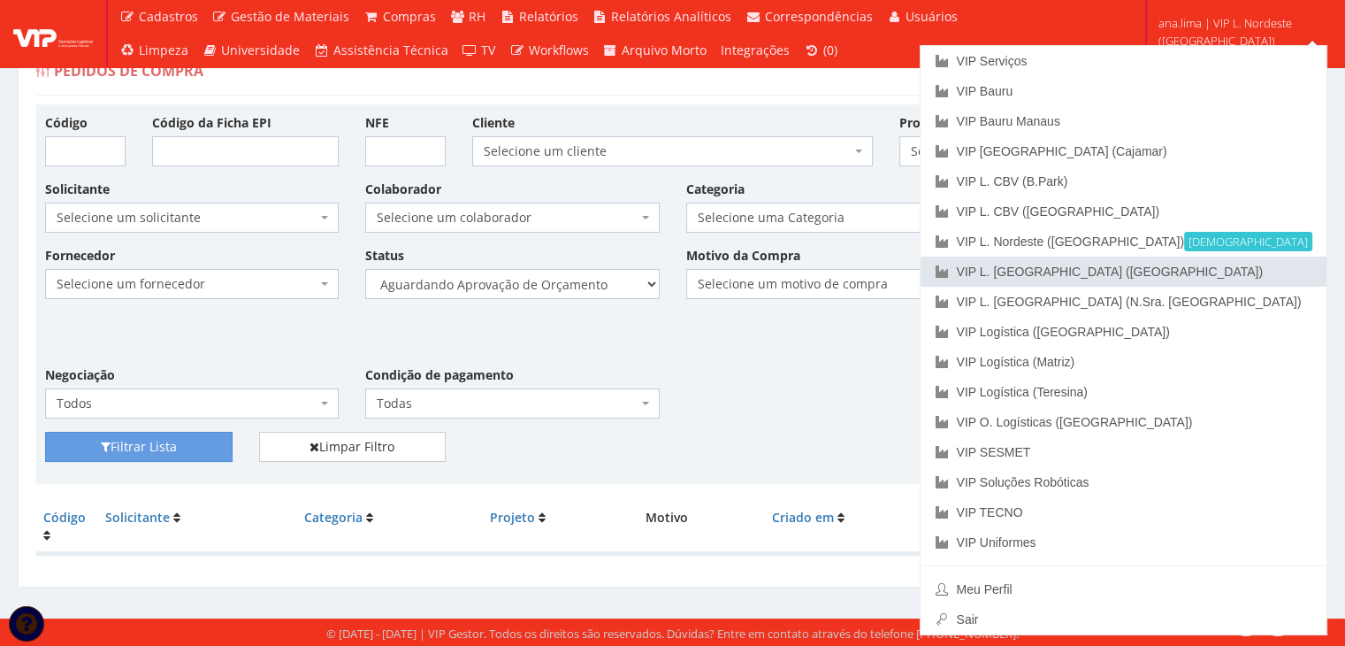
click at [1249, 276] on link "VIP L. [GEOGRAPHIC_DATA] ([GEOGRAPHIC_DATA])" at bounding box center [1124, 271] width 406 height 30
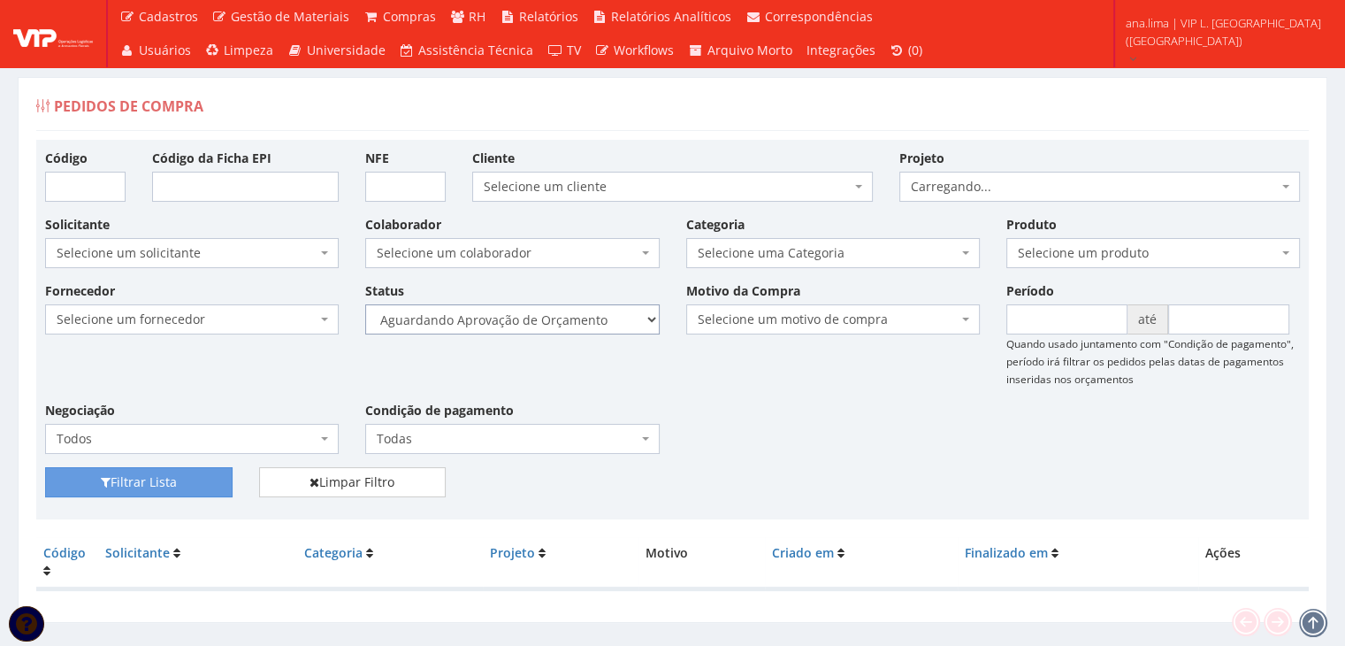
drag, startPoint x: 0, startPoint y: 0, endPoint x: 606, endPoint y: 332, distance: 690.7
click at [612, 322] on select "Selecione um status Cancelado Aguardando Aprovação Diretoria Pedido Aprovado Ag…" at bounding box center [512, 319] width 294 height 30
select select "1"
click at [365, 304] on select "Selecione um status Cancelado Aguardando Aprovação Diretoria Pedido Aprovado Ag…" at bounding box center [512, 319] width 294 height 30
click at [198, 485] on button "Filtrar Lista" at bounding box center [139, 482] width 188 height 30
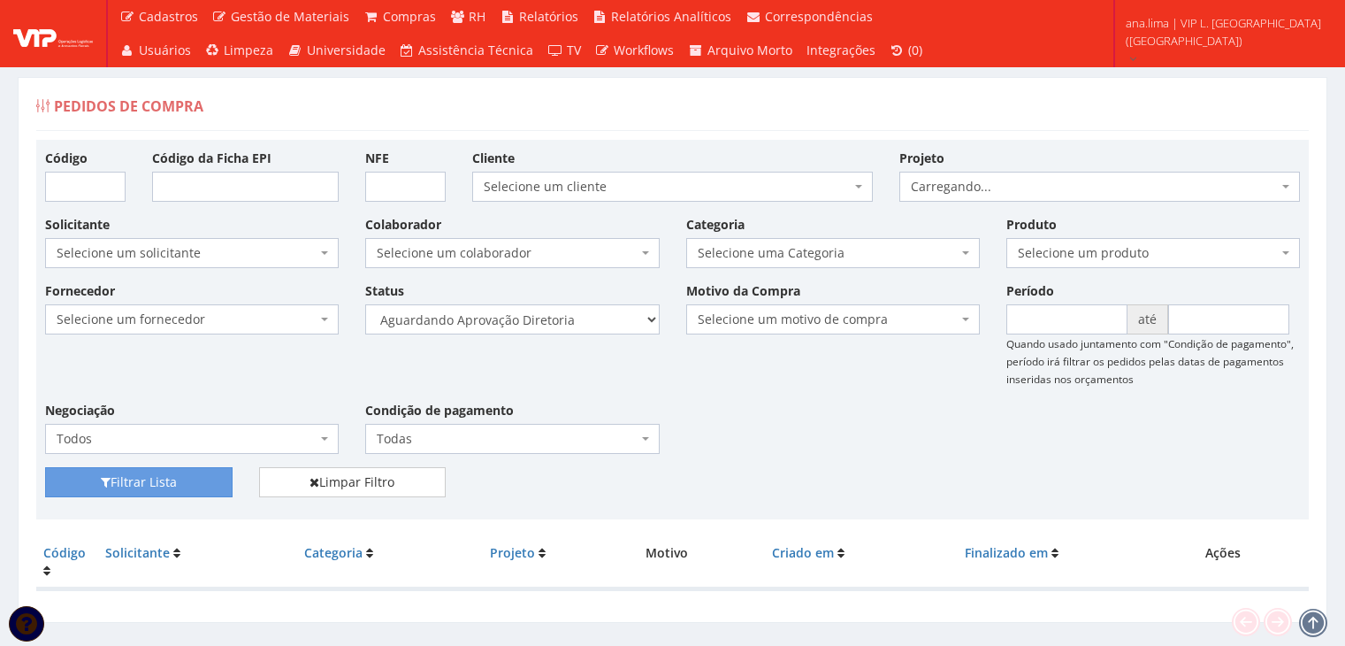
click at [572, 323] on select "Selecione um status Cancelado Aguardando Aprovação Diretoria Pedido Aprovado Ag…" at bounding box center [512, 319] width 294 height 30
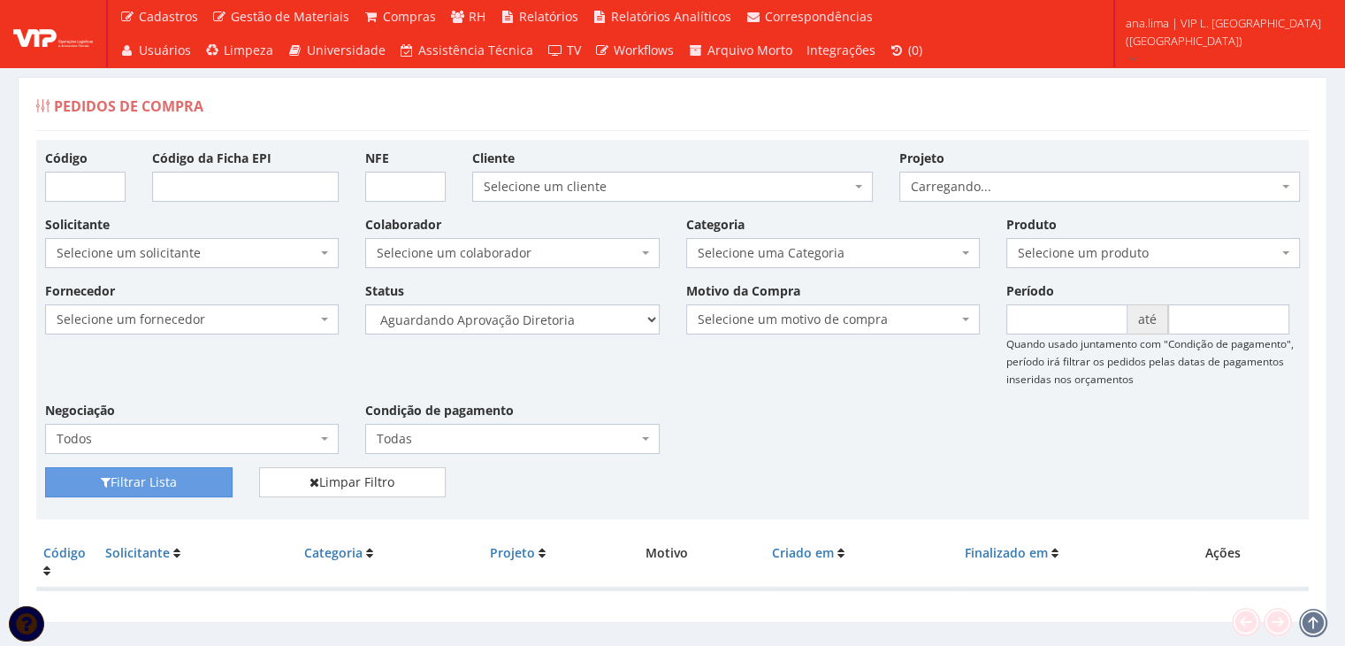
select select "4"
click at [365, 304] on select "Selecione um status Cancelado Aguardando Aprovação Diretoria Pedido Aprovado Ag…" at bounding box center [512, 319] width 294 height 30
click at [181, 480] on button "Filtrar Lista" at bounding box center [139, 482] width 188 height 30
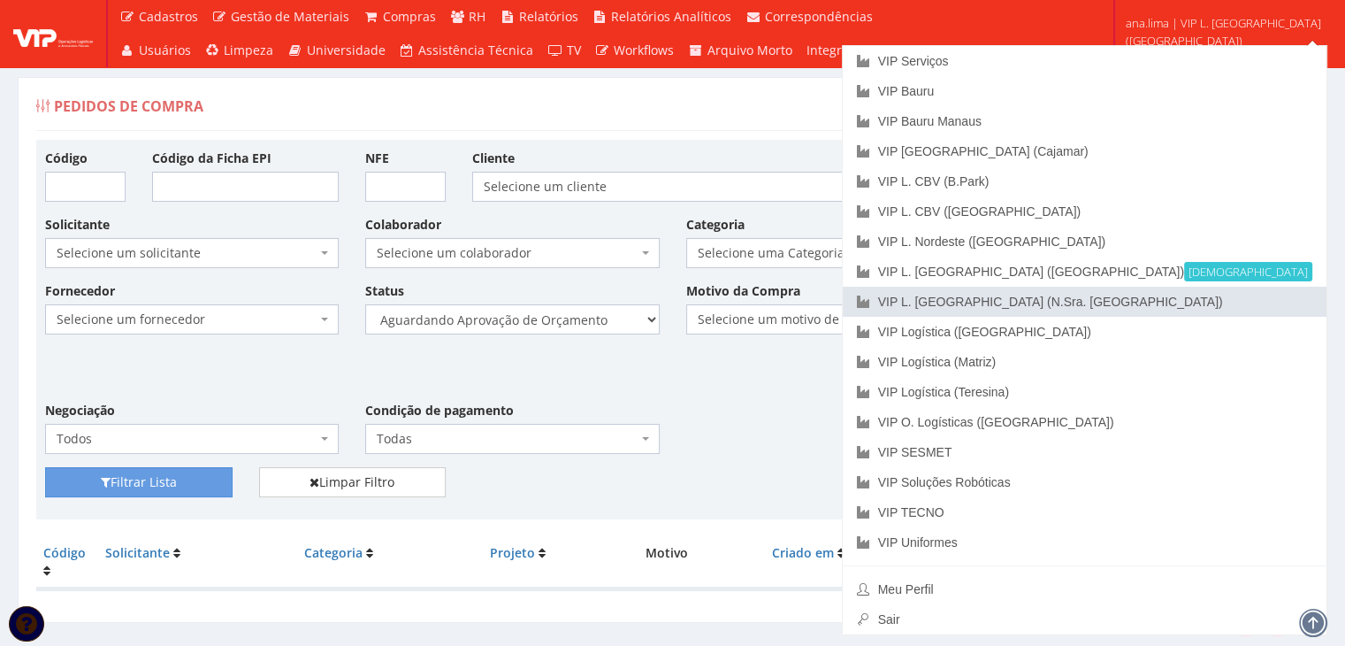
click at [1232, 304] on link "VIP L. [GEOGRAPHIC_DATA] (N.Sra. [GEOGRAPHIC_DATA])" at bounding box center [1085, 302] width 484 height 30
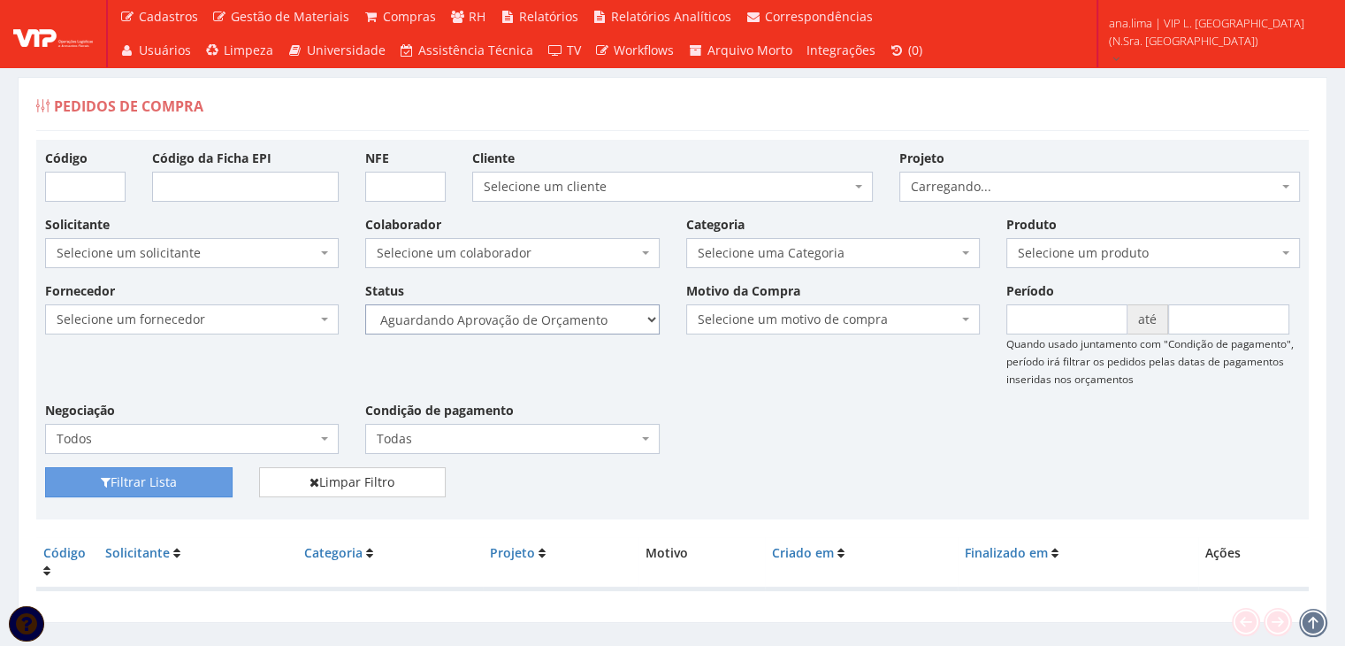
drag, startPoint x: 0, startPoint y: 0, endPoint x: 646, endPoint y: 325, distance: 722.7
click at [646, 325] on select "Selecione um status Cancelado Aguardando Aprovação Diretoria Pedido Aprovado Ag…" at bounding box center [512, 319] width 294 height 30
select select "1"
click at [365, 304] on select "Selecione um status Cancelado Aguardando Aprovação Diretoria Pedido Aprovado Ag…" at bounding box center [512, 319] width 294 height 30
click at [212, 483] on button "Filtrar Lista" at bounding box center [139, 482] width 188 height 30
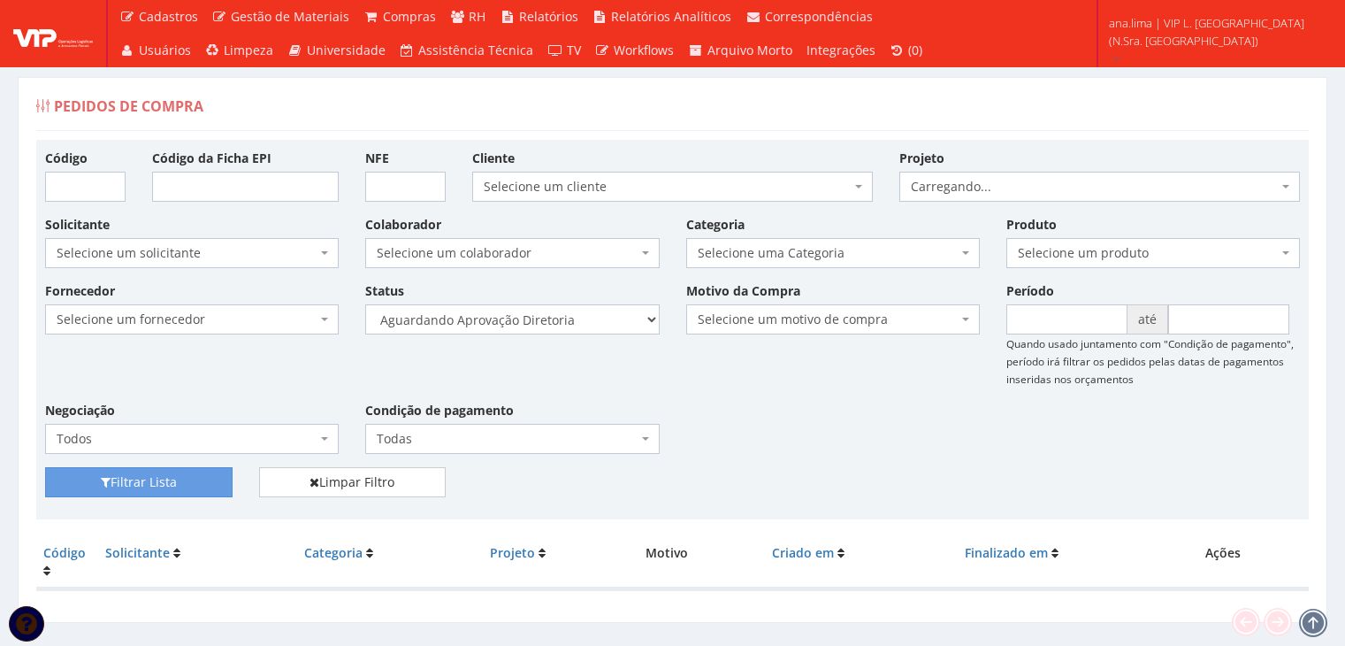
click at [582, 326] on select "Selecione um status Cancelado Aguardando Aprovação Diretoria Pedido Aprovado Ag…" at bounding box center [512, 319] width 294 height 30
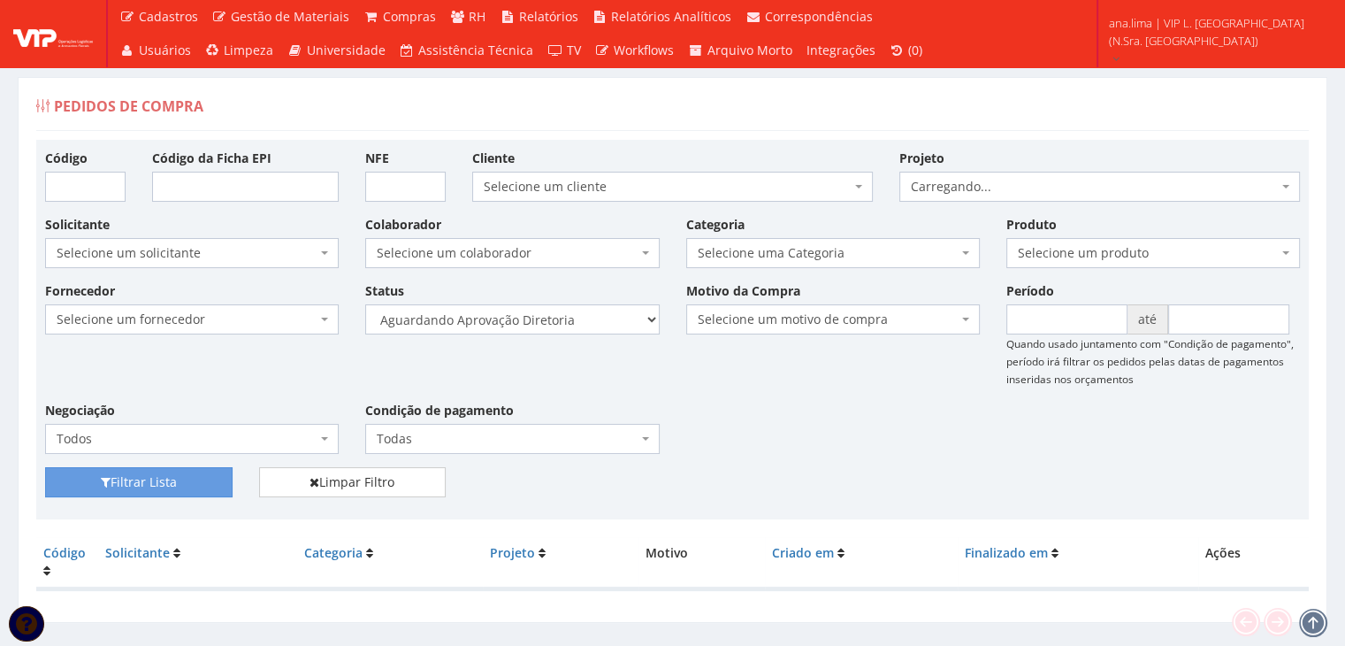
select select "4"
click at [365, 304] on select "Selecione um status Cancelado Aguardando Aprovação Diretoria Pedido Aprovado Ag…" at bounding box center [512, 319] width 294 height 30
click at [219, 482] on button "Filtrar Lista" at bounding box center [139, 482] width 188 height 30
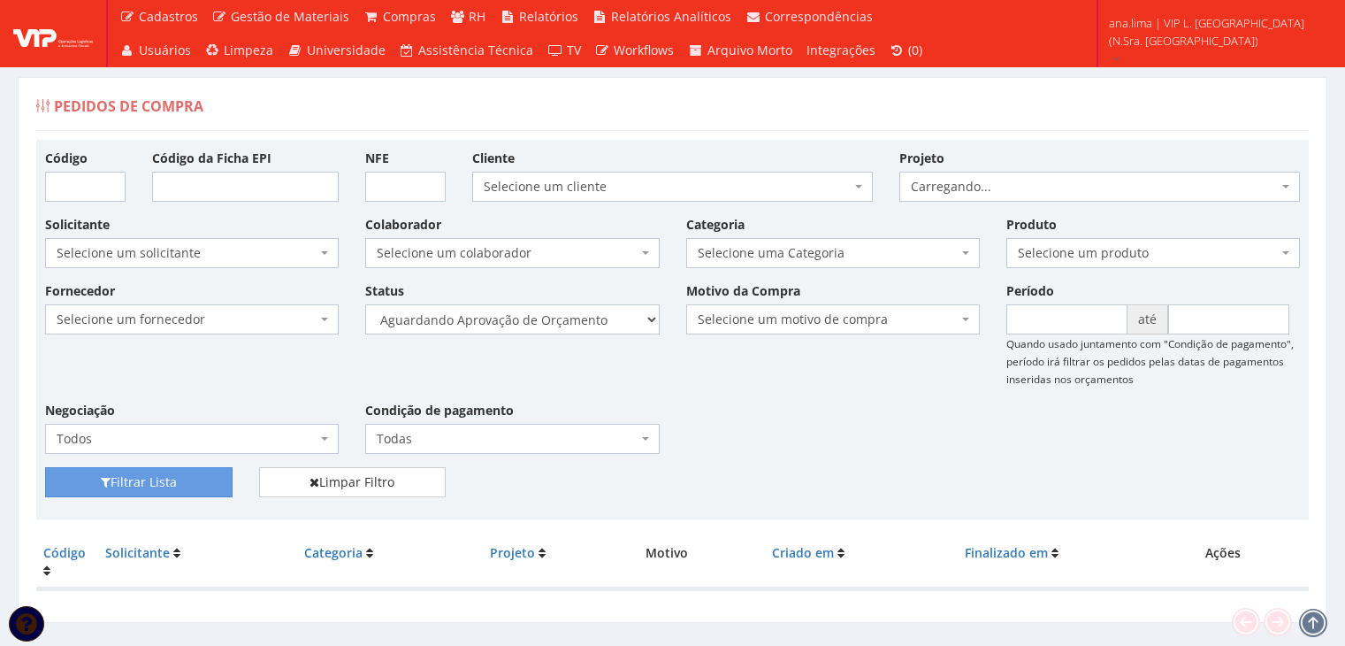
scroll to position [35, 0]
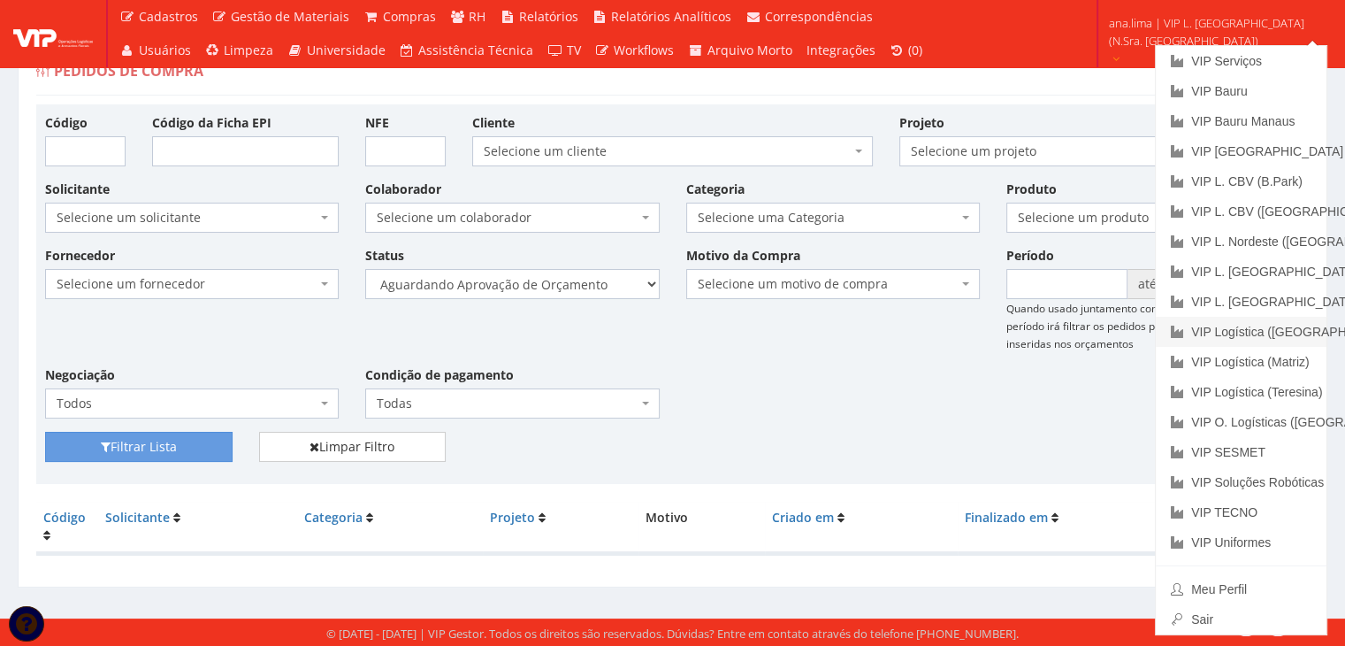
click at [1283, 337] on link "VIP Logística ([GEOGRAPHIC_DATA])" at bounding box center [1241, 332] width 171 height 30
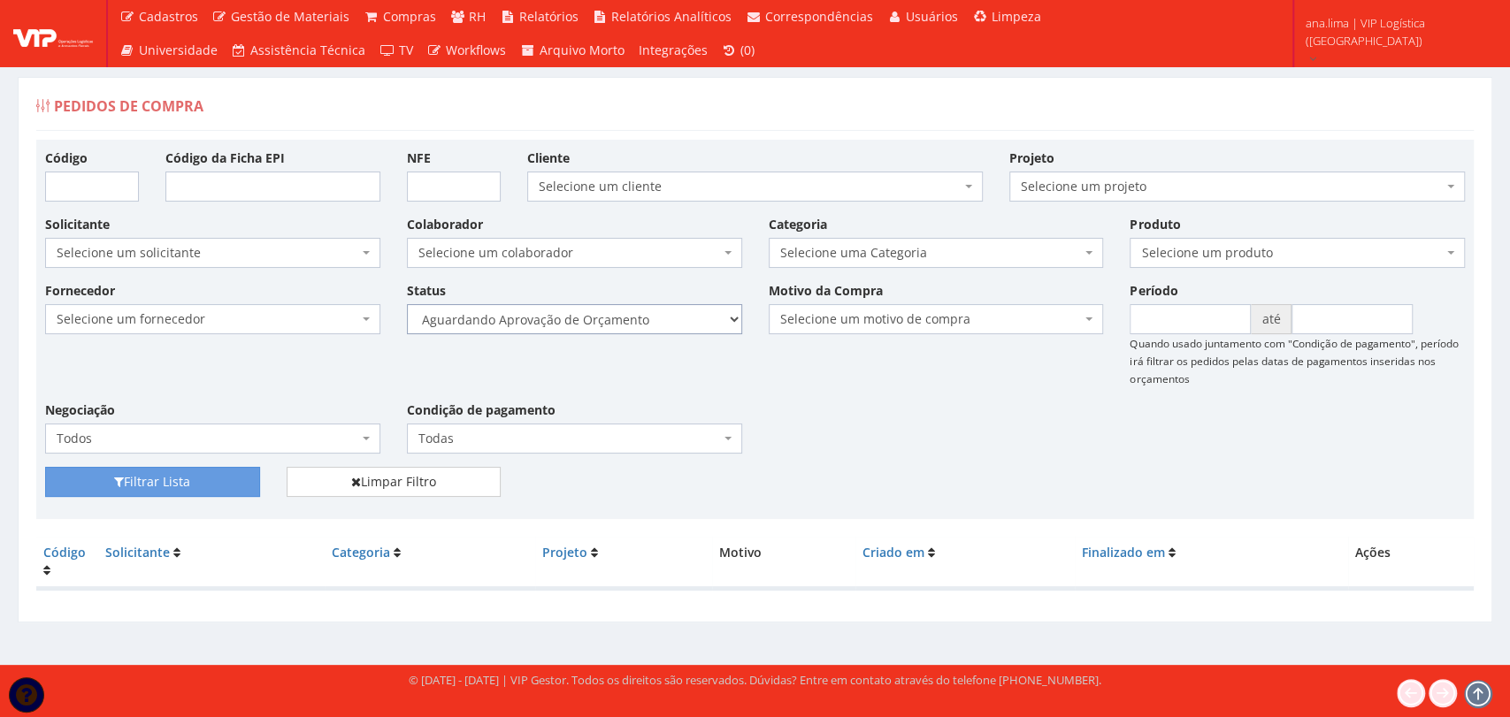
click at [639, 323] on select "Selecione um status Cancelado Aguardando Aprovação Diretoria Pedido Aprovado Ag…" at bounding box center [574, 319] width 335 height 30
select select "2"
click at [407, 304] on select "Selecione um status Cancelado Aguardando Aprovação Diretoria Pedido Aprovado Ag…" at bounding box center [574, 319] width 335 height 30
click at [226, 483] on button "Filtrar Lista" at bounding box center [152, 482] width 215 height 30
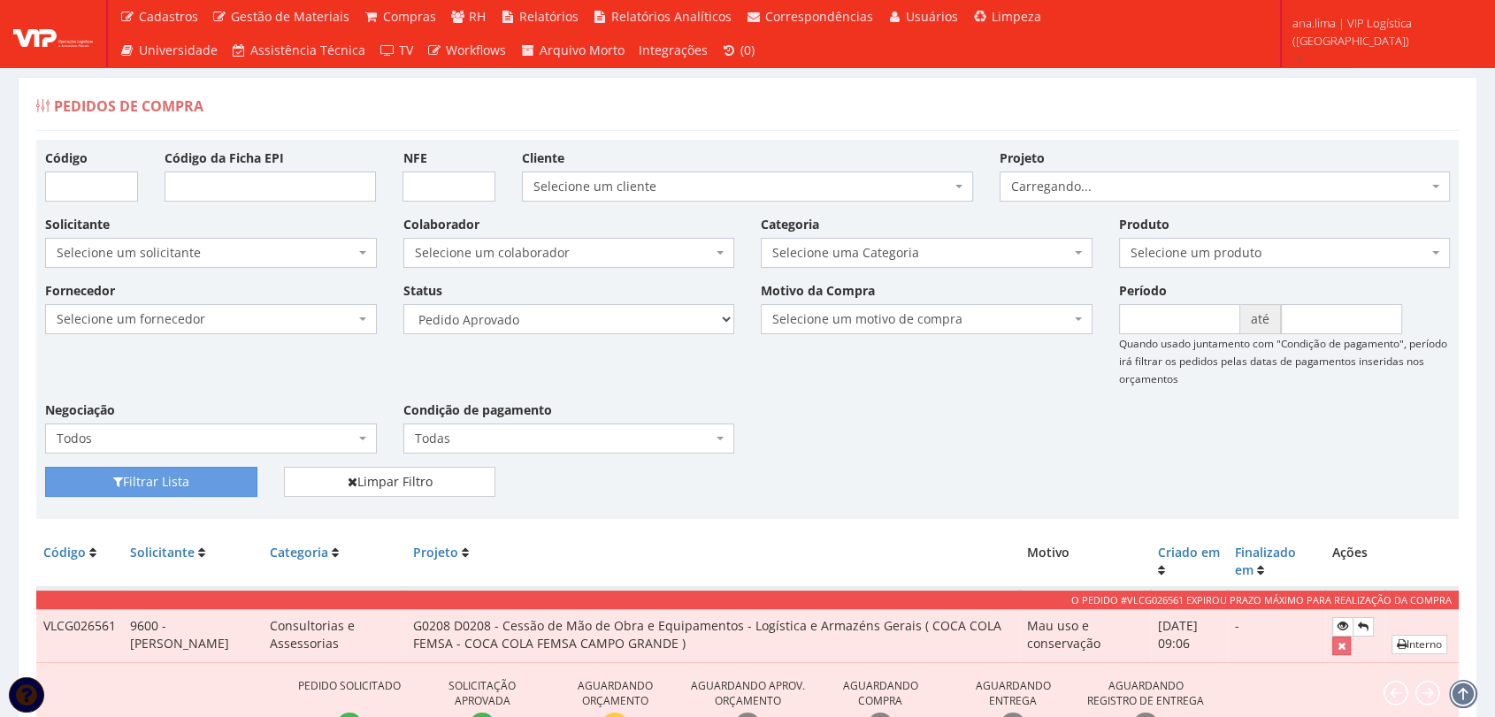
click at [812, 417] on div "Fornecedor Selecione um fornecedor ******** ******** 1000 MARCAS BRASIL 12.203.…" at bounding box center [747, 374] width 1431 height 186
click at [624, 313] on select "Selecione um status Cancelado Aguardando Aprovação Diretoria Pedido Aprovado Ag…" at bounding box center [569, 319] width 332 height 30
select select "1"
click at [403, 304] on select "Selecione um status Cancelado Aguardando Aprovação Diretoria Pedido Aprovado Ag…" at bounding box center [569, 319] width 332 height 30
click at [233, 479] on button "Filtrar Lista" at bounding box center [151, 482] width 212 height 30
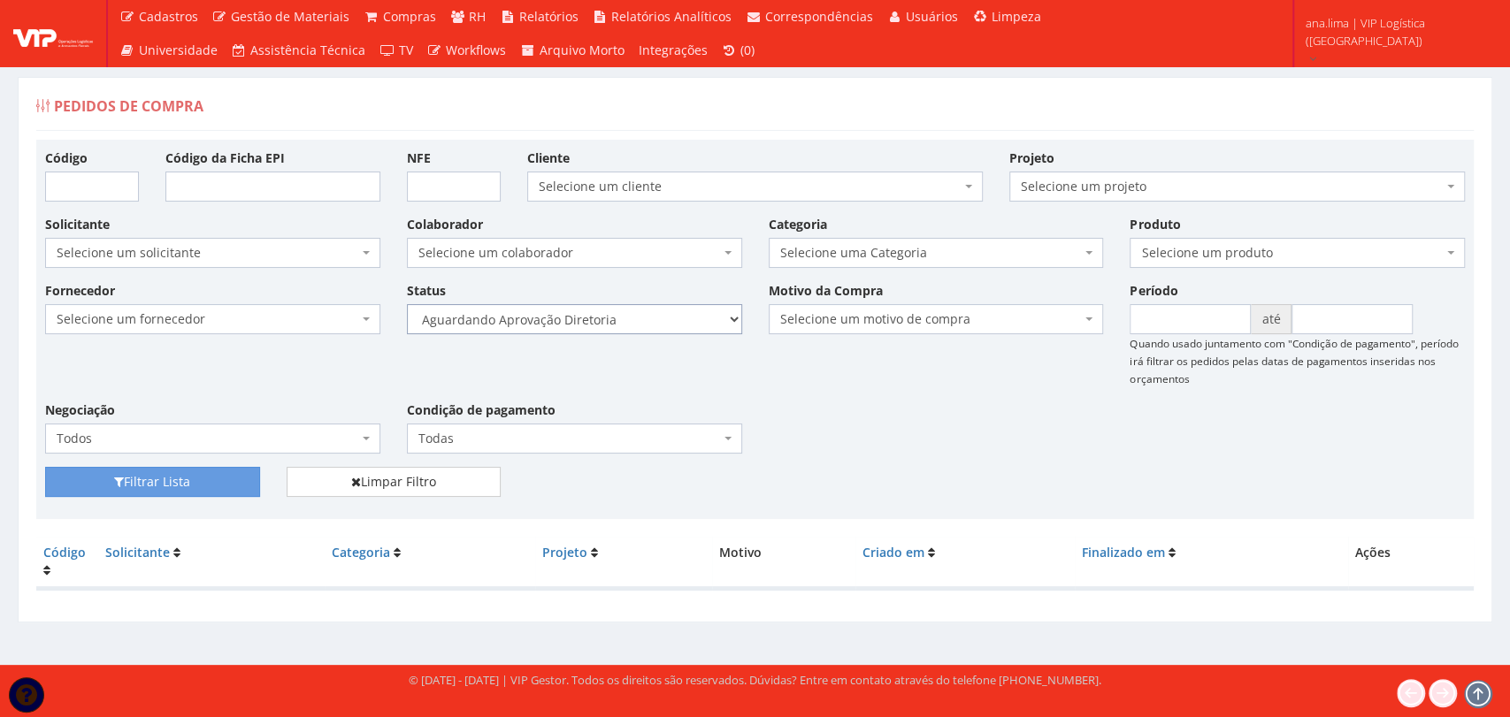
click at [639, 313] on select "Selecione um status Cancelado Aguardando Aprovação Diretoria Pedido Aprovado Ag…" at bounding box center [574, 319] width 335 height 30
select select "4"
click at [407, 304] on select "Selecione um status Cancelado Aguardando Aprovação Diretoria Pedido Aprovado Ag…" at bounding box center [574, 319] width 335 height 30
click at [225, 478] on button "Filtrar Lista" at bounding box center [152, 482] width 215 height 30
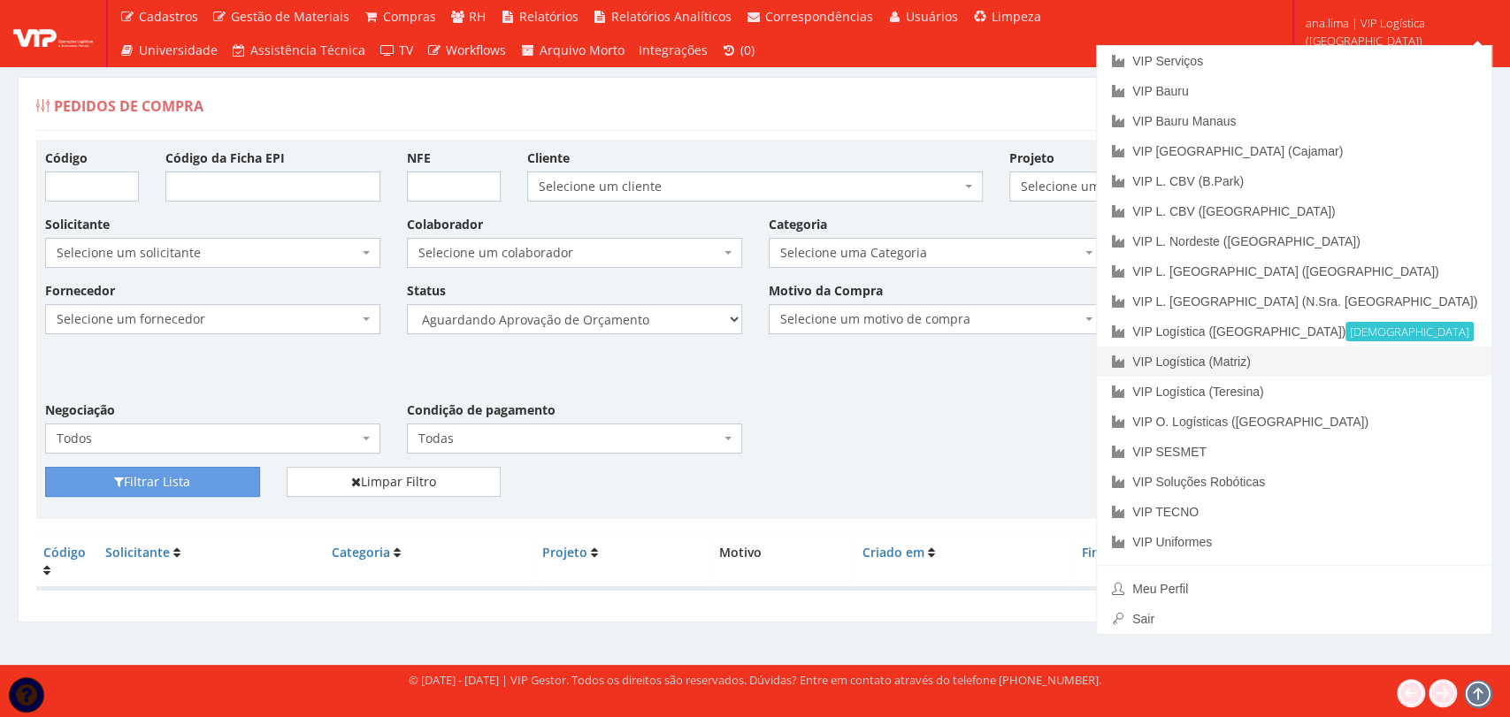
click at [1339, 351] on link "VIP Logística (Matriz)" at bounding box center [1294, 362] width 394 height 30
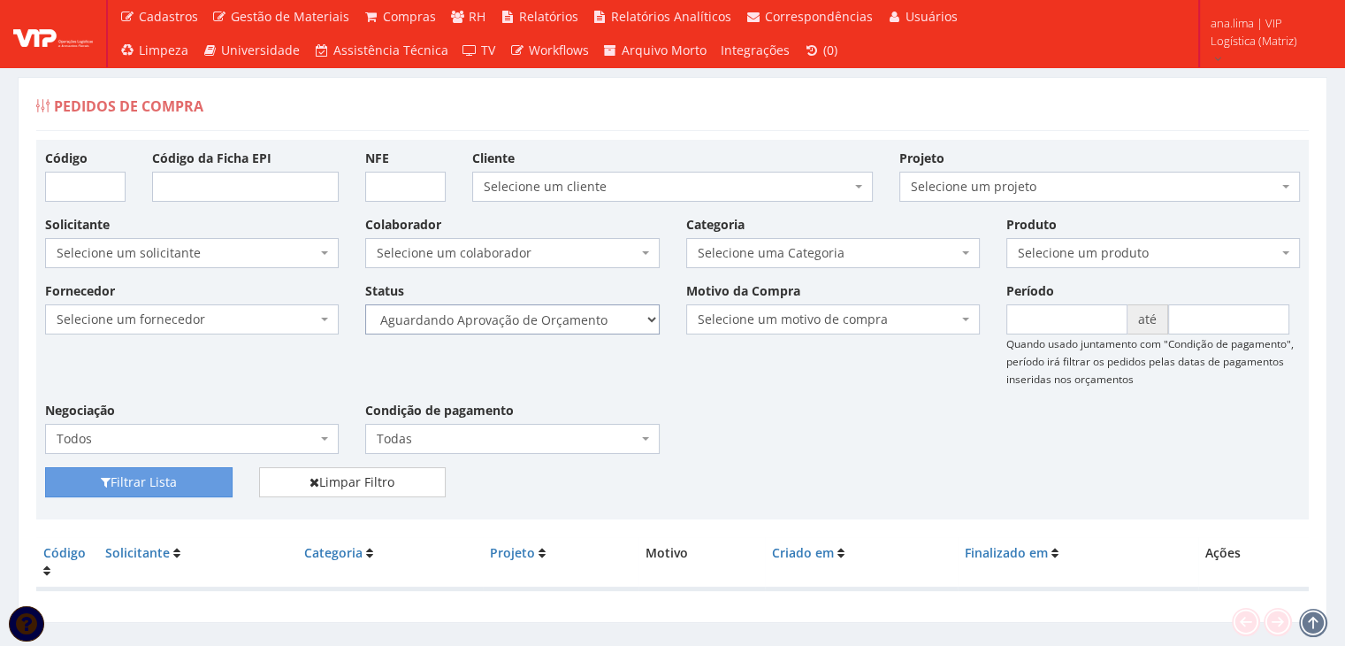
click at [622, 319] on select "Selecione um status Cancelado Aguardando Aprovação Diretoria Pedido Aprovado Ag…" at bounding box center [512, 319] width 294 height 30
click at [365, 304] on select "Selecione um status Cancelado Aguardando Aprovação Diretoria Pedido Aprovado Ag…" at bounding box center [512, 319] width 294 height 30
drag, startPoint x: 563, startPoint y: 315, endPoint x: 563, endPoint y: 331, distance: 15.9
click at [563, 314] on select "Selecione um status Cancelado Aguardando Aprovação Diretoria Pedido Aprovado Ag…" at bounding box center [512, 319] width 294 height 30
select select "1"
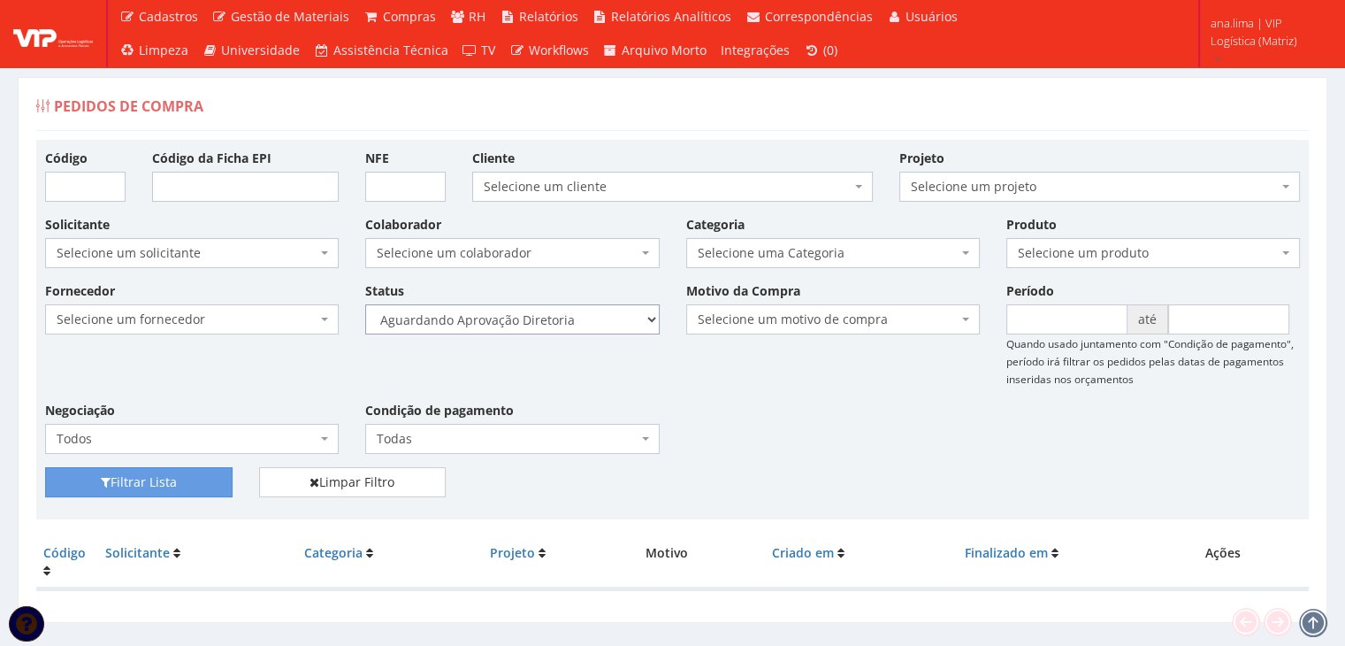
click at [365, 304] on select "Selecione um status Cancelado Aguardando Aprovação Diretoria Pedido Aprovado Ag…" at bounding box center [512, 319] width 294 height 30
click at [197, 478] on button "Filtrar Lista" at bounding box center [139, 482] width 188 height 30
drag, startPoint x: 0, startPoint y: 0, endPoint x: 599, endPoint y: 327, distance: 682.4
click at [599, 327] on select "Selecione um status Cancelado Aguardando Aprovação Diretoria Pedido Aprovado Ag…" at bounding box center [512, 319] width 294 height 30
select select "4"
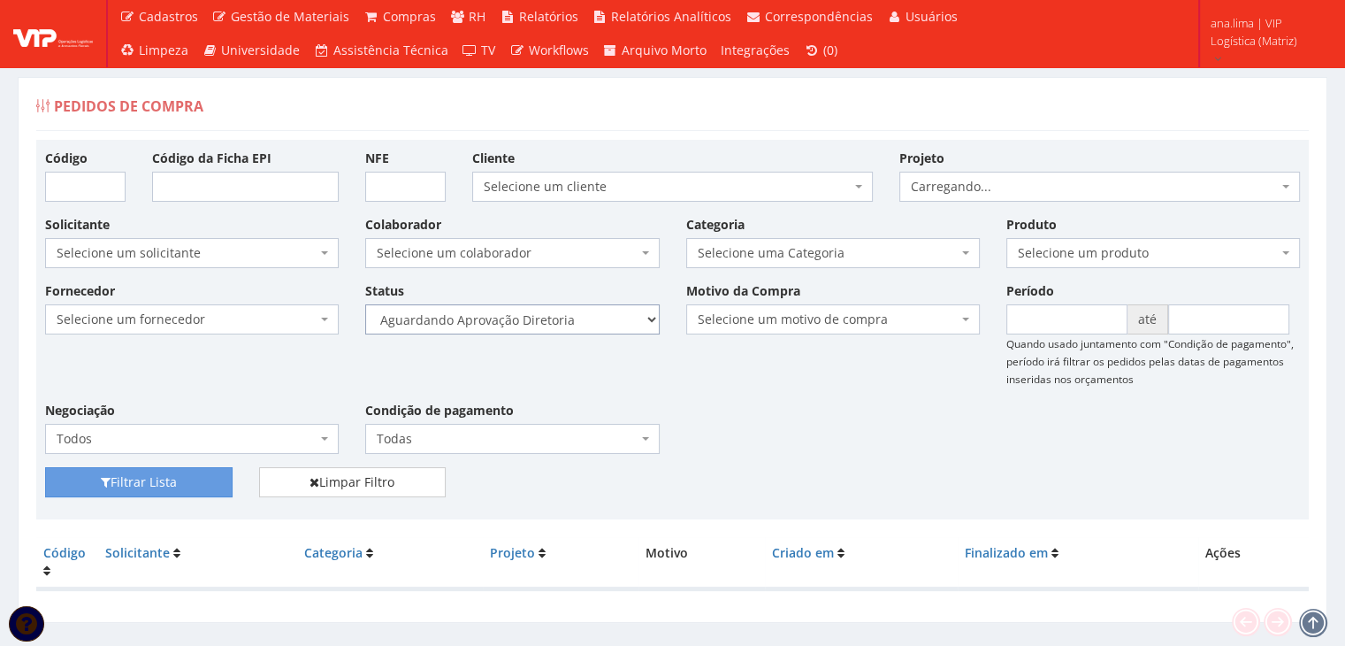
click at [365, 304] on select "Selecione um status Cancelado Aguardando Aprovação Diretoria Pedido Aprovado Ag…" at bounding box center [512, 319] width 294 height 30
click at [184, 480] on button "Filtrar Lista" at bounding box center [139, 482] width 188 height 30
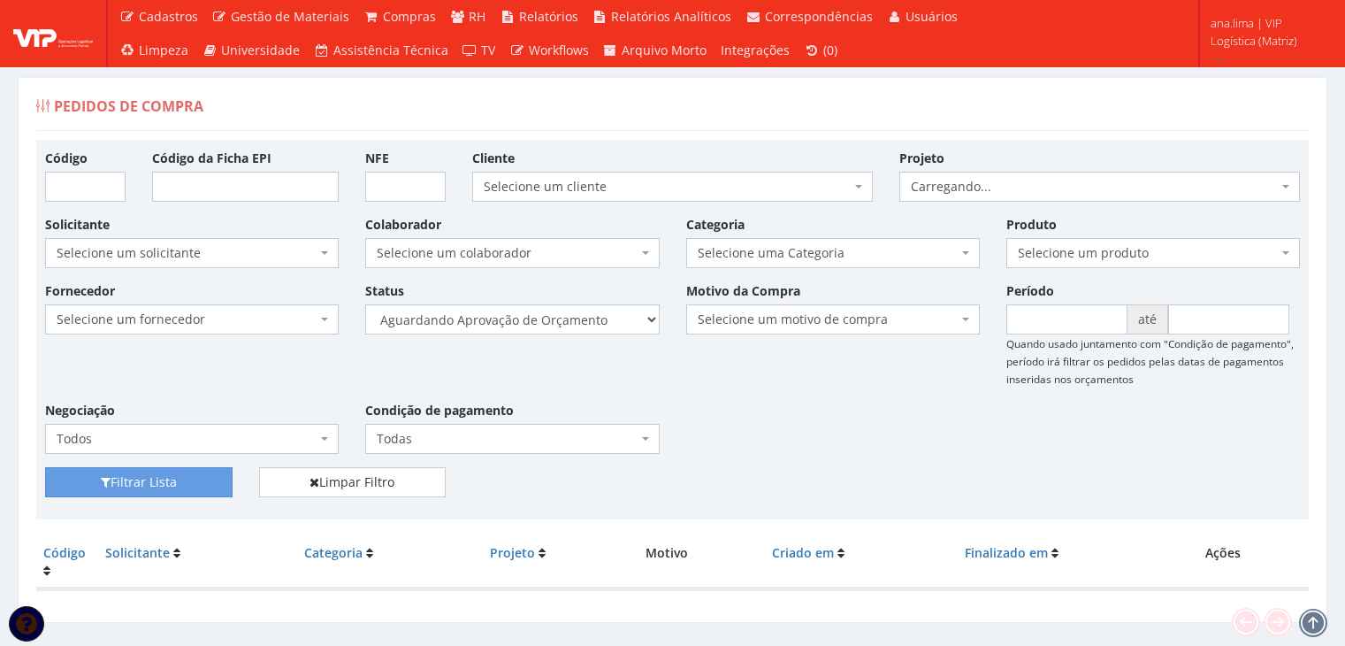
scroll to position [35, 0]
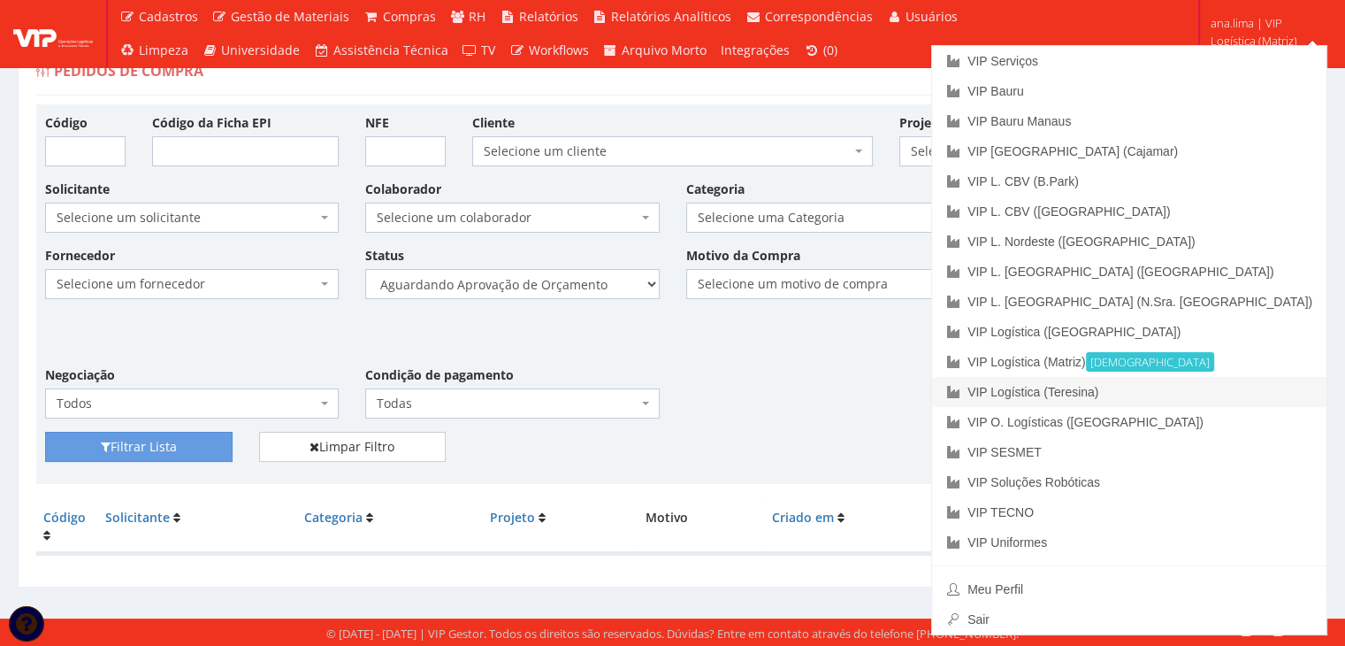
click at [1245, 395] on link "VIP Logística (Teresina)" at bounding box center [1129, 392] width 394 height 30
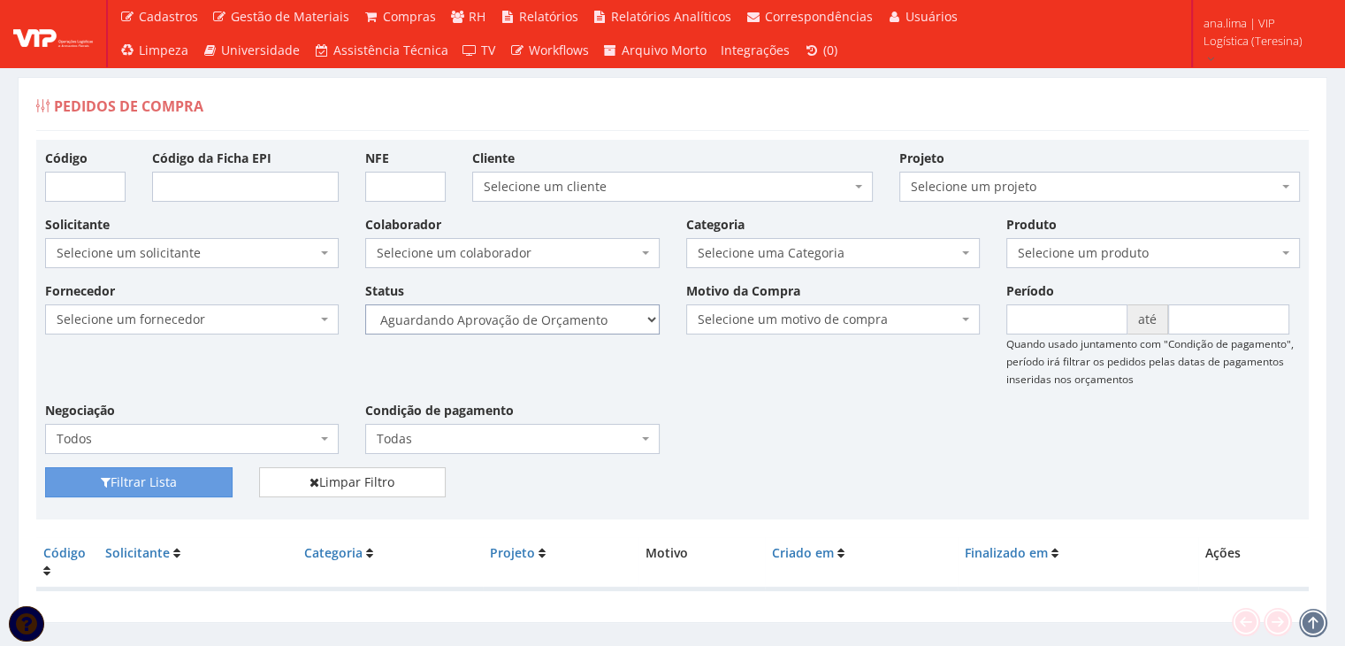
click at [594, 330] on select "Selecione um status Cancelado Aguardando Aprovação Diretoria Pedido Aprovado Ag…" at bounding box center [512, 319] width 294 height 30
select select "1"
click at [365, 304] on select "Selecione um status Cancelado Aguardando Aprovação Diretoria Pedido Aprovado Ag…" at bounding box center [512, 319] width 294 height 30
drag, startPoint x: 188, startPoint y: 484, endPoint x: 453, endPoint y: 389, distance: 280.9
click at [189, 486] on button "Filtrar Lista" at bounding box center [139, 482] width 188 height 30
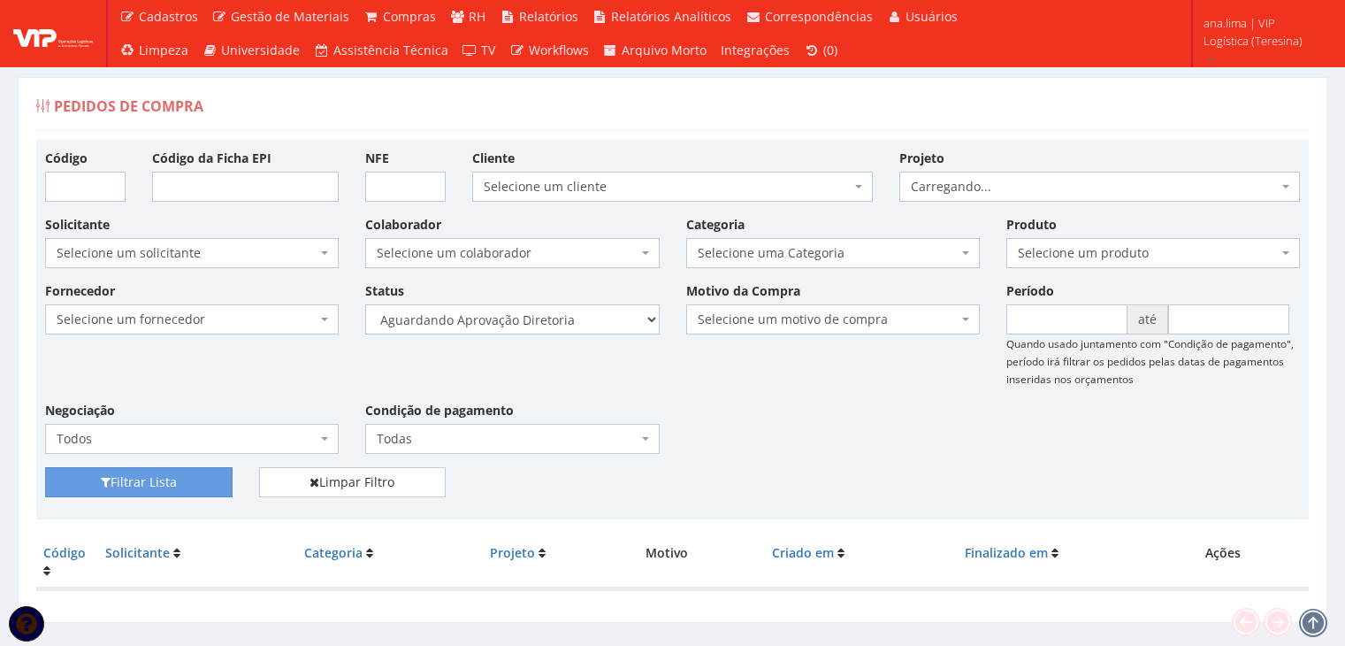
click at [552, 330] on select "Selecione um status Cancelado Aguardando Aprovação Diretoria Pedido Aprovado Ag…" at bounding box center [512, 319] width 294 height 30
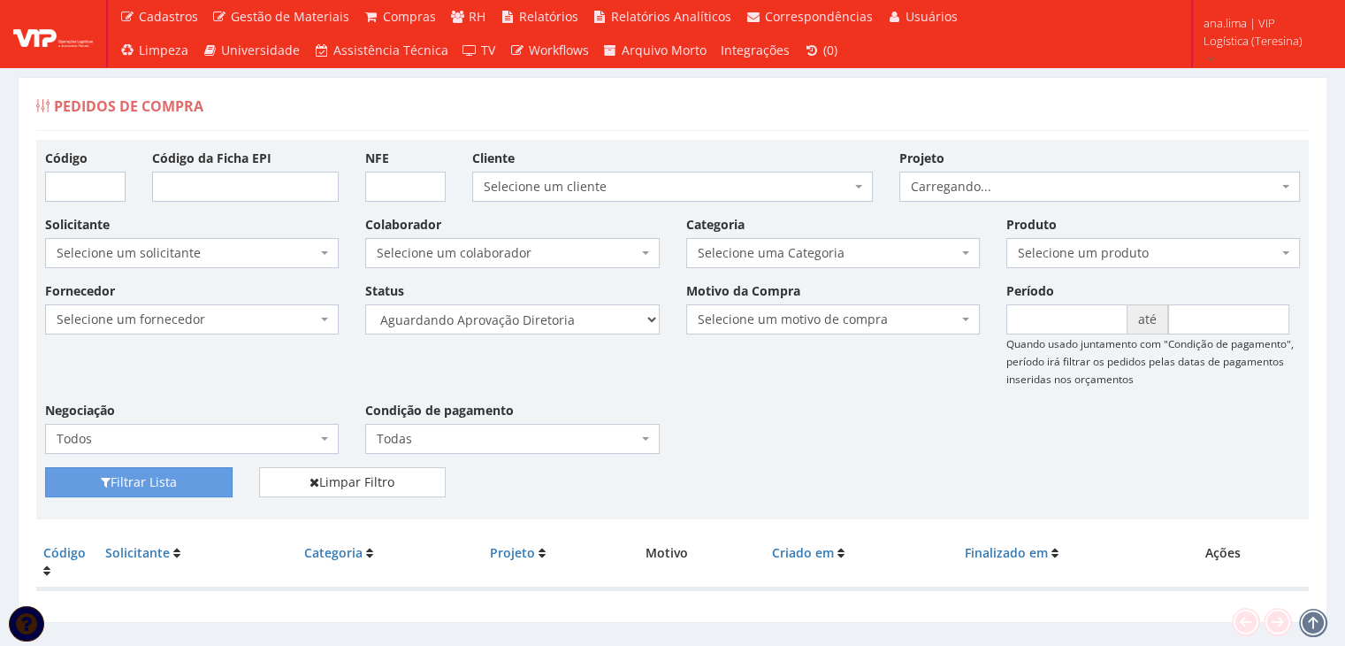
select select "4"
click at [365, 304] on select "Selecione um status Cancelado Aguardando Aprovação Diretoria Pedido Aprovado Ag…" at bounding box center [512, 319] width 294 height 30
drag, startPoint x: 188, startPoint y: 486, endPoint x: 456, endPoint y: 426, distance: 275.3
click at [191, 486] on button "Filtrar Lista" at bounding box center [139, 482] width 188 height 30
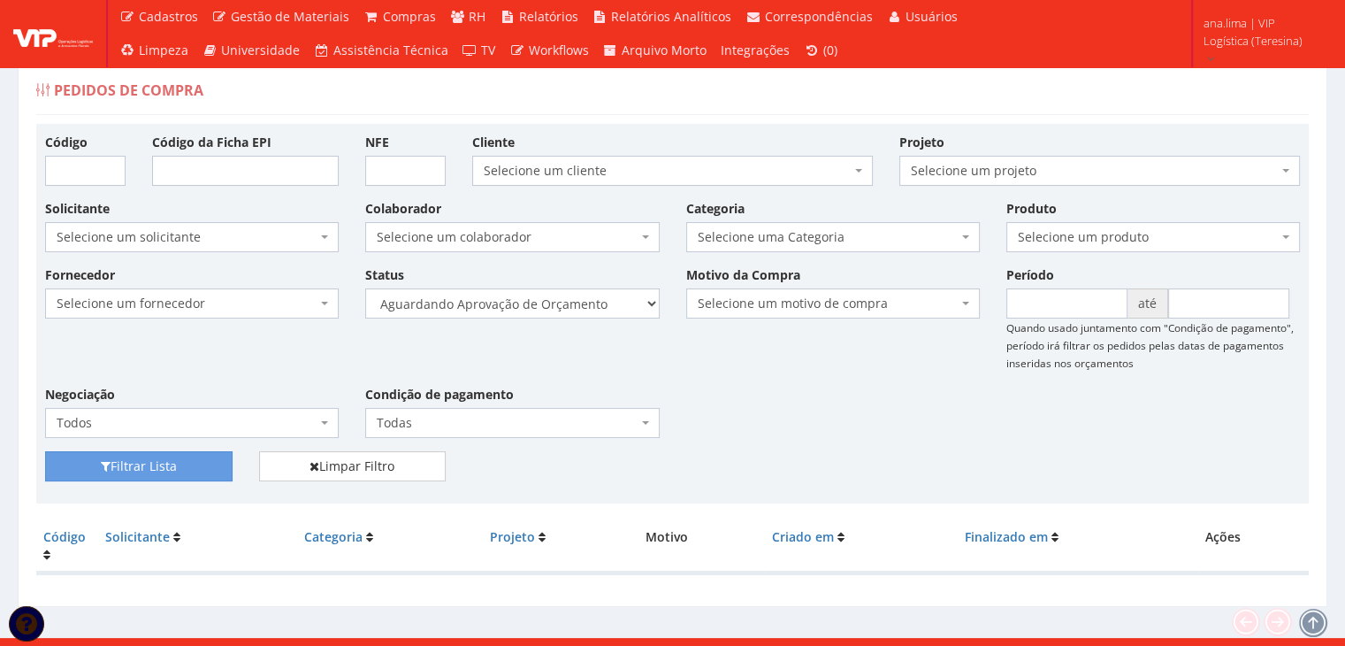
scroll to position [35, 0]
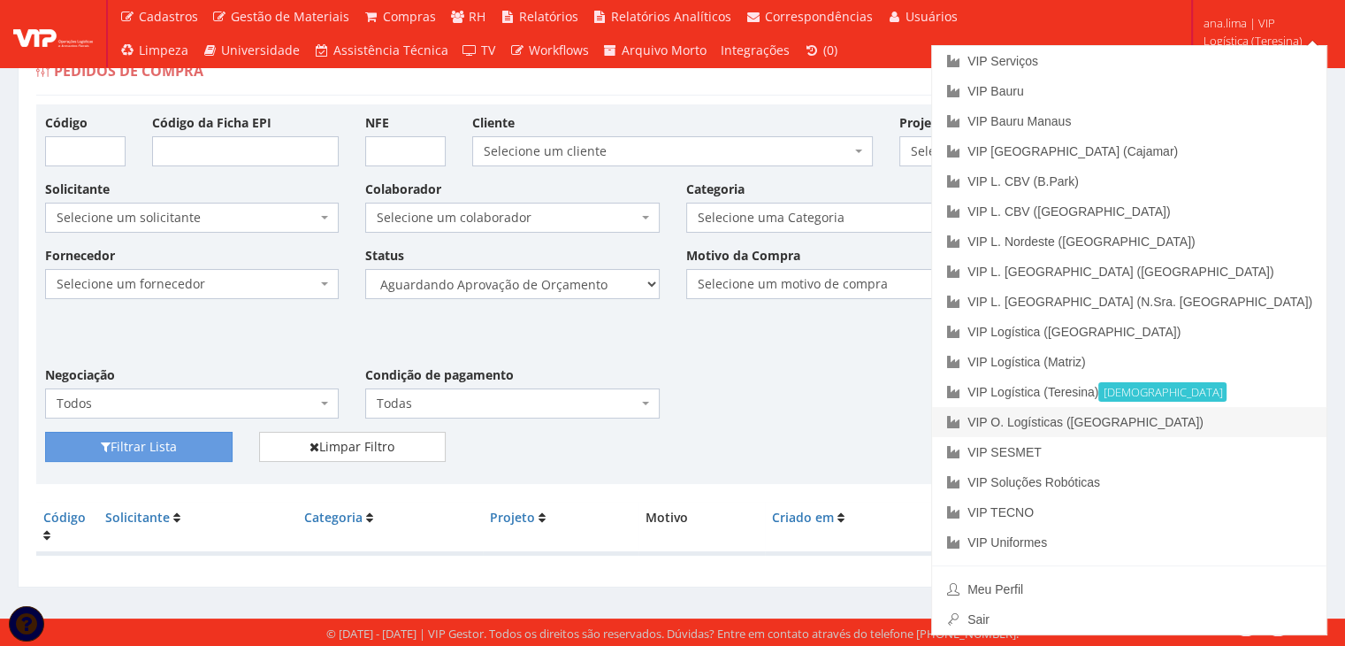
click at [1215, 419] on link "VIP O. Logísticas ([GEOGRAPHIC_DATA])" at bounding box center [1129, 422] width 394 height 30
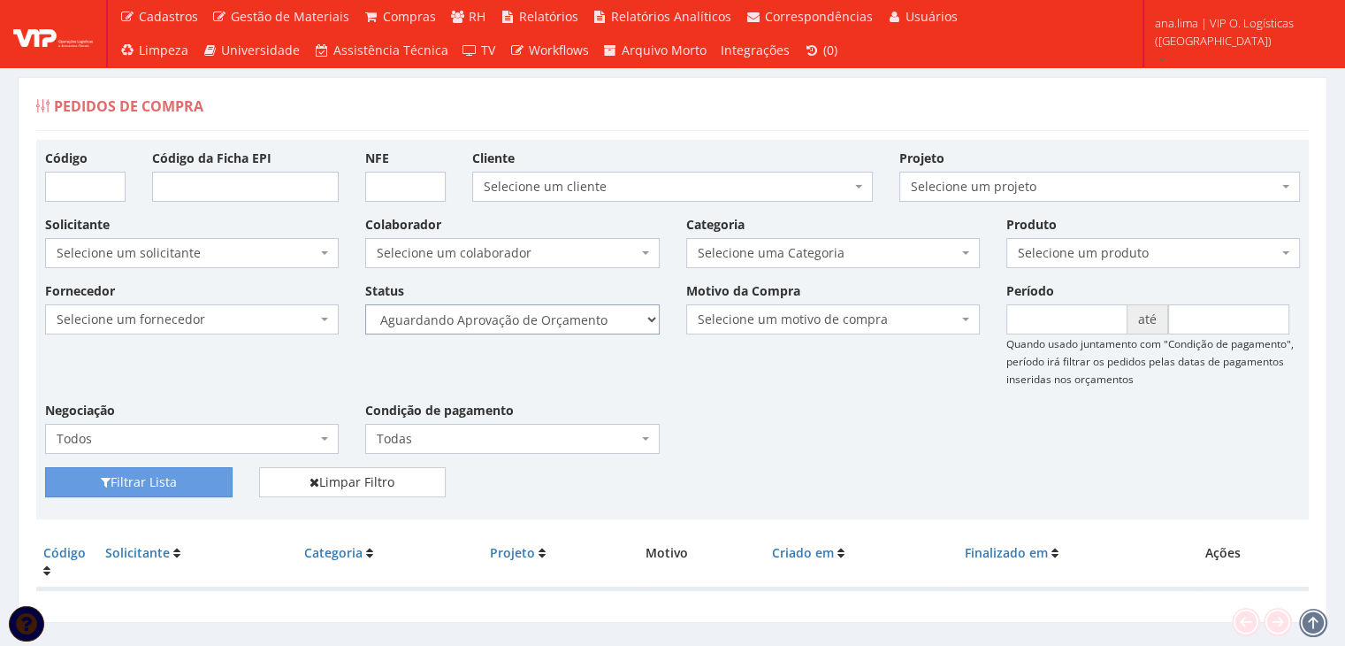
click at [574, 323] on select "Selecione um status Cancelado Aguardando Aprovação Diretoria Pedido Aprovado Ag…" at bounding box center [512, 319] width 294 height 30
select select "1"
click at [365, 304] on select "Selecione um status Cancelado Aguardando Aprovação Diretoria Pedido Aprovado Ag…" at bounding box center [512, 319] width 294 height 30
click at [189, 482] on button "Filtrar Lista" at bounding box center [139, 482] width 188 height 30
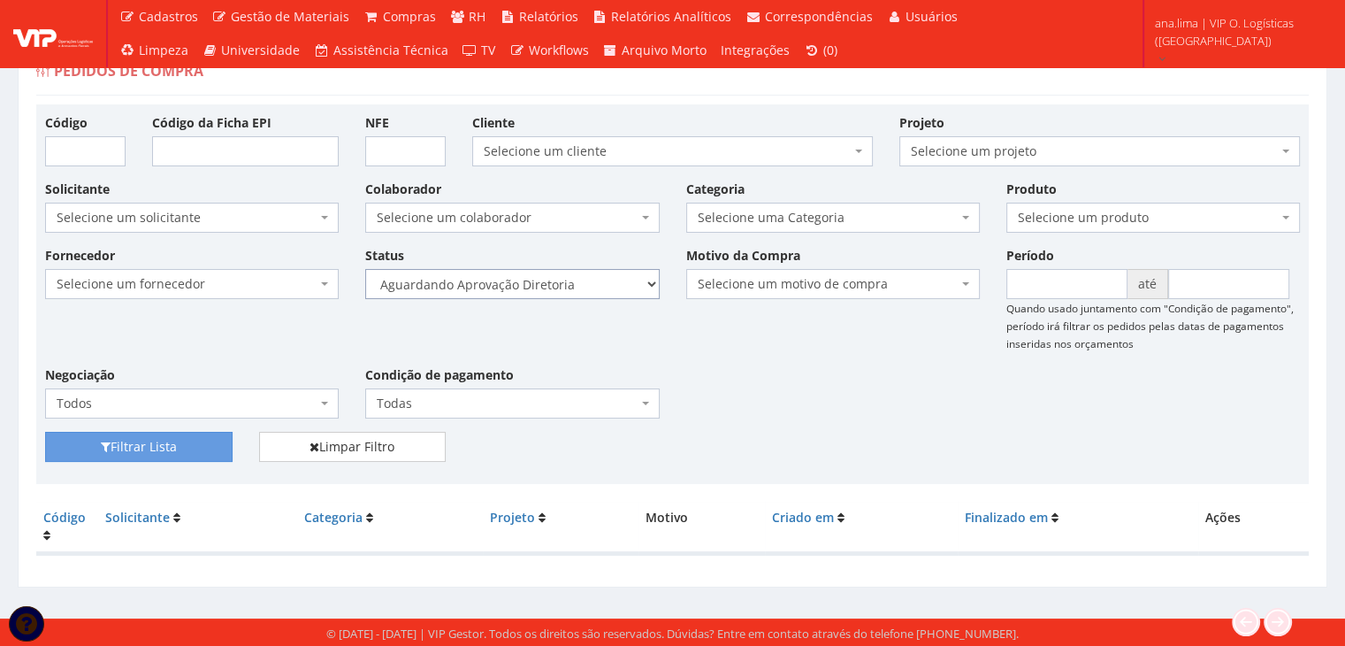
click at [543, 290] on select "Selecione um status Cancelado Aguardando Aprovação Diretoria Pedido Aprovado Ag…" at bounding box center [512, 284] width 294 height 30
select select "4"
click at [365, 269] on select "Selecione um status Cancelado Aguardando Aprovação Diretoria Pedido Aprovado Ag…" at bounding box center [512, 284] width 294 height 30
click at [209, 443] on button "Filtrar Lista" at bounding box center [139, 447] width 188 height 30
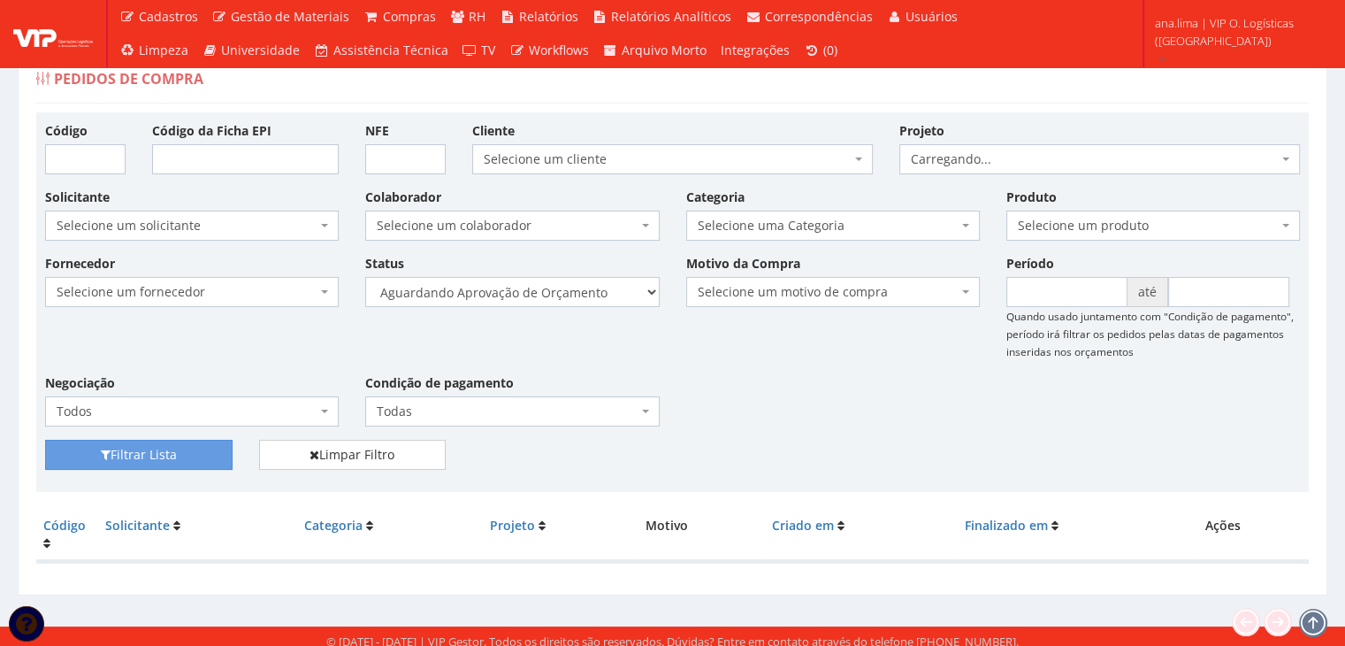
scroll to position [35, 0]
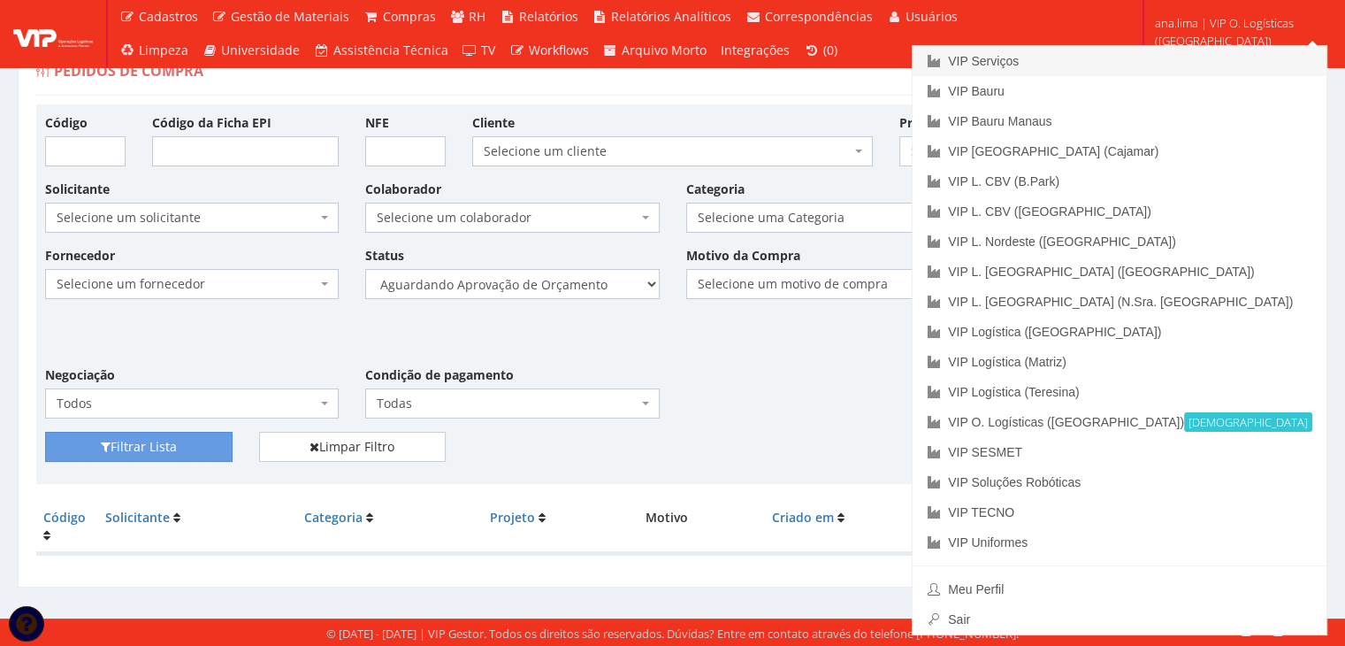
click at [1222, 57] on link "VIP Serviços" at bounding box center [1120, 61] width 414 height 30
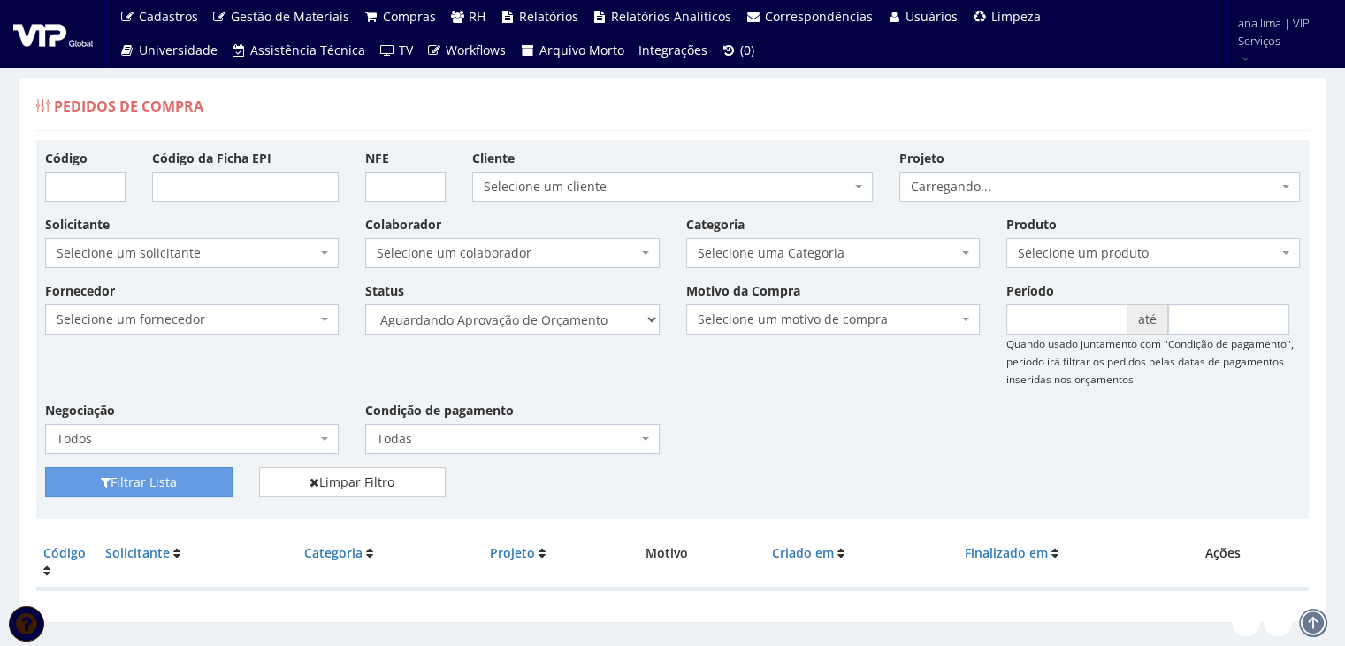
click at [586, 334] on div "Fornecedor Selecione um fornecedor ******** ******** 1000 MARCAS BRASIL 12.203.…" at bounding box center [673, 374] width 1282 height 186
click at [586, 326] on select "Selecione um status Cancelado Aguardando Aprovação Diretoria Pedido Aprovado Ag…" at bounding box center [512, 319] width 294 height 30
select select "1"
click at [365, 304] on select "Selecione um status Cancelado Aguardando Aprovação Diretoria Pedido Aprovado Ag…" at bounding box center [512, 319] width 294 height 30
click at [211, 475] on button "Filtrar Lista" at bounding box center [139, 482] width 188 height 30
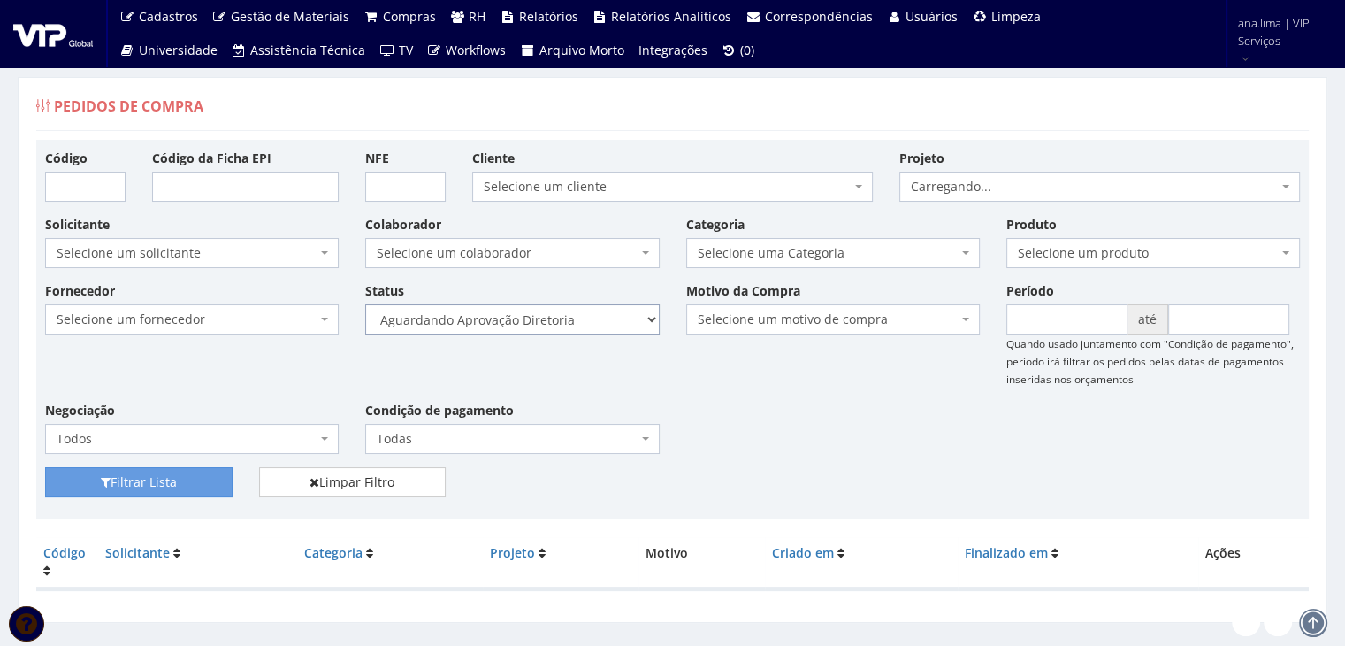
click at [635, 314] on select "Selecione um status Cancelado Aguardando Aprovação Diretoria Pedido Aprovado Ag…" at bounding box center [512, 319] width 294 height 30
select select "4"
click at [365, 304] on select "Selecione um status Cancelado Aguardando Aprovação Diretoria Pedido Aprovado Ag…" at bounding box center [512, 319] width 294 height 30
click at [190, 479] on button "Filtrar Lista" at bounding box center [139, 482] width 188 height 30
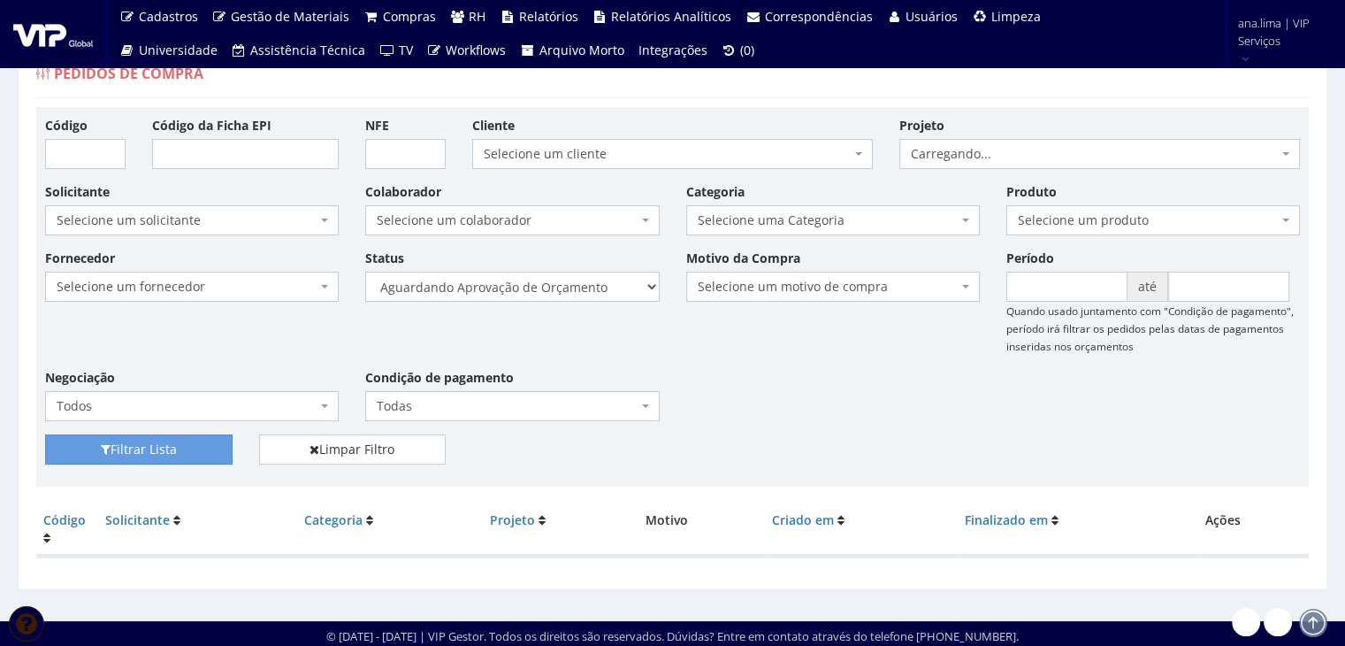
scroll to position [35, 0]
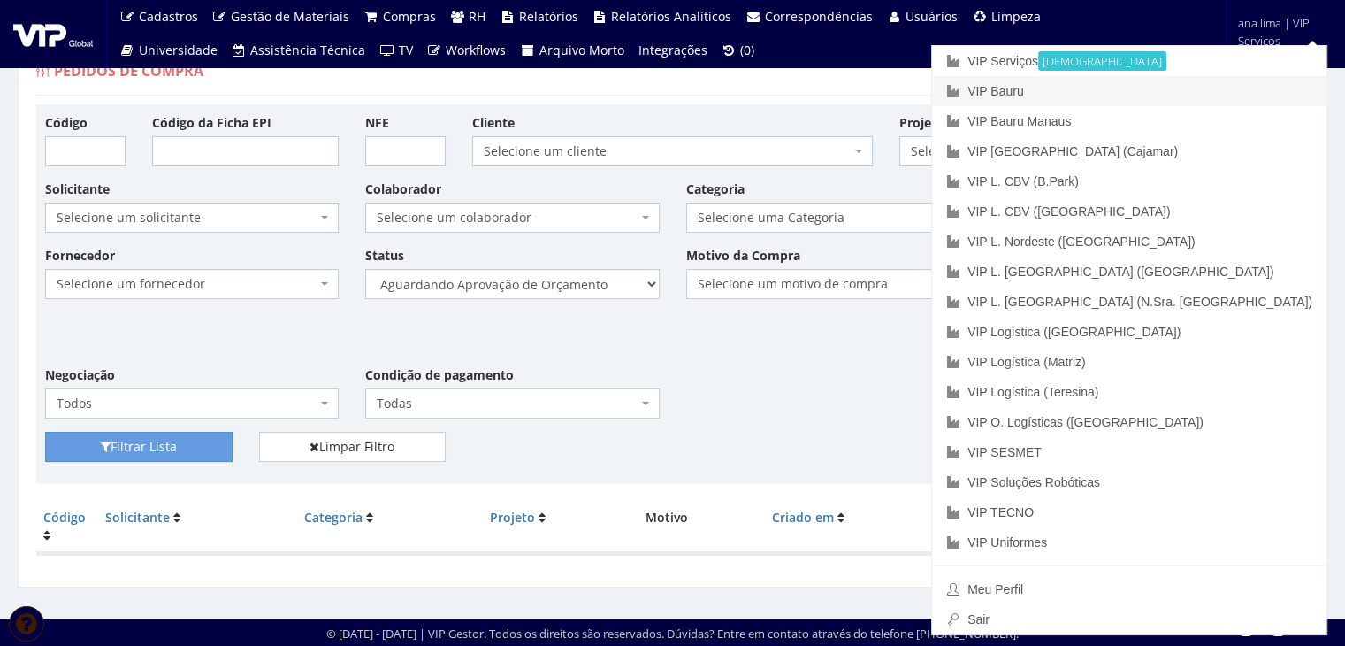
click at [1238, 96] on link "VIP Bauru" at bounding box center [1129, 91] width 394 height 30
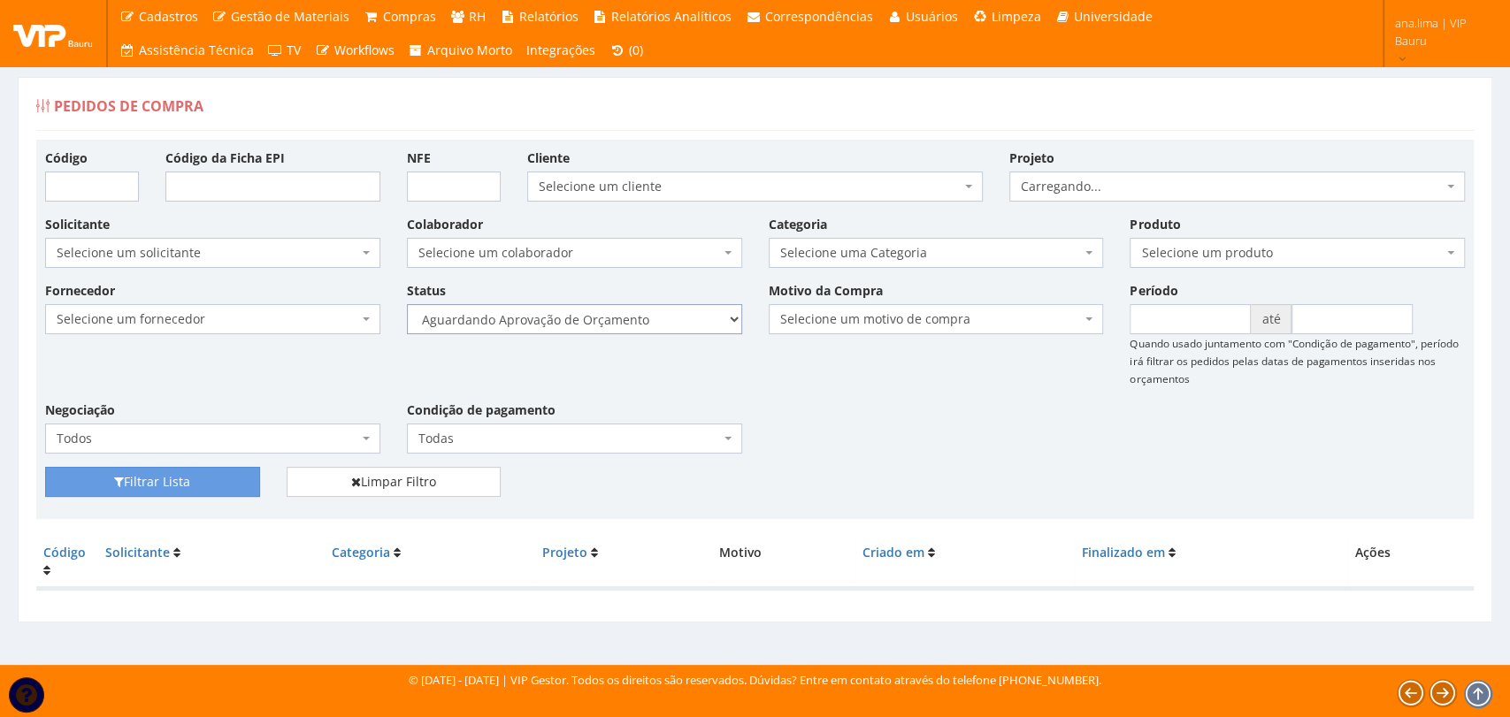
click at [702, 331] on select "Selecione um status Cancelado Aguardando Aprovação Diretoria Pedido Aprovado Ag…" at bounding box center [574, 319] width 335 height 30
select select "1"
click at [407, 304] on select "Selecione um status Cancelado Aguardando Aprovação Diretoria Pedido Aprovado Ag…" at bounding box center [574, 319] width 335 height 30
click at [222, 490] on button "Filtrar Lista" at bounding box center [152, 482] width 215 height 30
click at [667, 315] on select "Selecione um status Cancelado Aguardando Aprovação Diretoria Pedido Aprovado Ag…" at bounding box center [574, 319] width 335 height 30
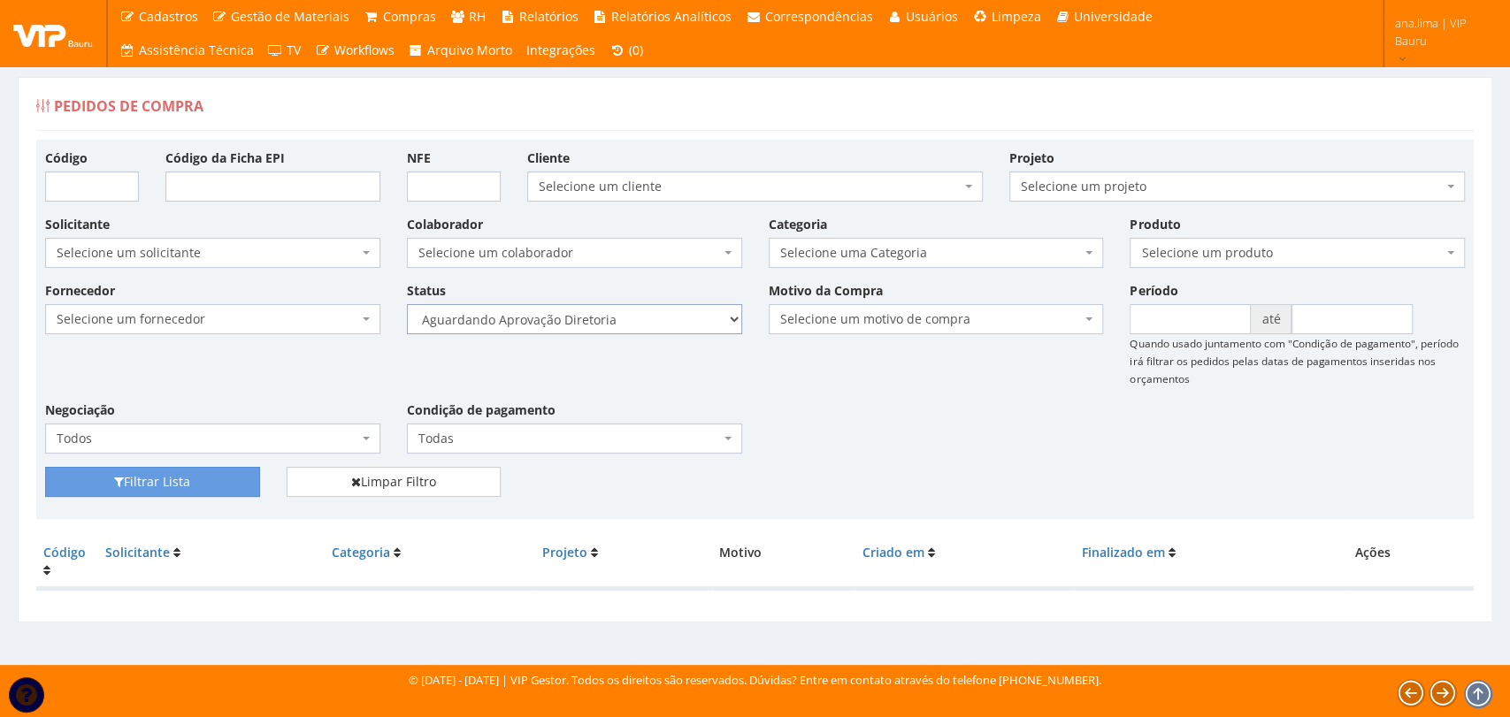
select select "4"
click at [407, 304] on select "Selecione um status Cancelado Aguardando Aprovação Diretoria Pedido Aprovado Ag…" at bounding box center [574, 319] width 335 height 30
drag, startPoint x: 248, startPoint y: 479, endPoint x: 542, endPoint y: 460, distance: 295.2
click at [248, 480] on button "Filtrar Lista" at bounding box center [152, 482] width 215 height 30
